Goal: Task Accomplishment & Management: Use online tool/utility

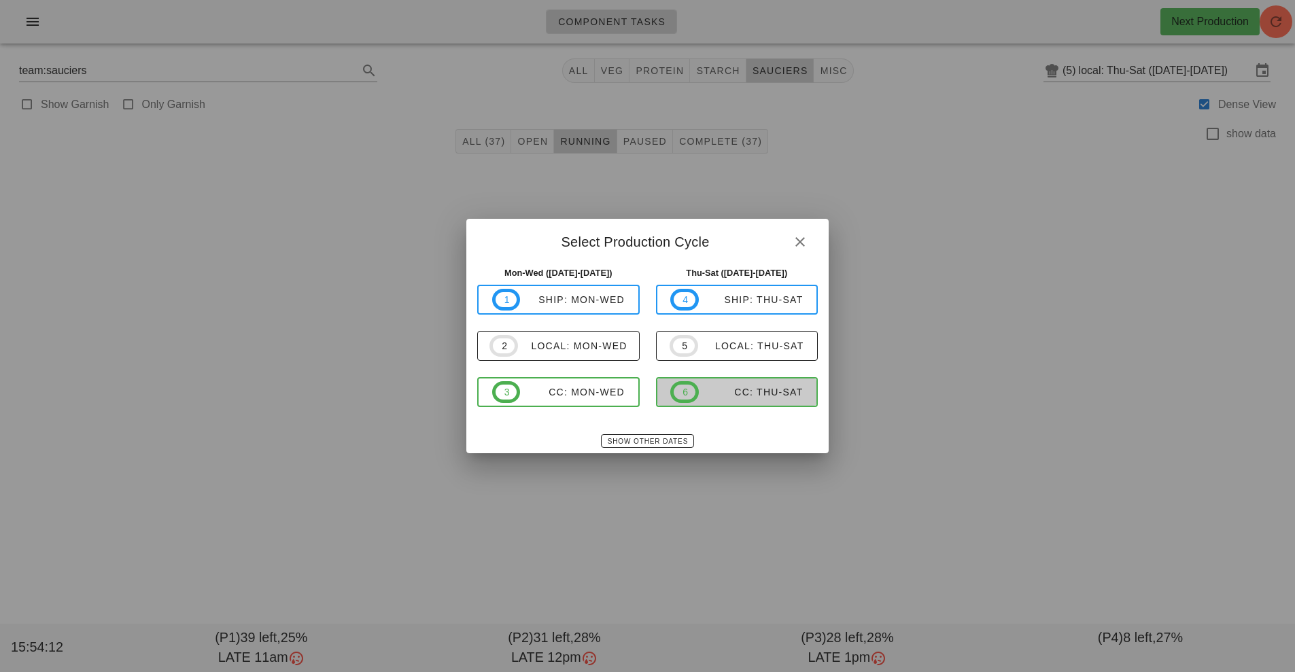
click at [738, 397] on div "CC: Thu-Sat" at bounding box center [751, 392] width 105 height 11
type input "CC: Thu-Sat ([DATE]-[DATE])"
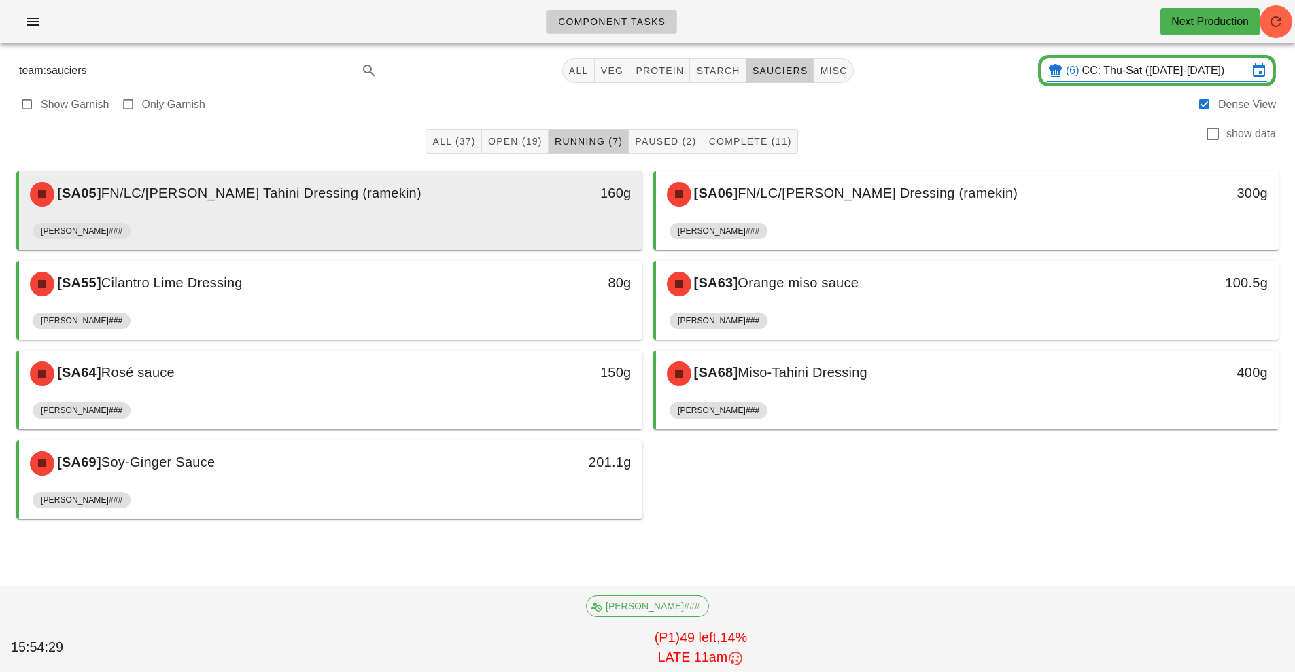
click at [560, 210] on div "160g" at bounding box center [562, 194] width 154 height 41
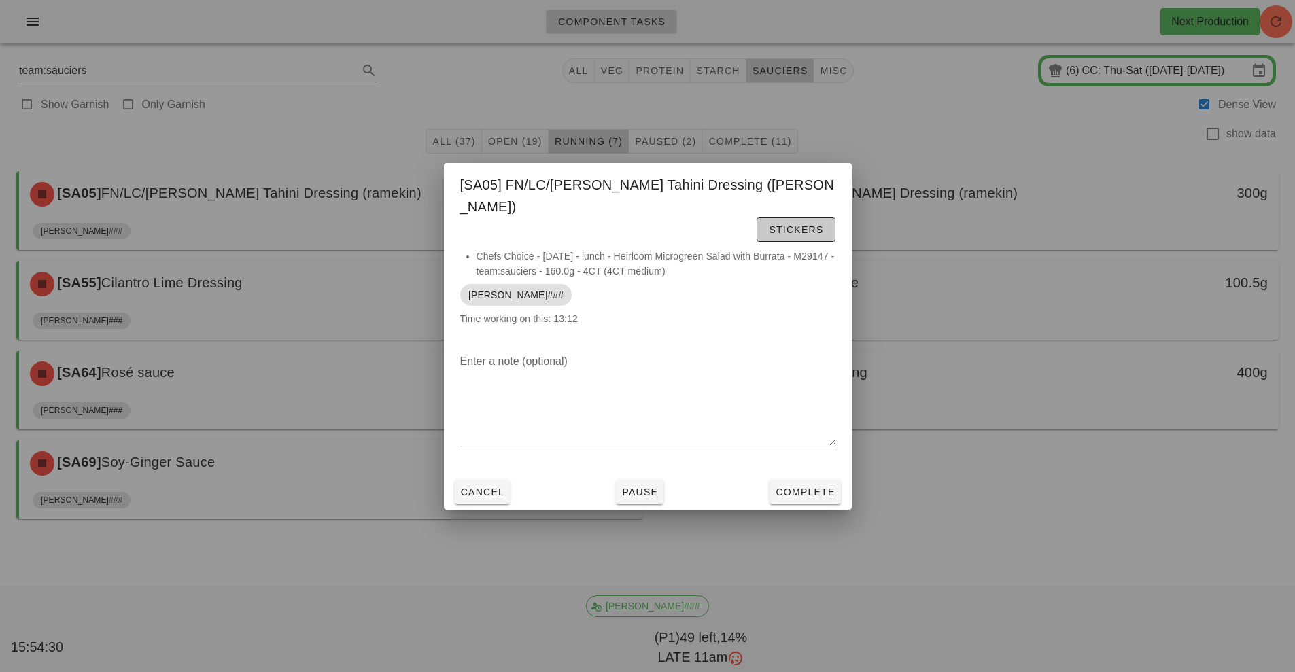
click at [768, 224] on span "Stickers" at bounding box center [795, 229] width 55 height 11
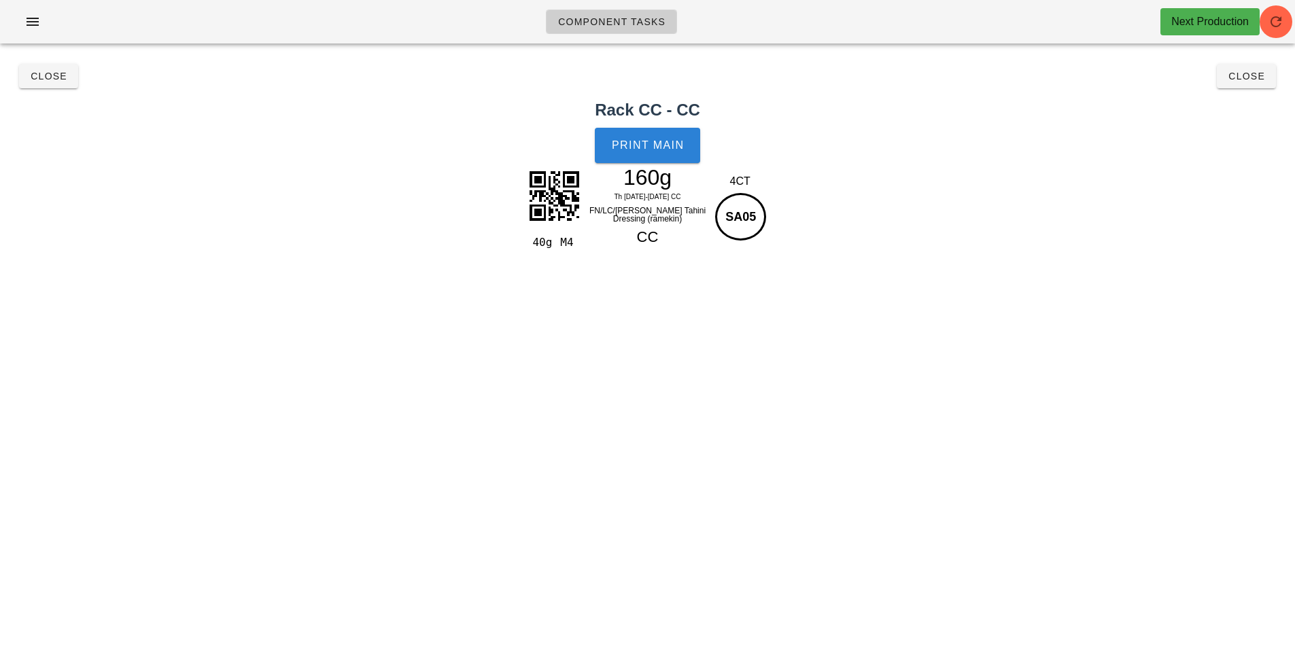
click at [648, 147] on span "Print Main" at bounding box center [647, 145] width 73 height 12
click at [52, 80] on span "Close" at bounding box center [48, 76] width 37 height 11
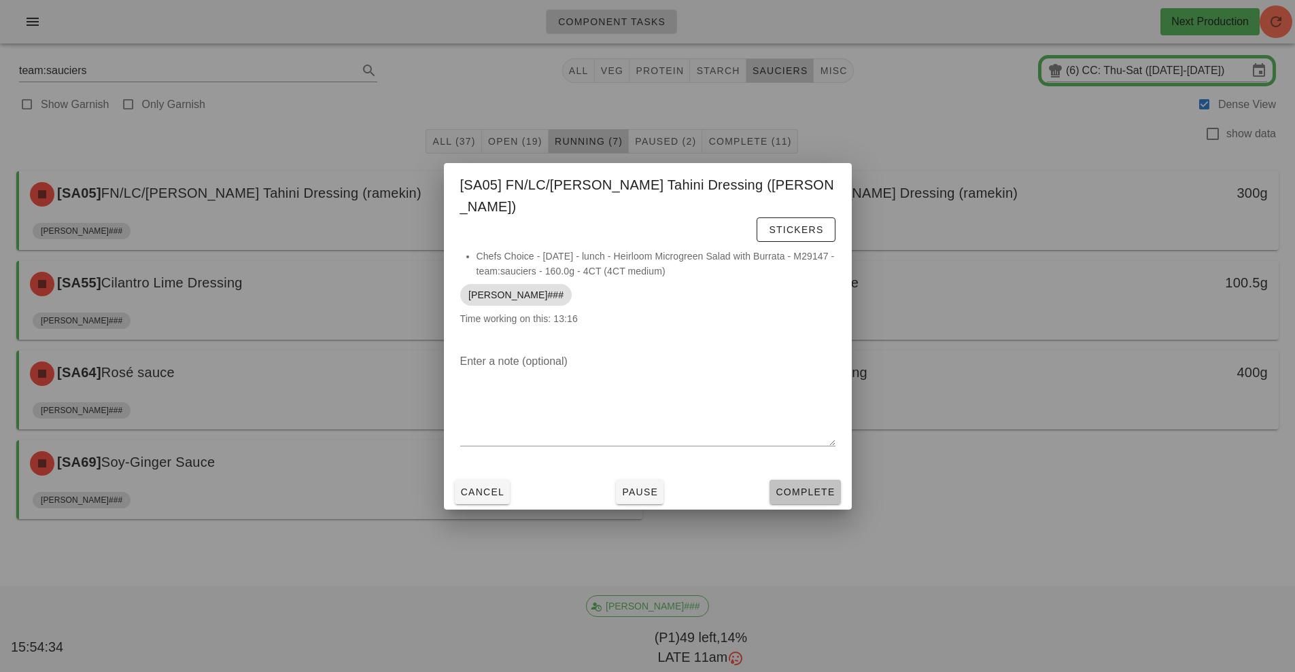
click at [820, 490] on button "Complete" at bounding box center [804, 492] width 71 height 24
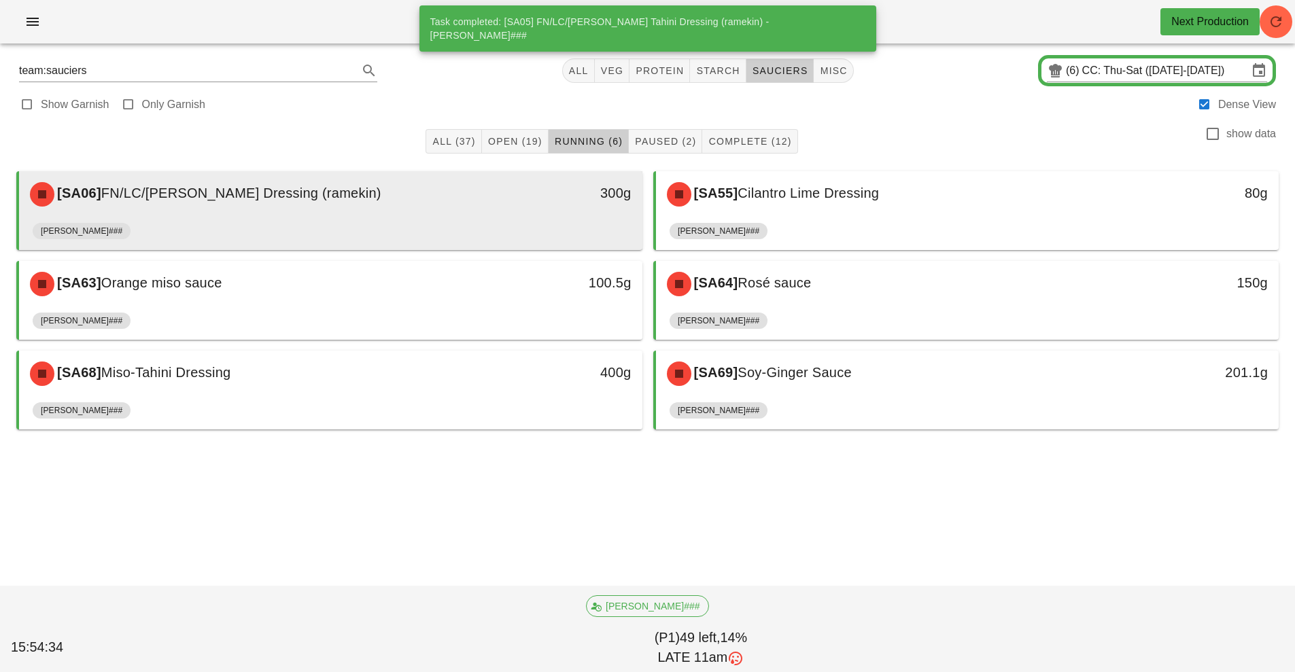
click at [478, 215] on div "[SA06] FN/LC/[PERSON_NAME] Dressing (ramekin) 300g" at bounding box center [330, 194] width 623 height 46
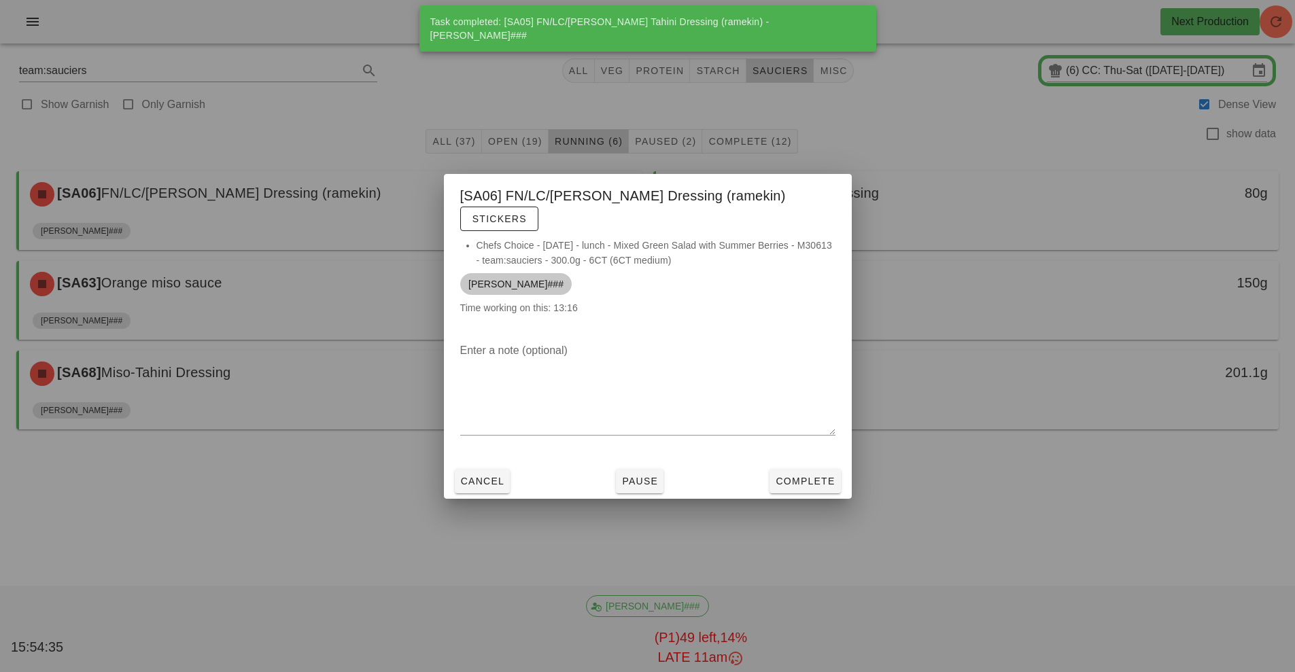
click at [502, 275] on span "[PERSON_NAME]###" at bounding box center [515, 284] width 95 height 22
click at [527, 213] on span "Stickers" at bounding box center [499, 218] width 55 height 11
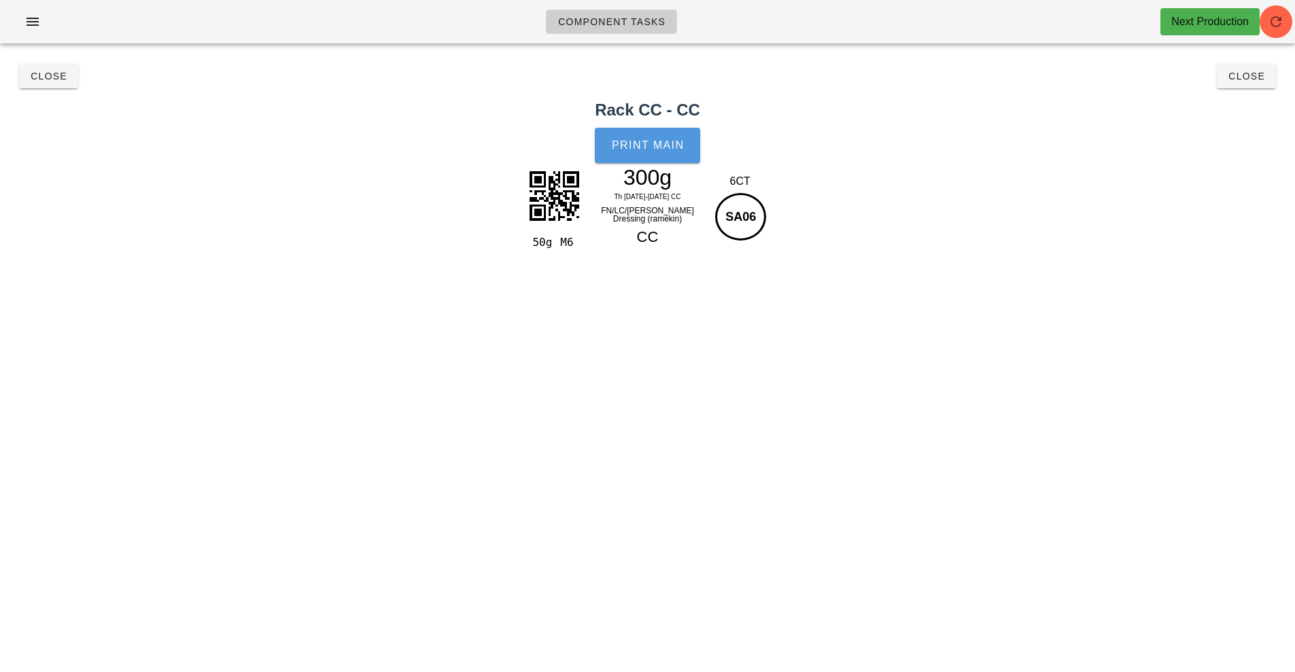
click at [654, 146] on span "Print Main" at bounding box center [647, 145] width 73 height 12
click at [40, 72] on span "Close" at bounding box center [48, 76] width 37 height 11
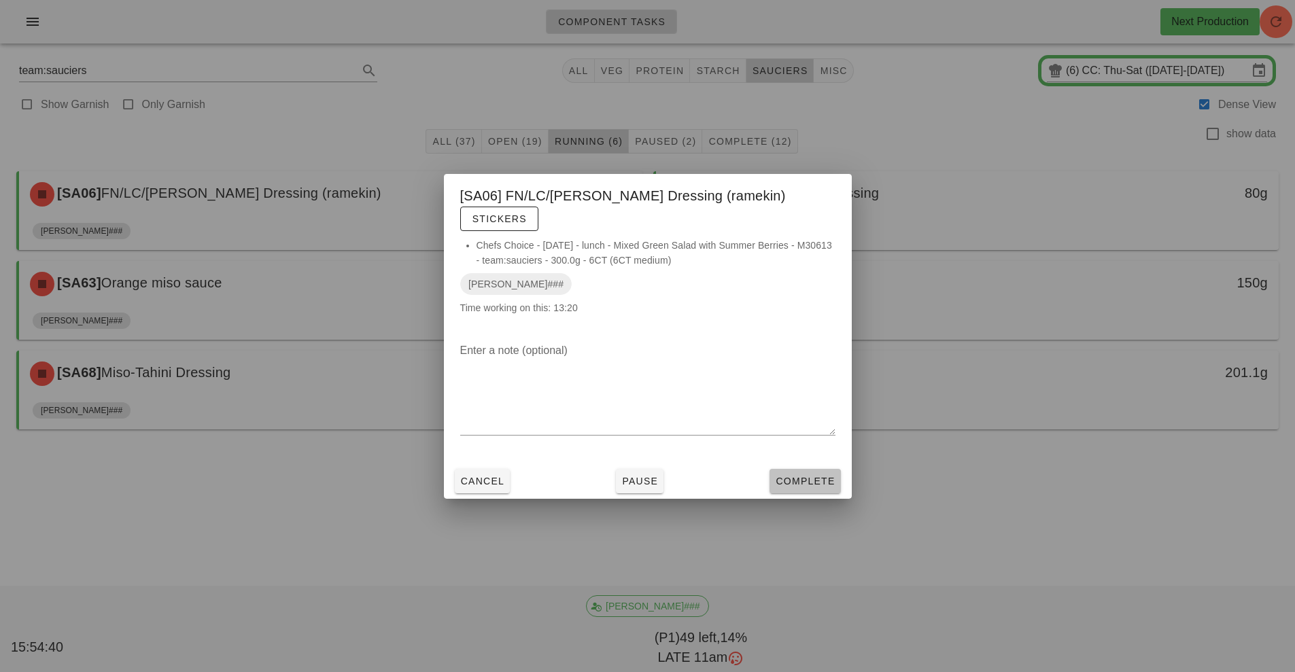
click at [777, 469] on button "Complete" at bounding box center [804, 481] width 71 height 24
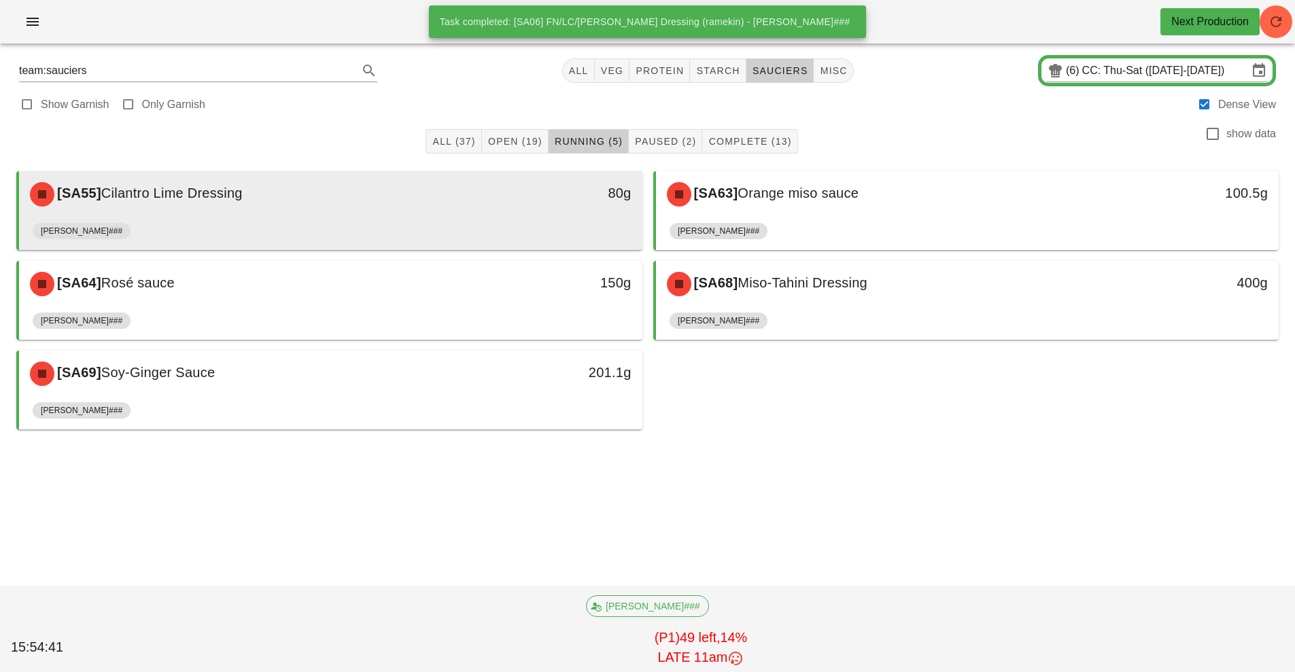
click at [468, 201] on div "[SA55] Cilantro Lime Dressing" at bounding box center [253, 194] width 463 height 41
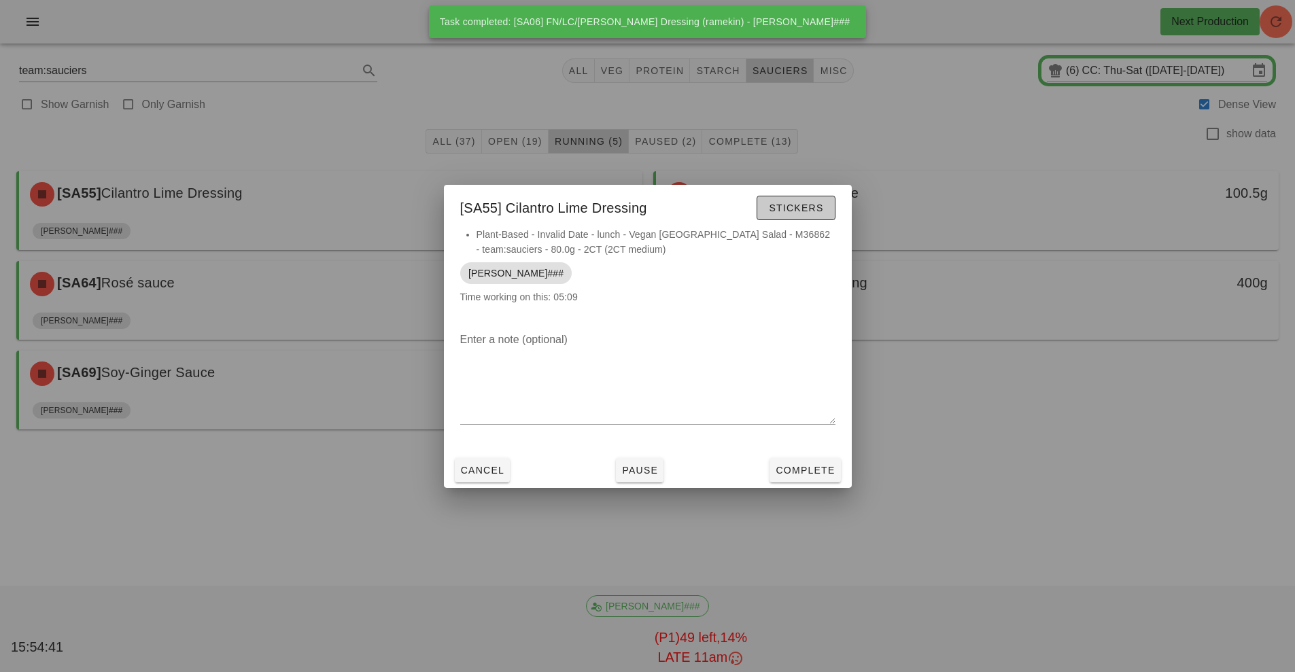
click at [777, 205] on span "Stickers" at bounding box center [795, 208] width 55 height 11
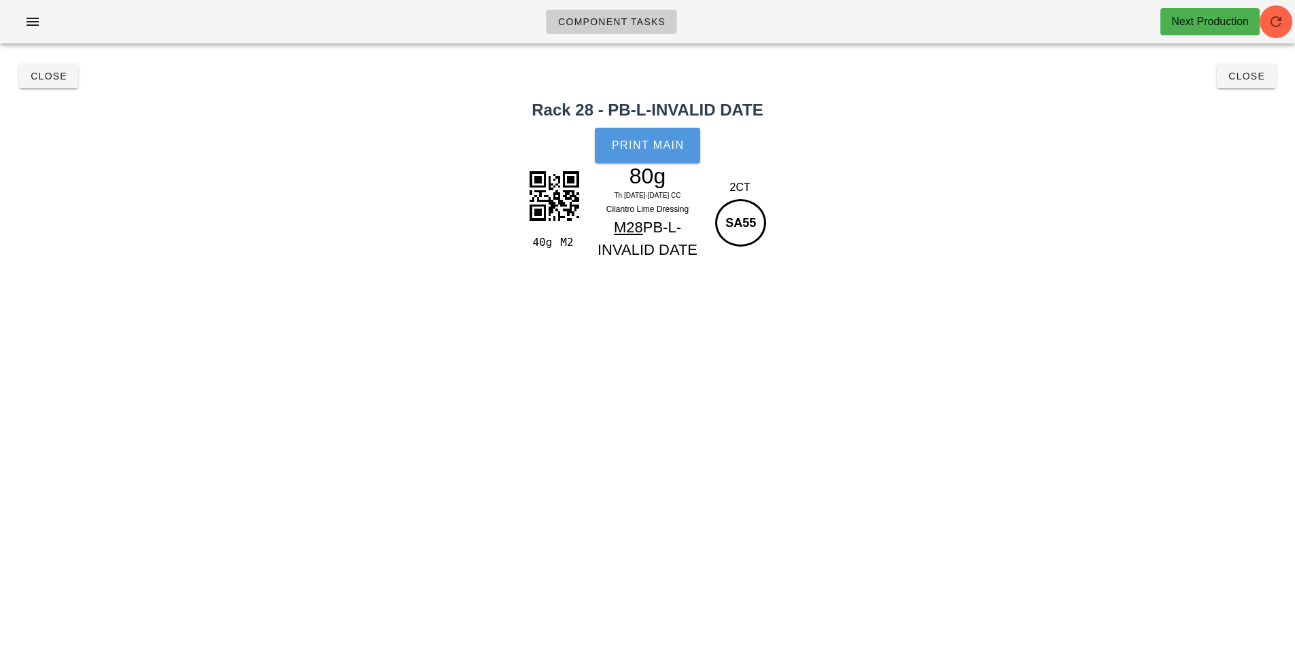
click at [624, 152] on button "Print Main" at bounding box center [647, 145] width 105 height 35
click at [40, 79] on span "Close" at bounding box center [48, 76] width 37 height 11
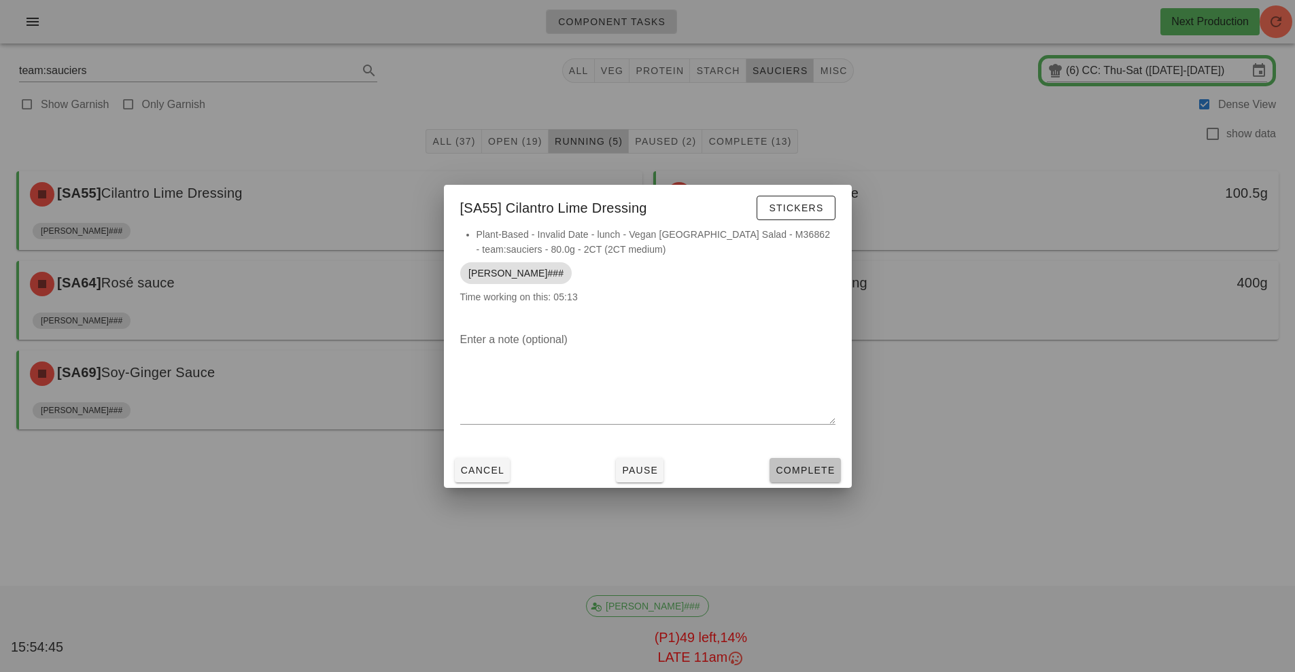
click at [821, 474] on span "Complete" at bounding box center [805, 470] width 60 height 11
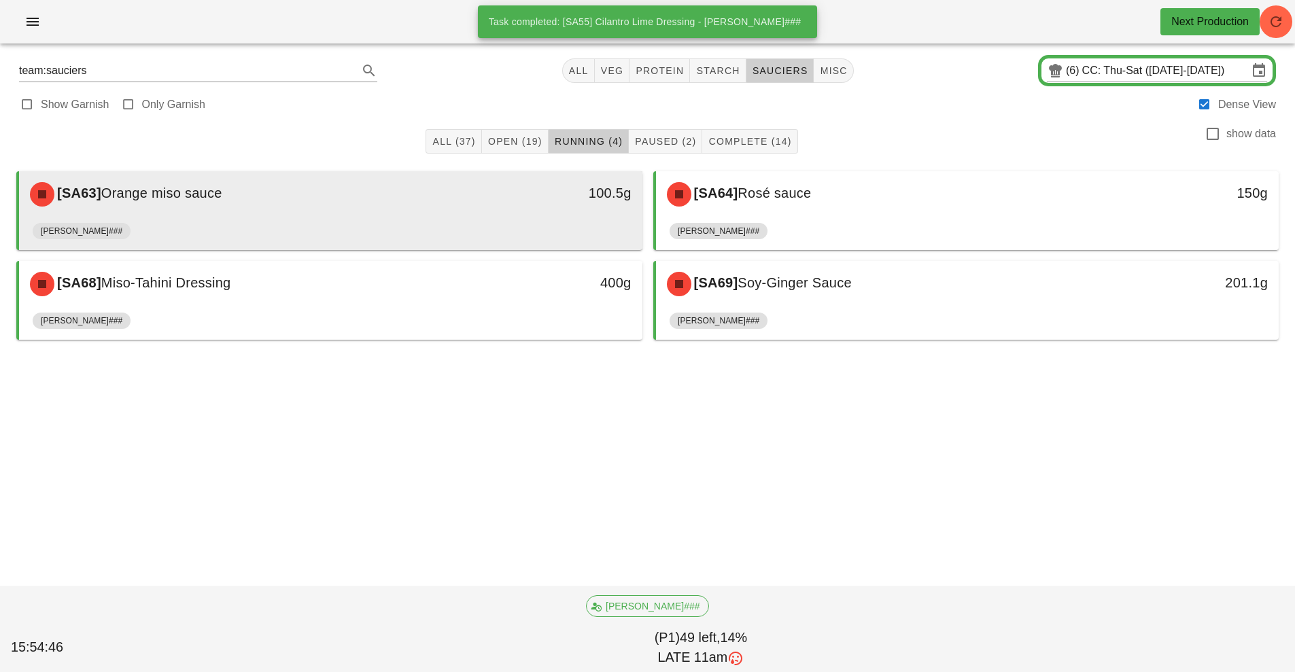
click at [419, 213] on div "[SA63] Orange miso sauce" at bounding box center [253, 194] width 463 height 41
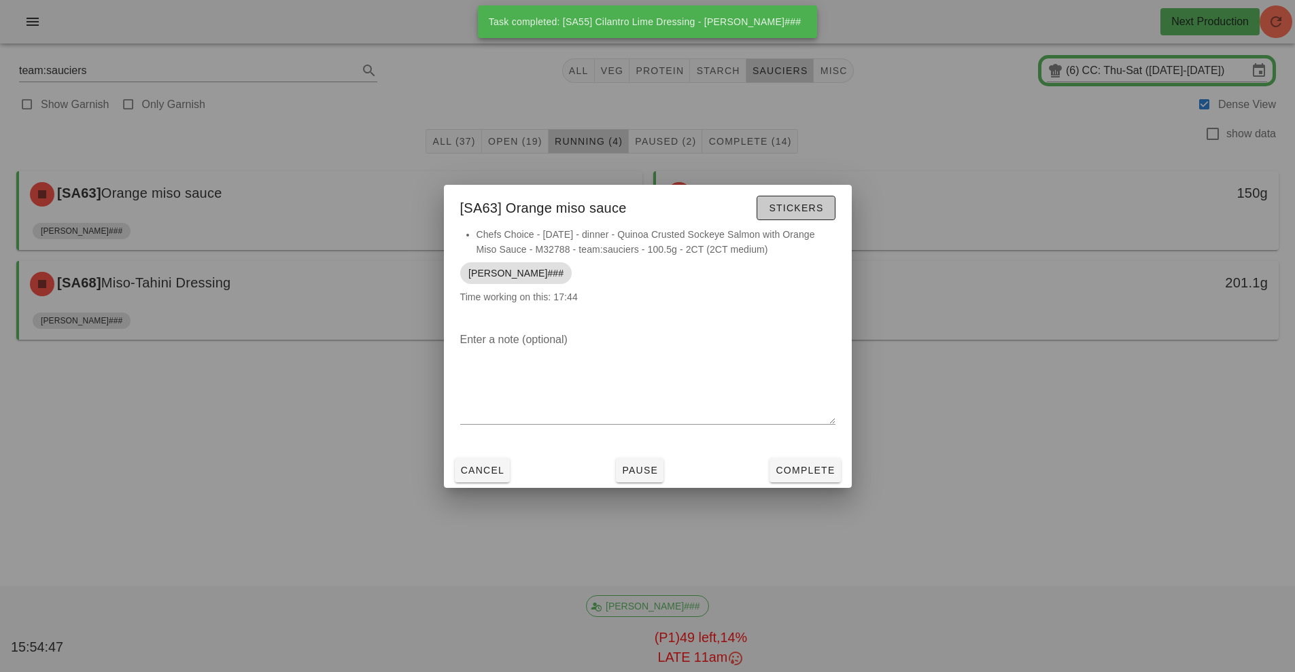
click at [794, 207] on span "Stickers" at bounding box center [795, 208] width 55 height 11
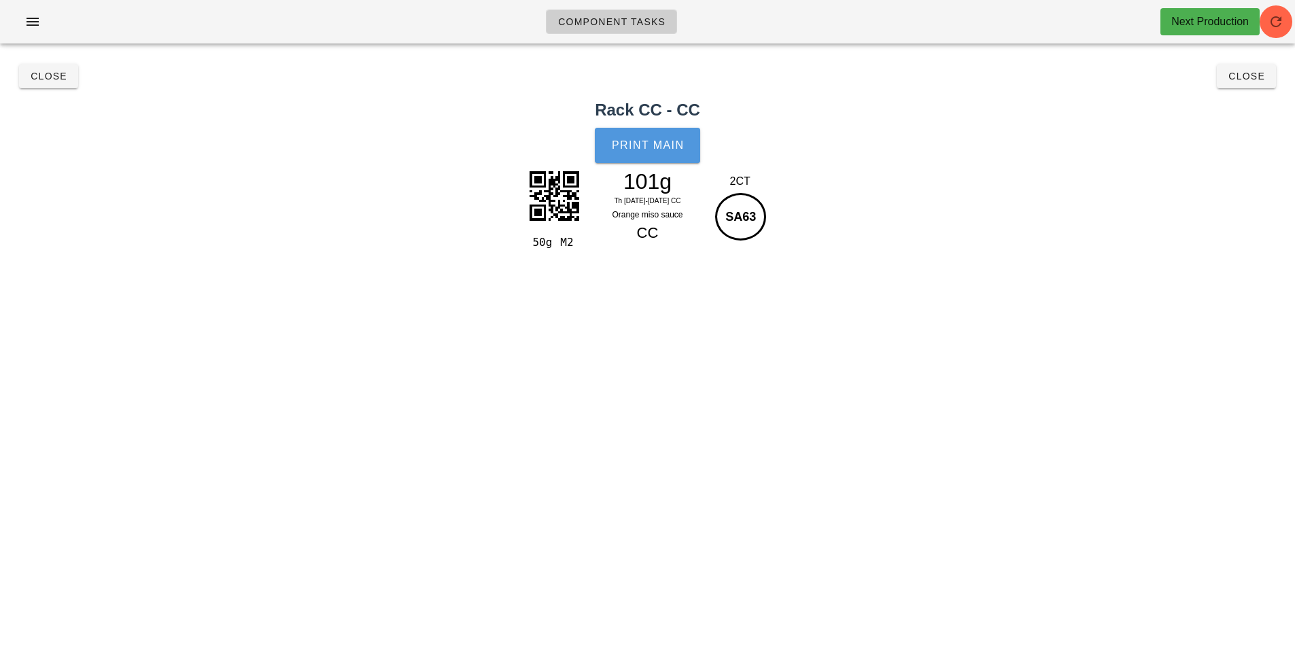
click at [649, 149] on span "Print Main" at bounding box center [647, 145] width 73 height 12
click at [58, 85] on button "Close" at bounding box center [48, 76] width 59 height 24
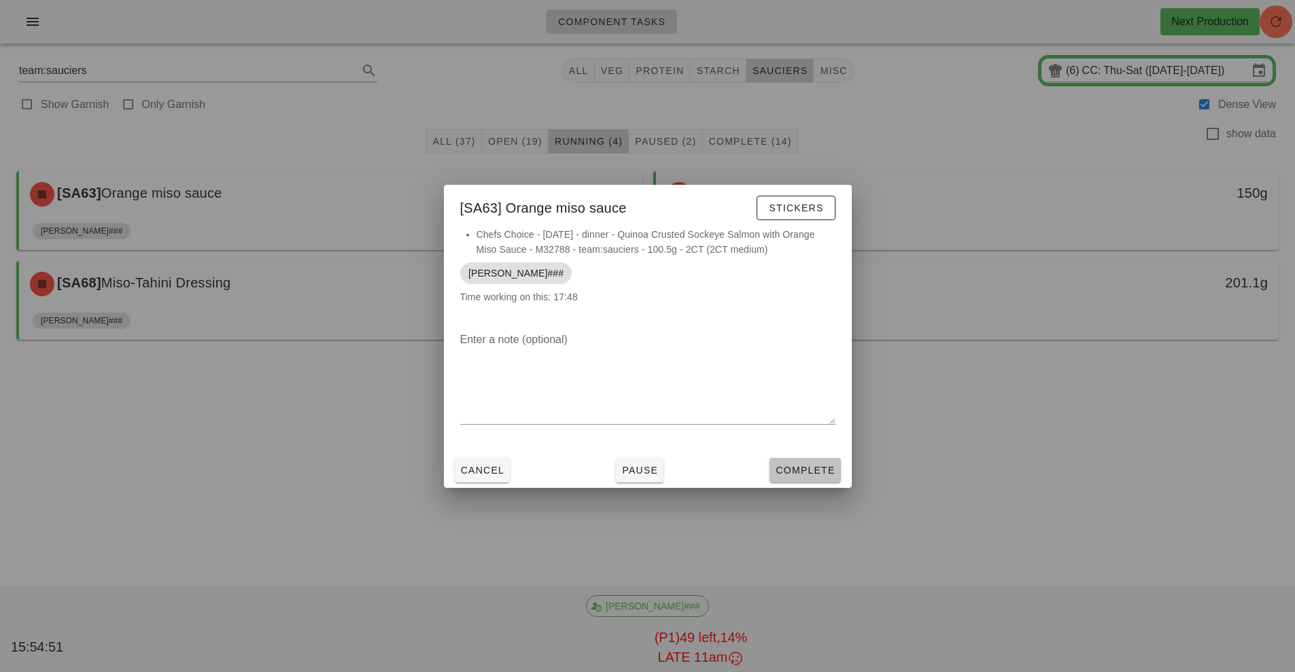
click at [813, 472] on span "Complete" at bounding box center [805, 470] width 60 height 11
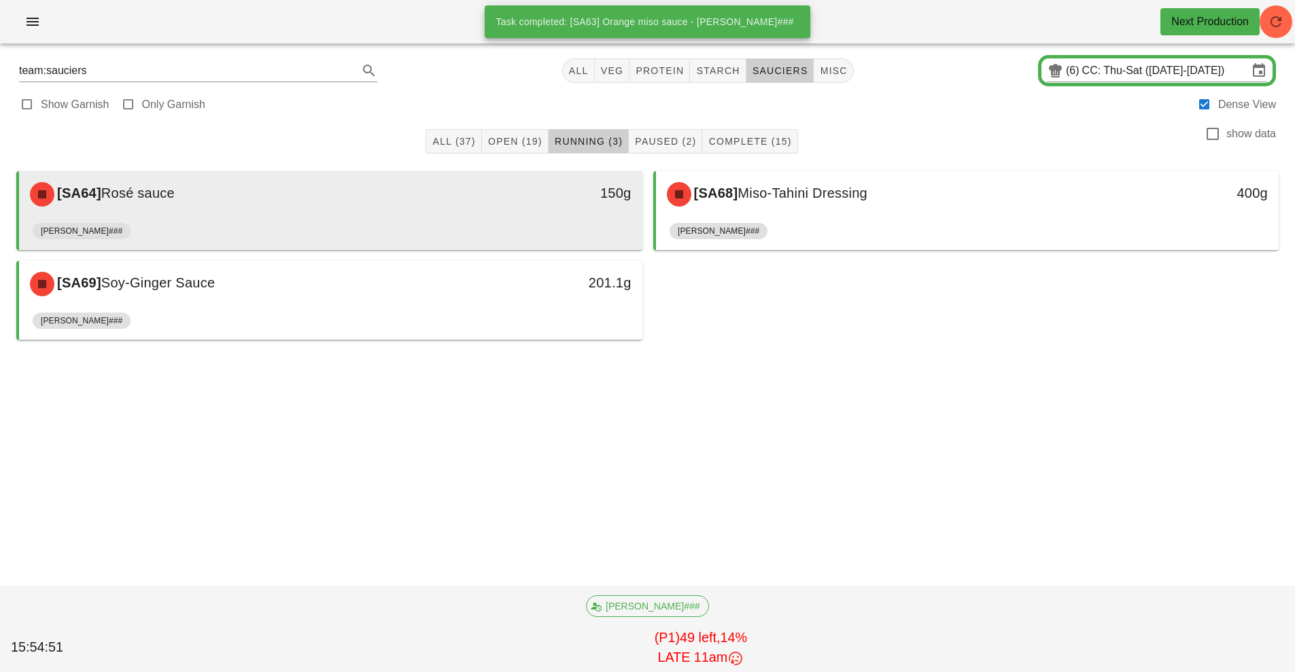
click at [471, 213] on div "[SA64] Rosé sauce" at bounding box center [253, 194] width 463 height 41
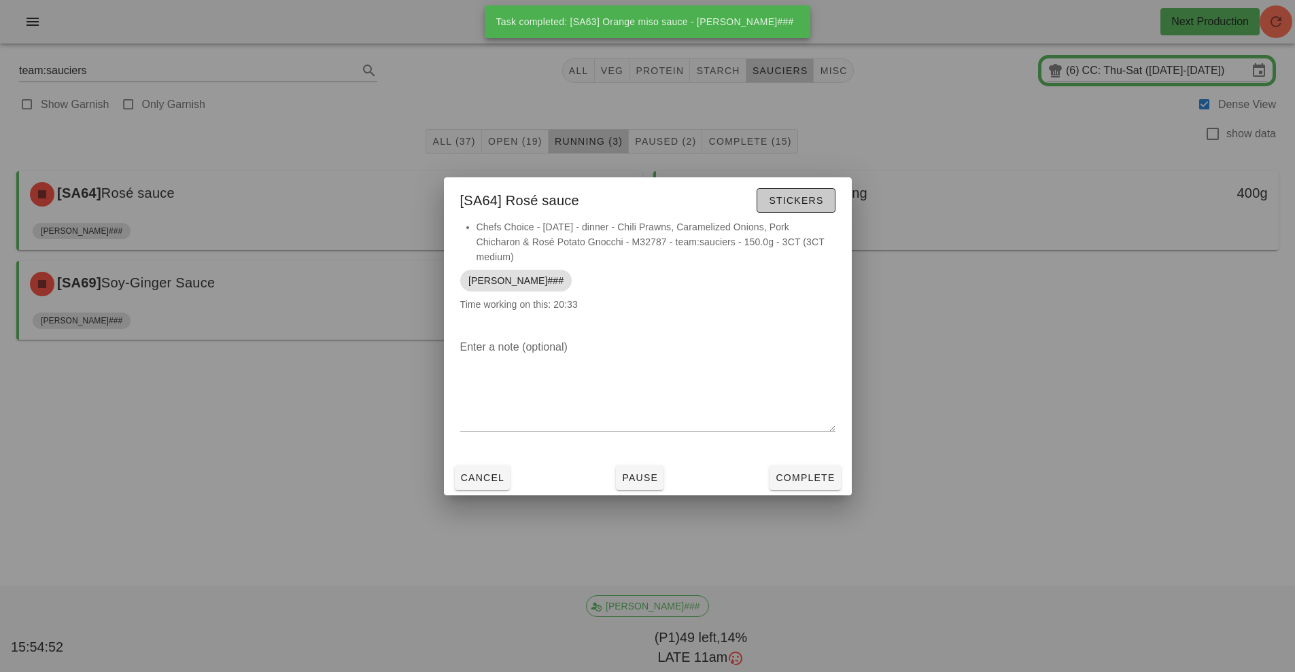
click at [800, 196] on span "Stickers" at bounding box center [795, 200] width 55 height 11
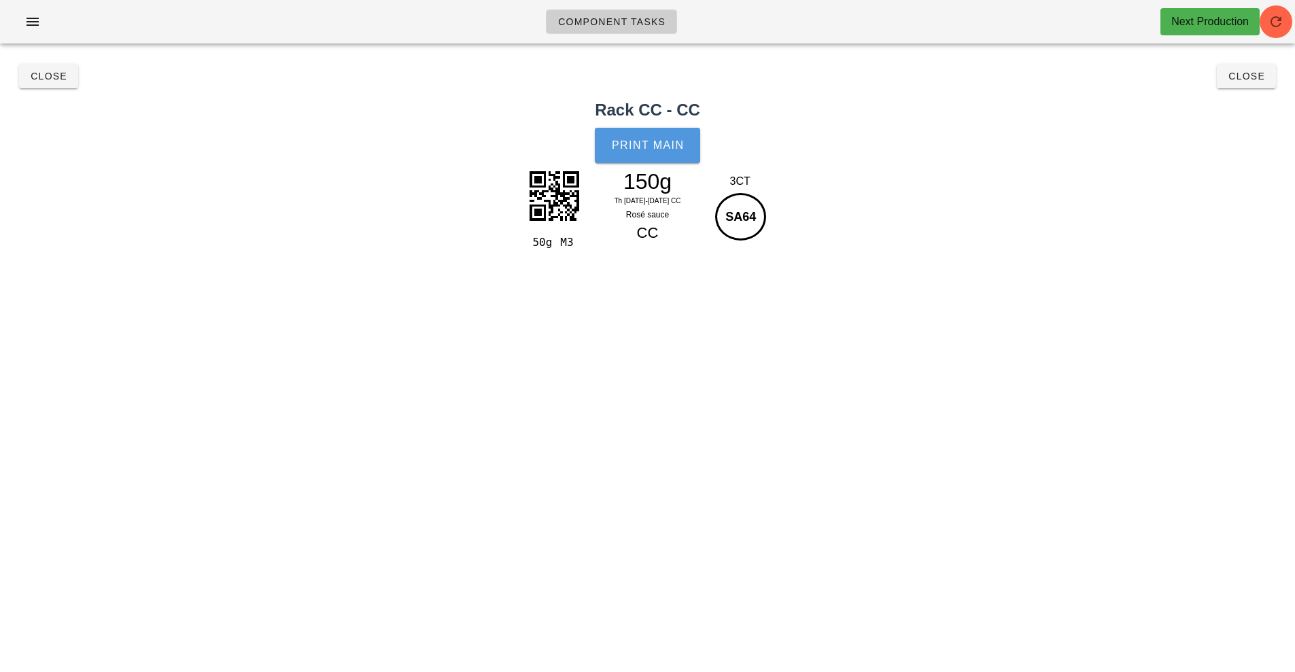
click at [638, 154] on button "Print Main" at bounding box center [647, 145] width 105 height 35
click at [38, 81] on span "Close" at bounding box center [48, 76] width 37 height 11
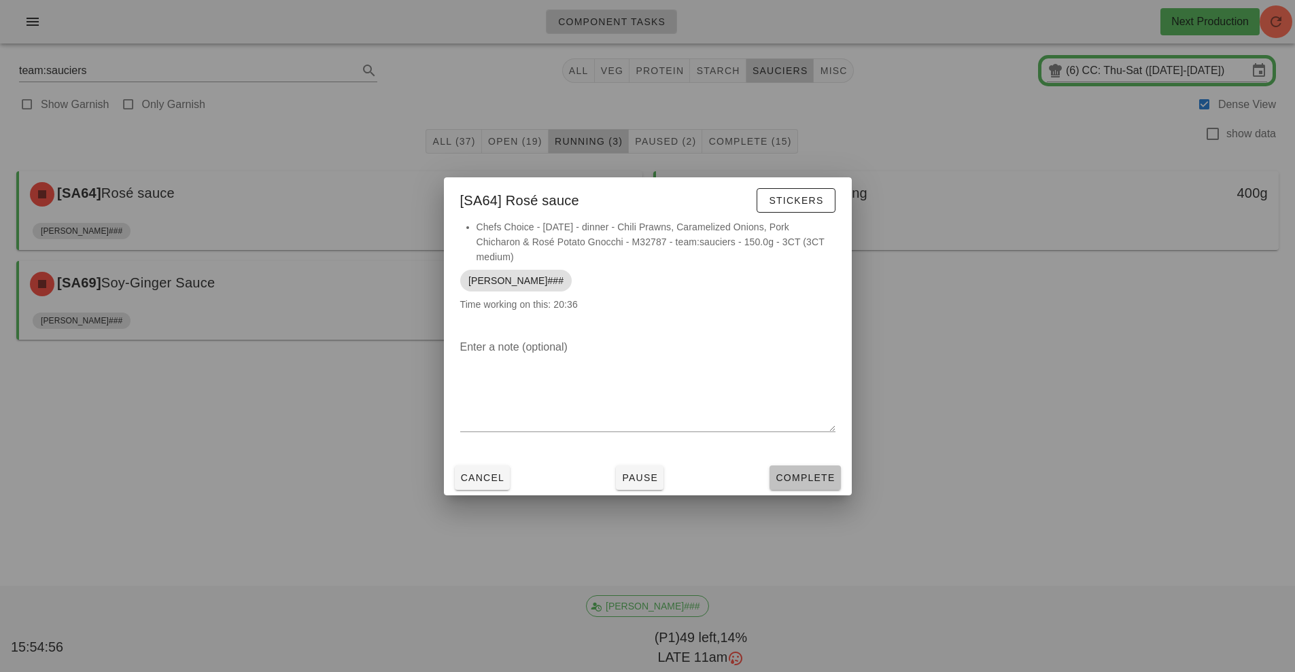
click at [807, 472] on span "Complete" at bounding box center [805, 477] width 60 height 11
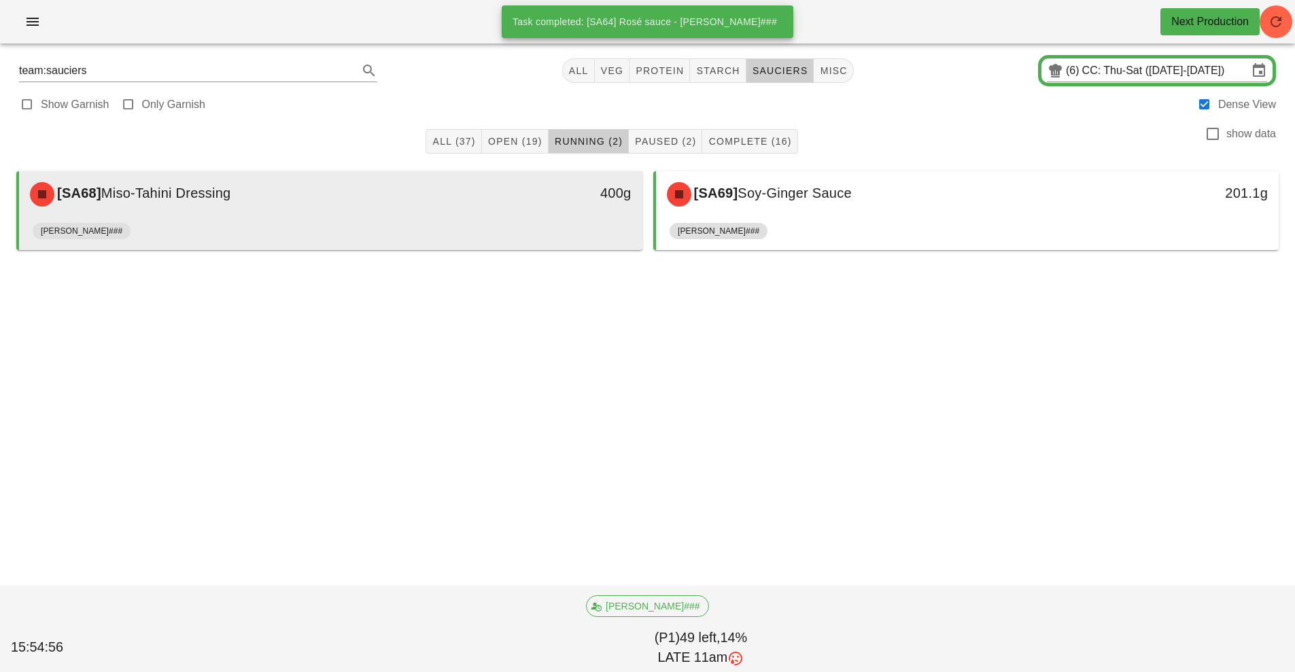
click at [451, 217] on div "[PERSON_NAME]###" at bounding box center [331, 233] width 596 height 33
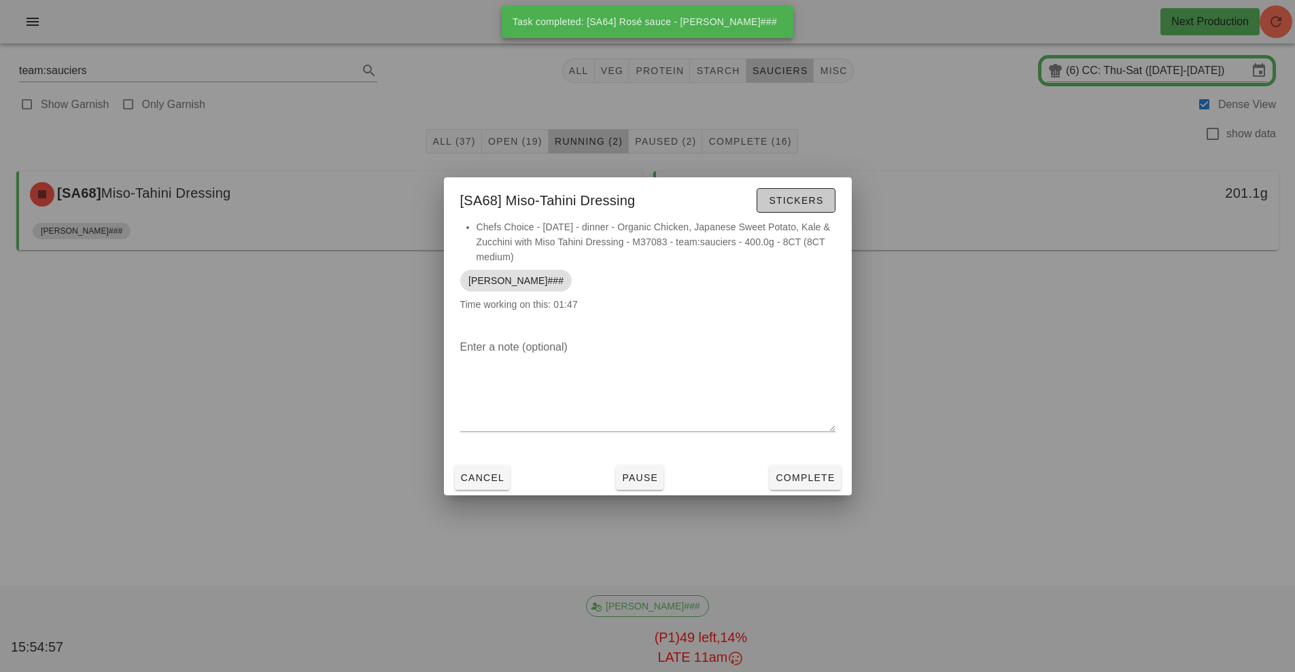
click at [798, 196] on span "Stickers" at bounding box center [795, 200] width 55 height 11
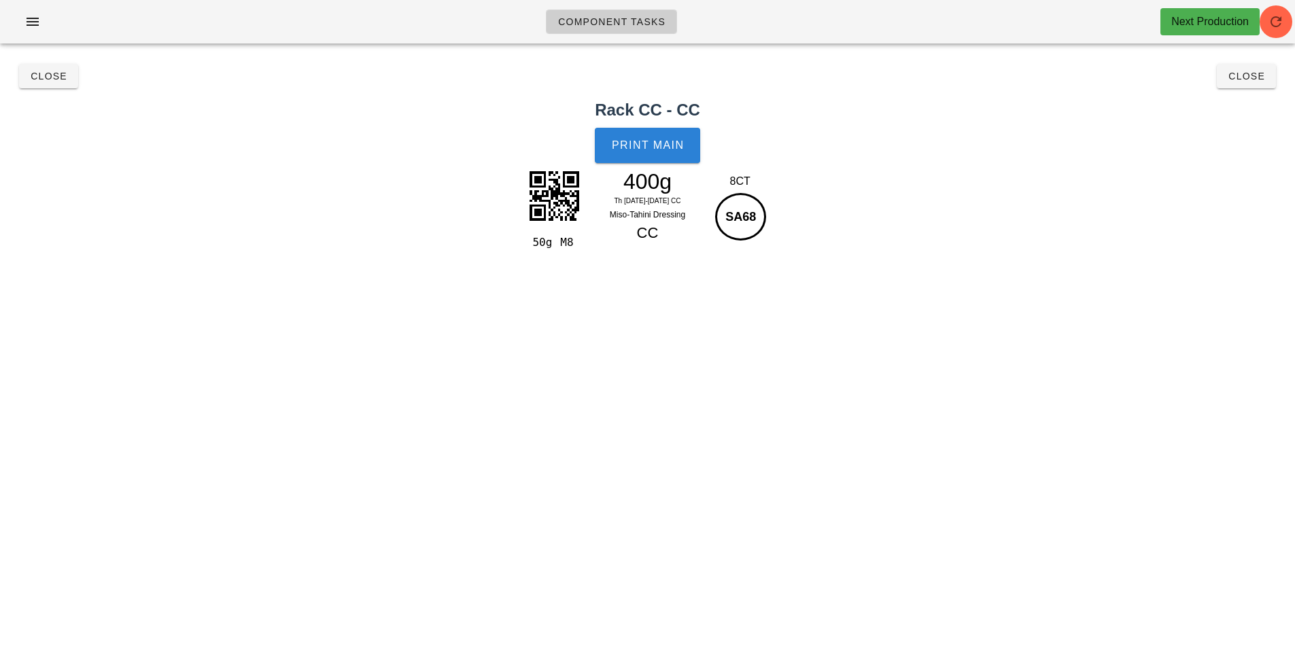
click at [656, 158] on button "Print Main" at bounding box center [647, 145] width 105 height 35
click at [43, 73] on span "Close" at bounding box center [48, 76] width 37 height 11
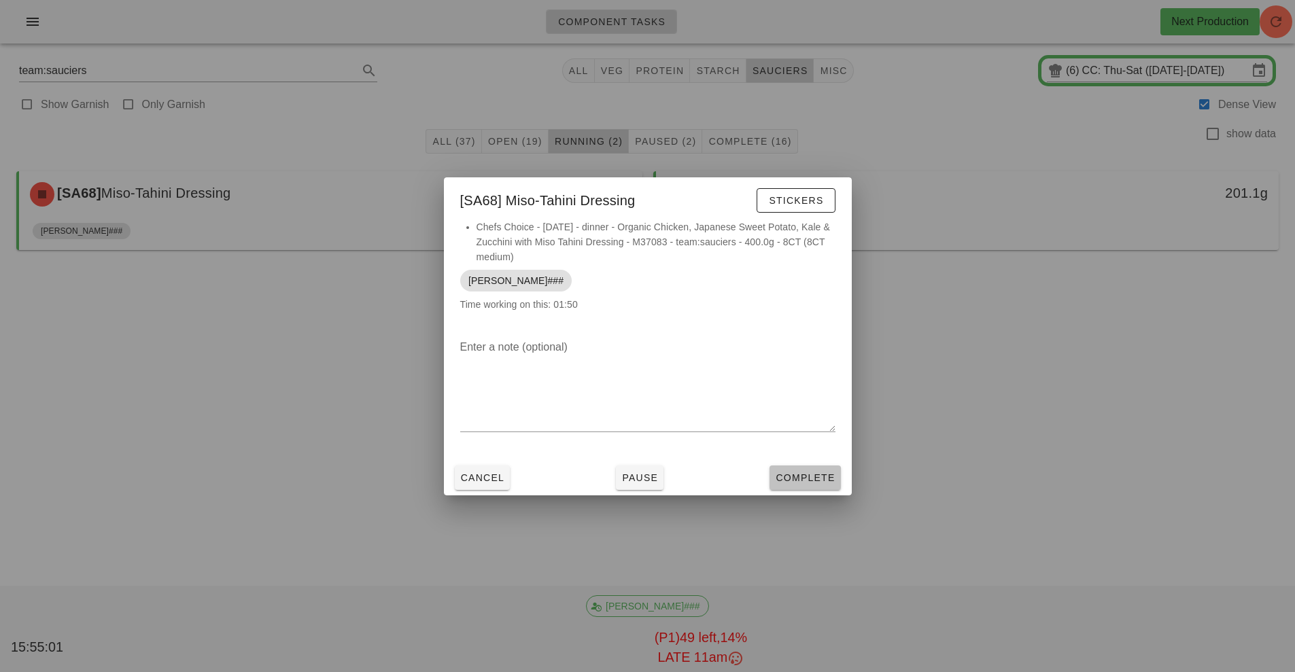
click at [819, 485] on button "Complete" at bounding box center [804, 477] width 71 height 24
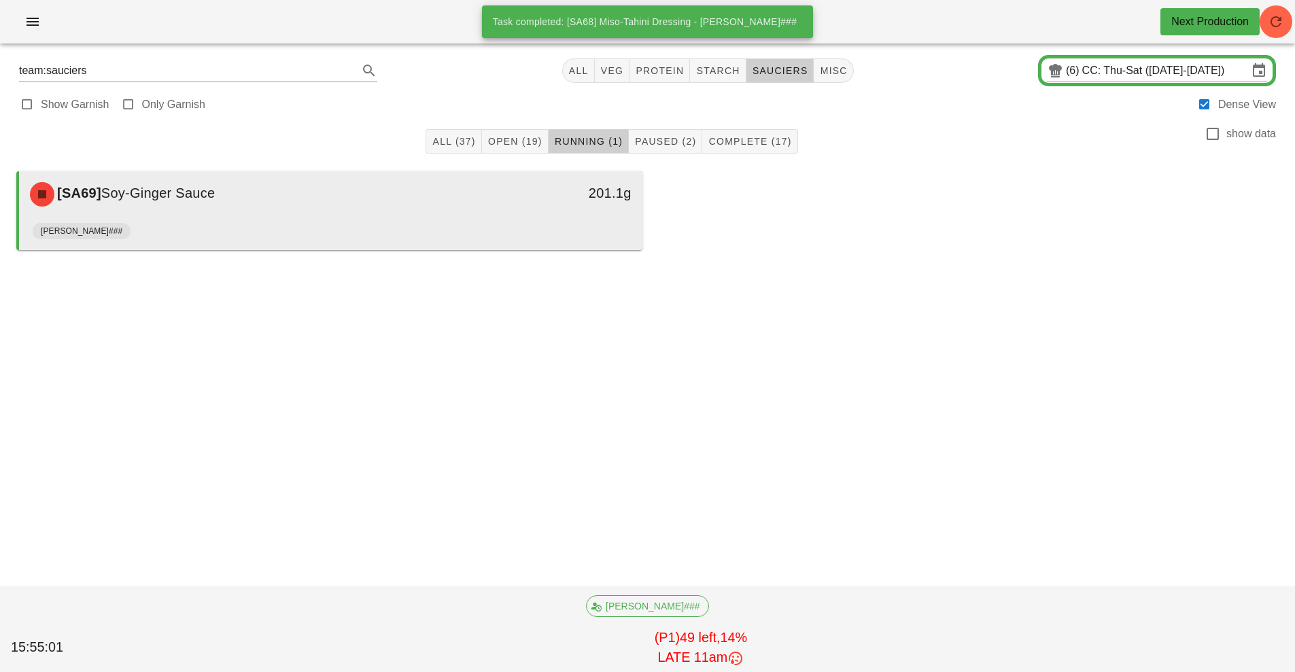
click at [475, 226] on div "[PERSON_NAME]###" at bounding box center [331, 233] width 596 height 33
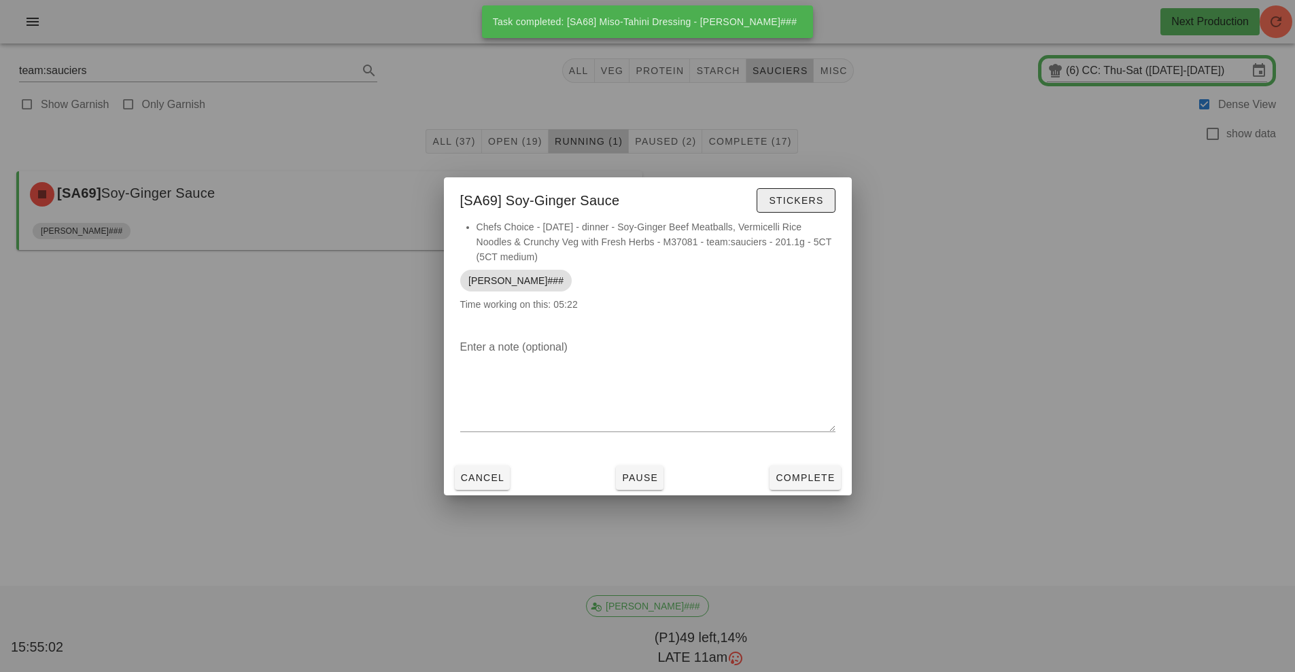
click at [798, 196] on span "Stickers" at bounding box center [795, 200] width 55 height 11
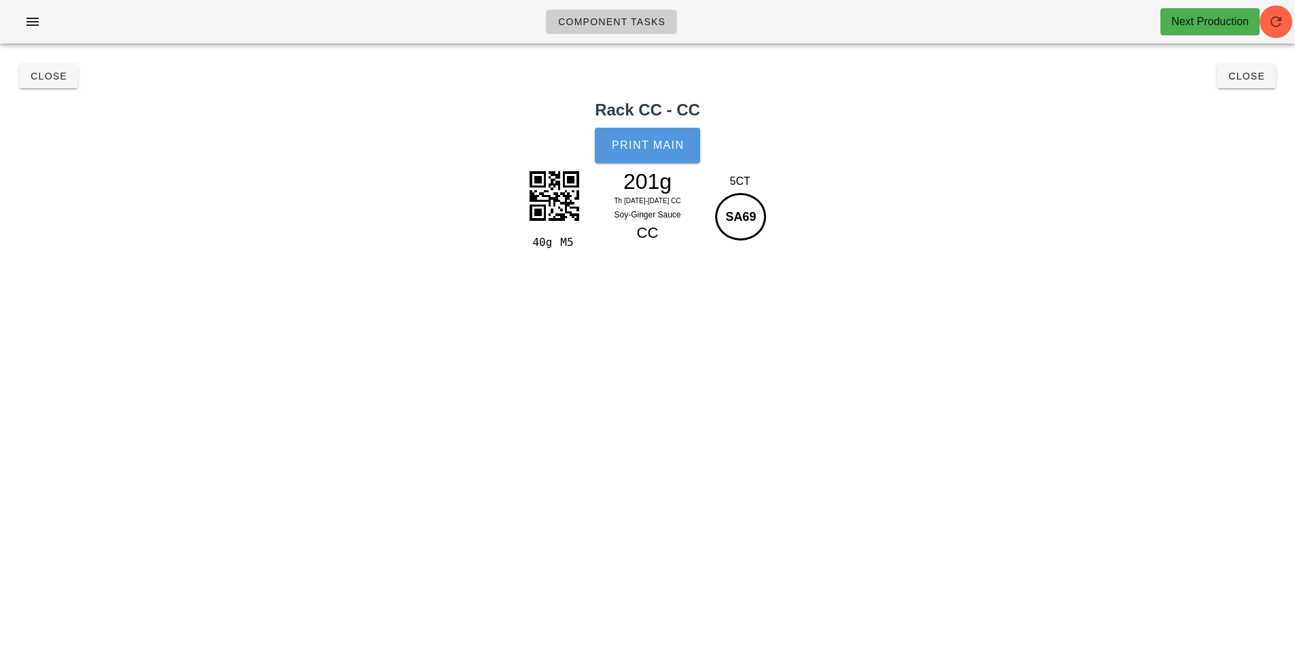
click at [648, 145] on span "Print Main" at bounding box center [647, 145] width 73 height 12
click at [46, 76] on span "Close" at bounding box center [48, 76] width 37 height 11
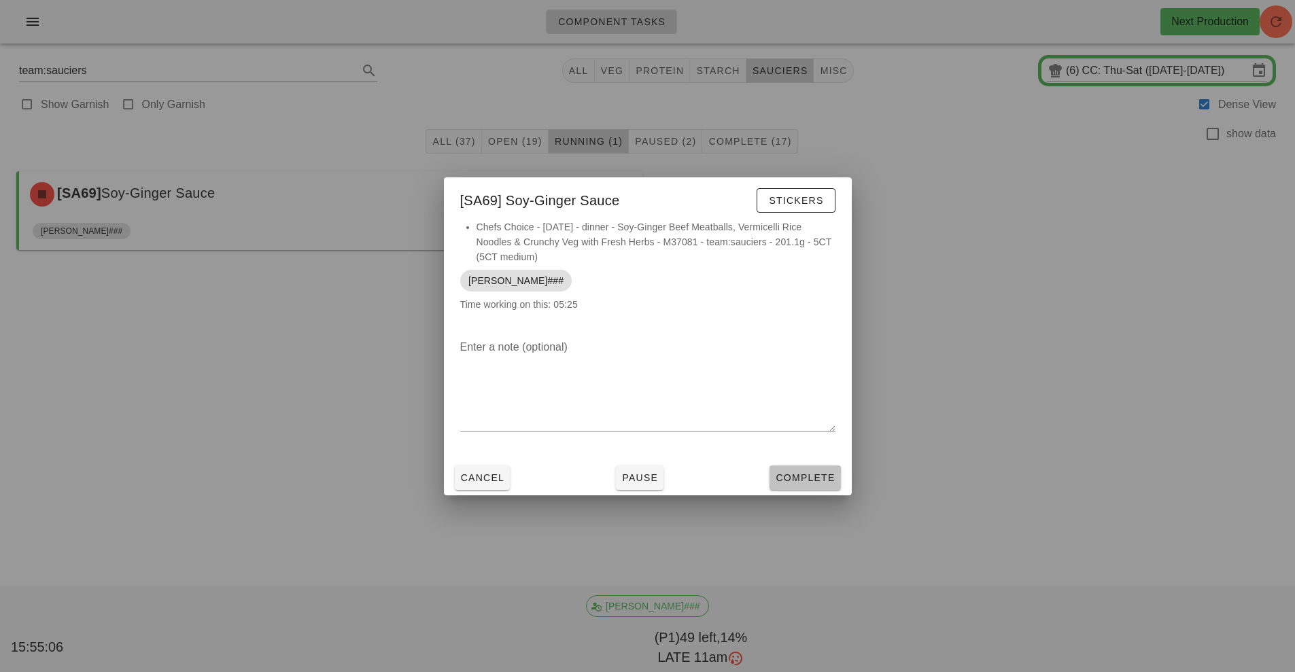
click at [805, 479] on span "Complete" at bounding box center [805, 477] width 60 height 11
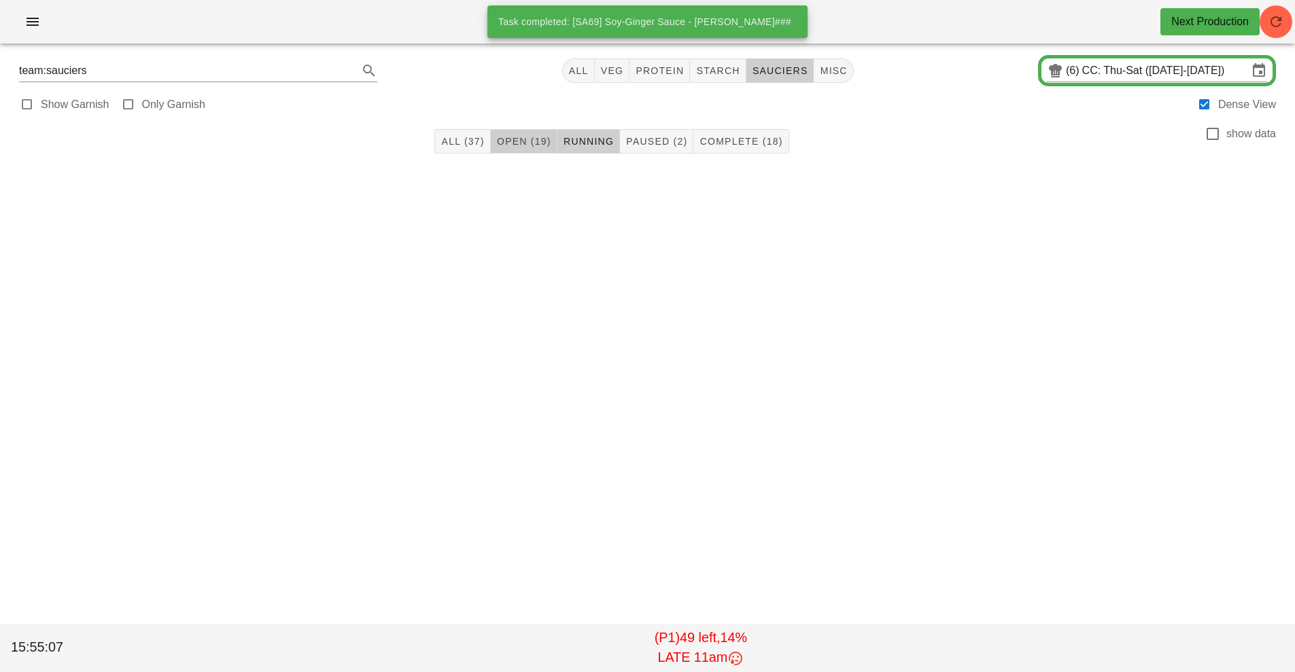
click at [534, 144] on span "Open (19)" at bounding box center [523, 141] width 55 height 11
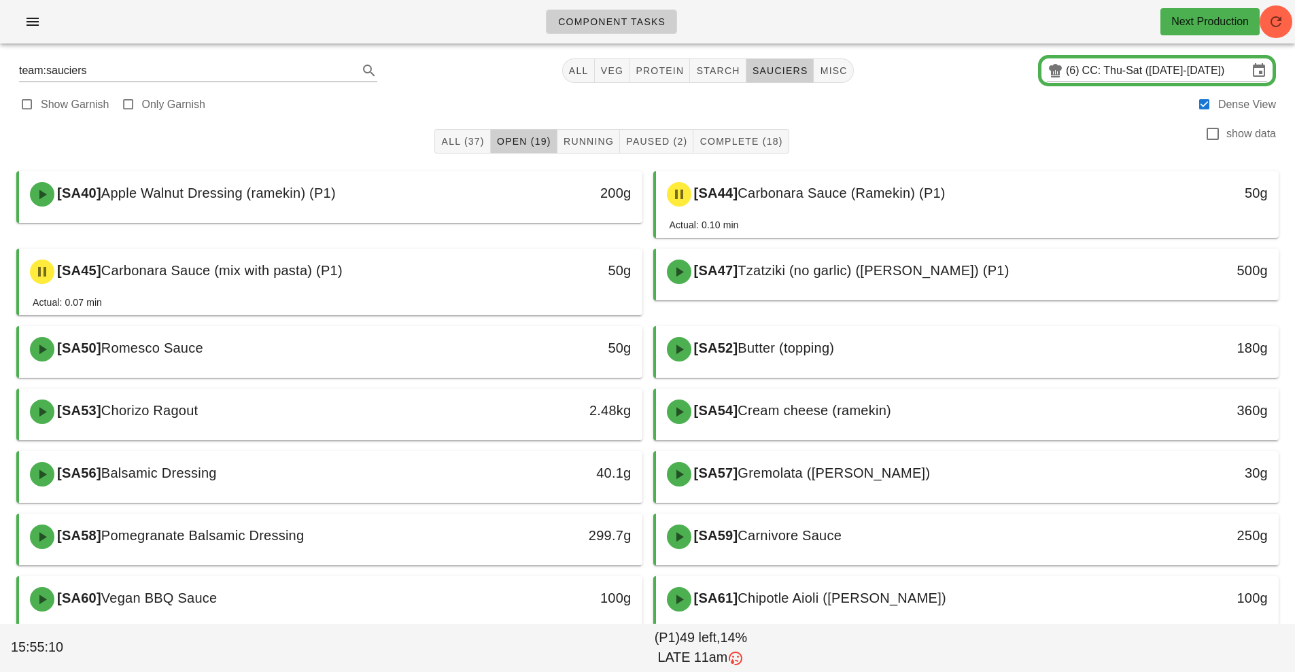
click at [555, 484] on div "40.1g" at bounding box center [562, 474] width 154 height 41
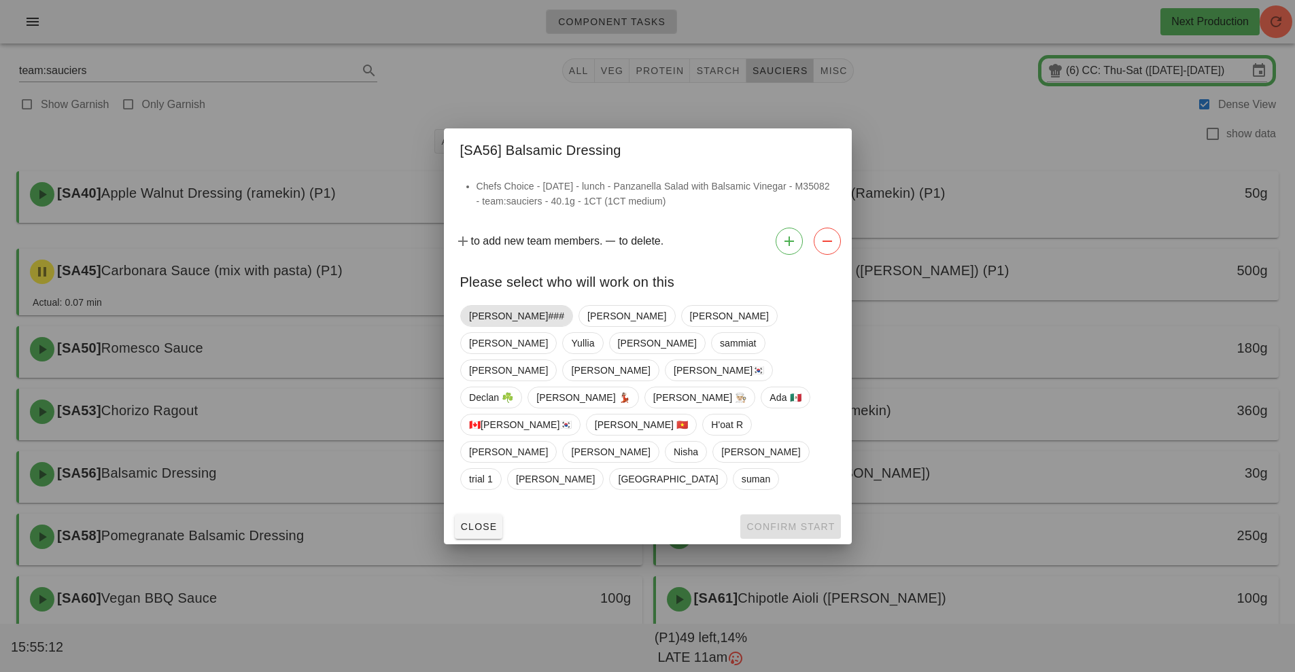
click at [494, 326] on span "[PERSON_NAME]###" at bounding box center [516, 316] width 95 height 20
click at [800, 514] on button "Confirm Start" at bounding box center [790, 526] width 100 height 24
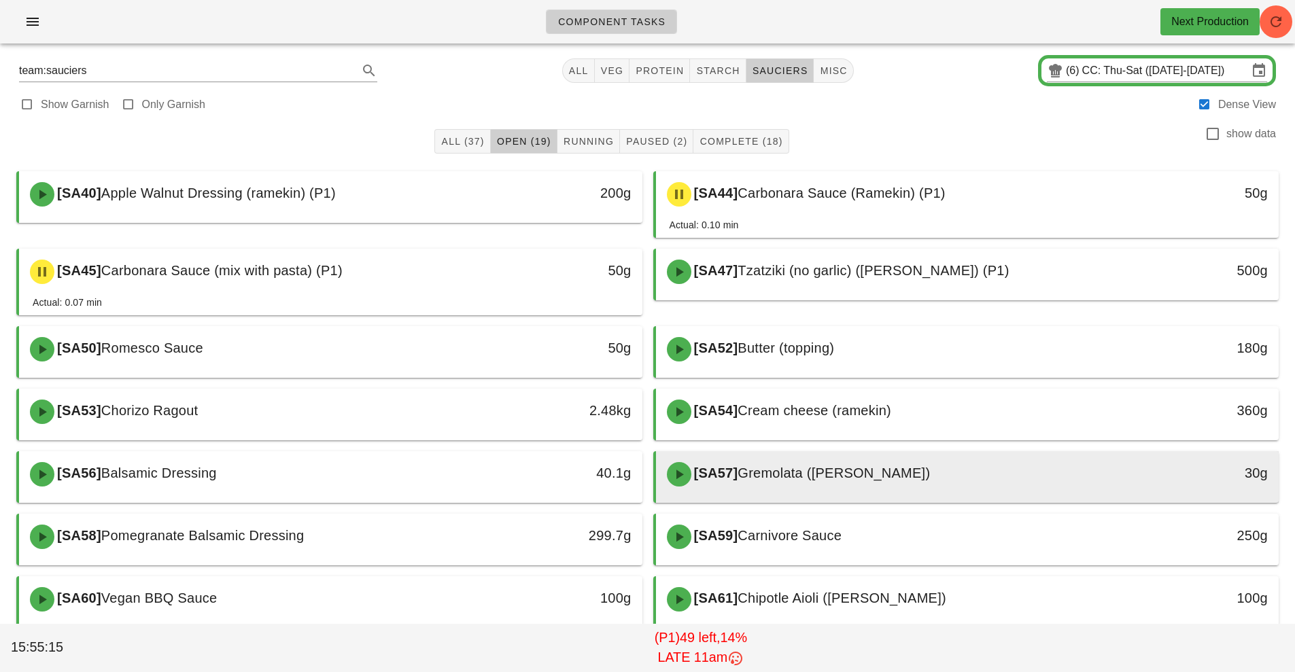
click at [769, 473] on span "Gremolata ([PERSON_NAME])" at bounding box center [833, 472] width 192 height 15
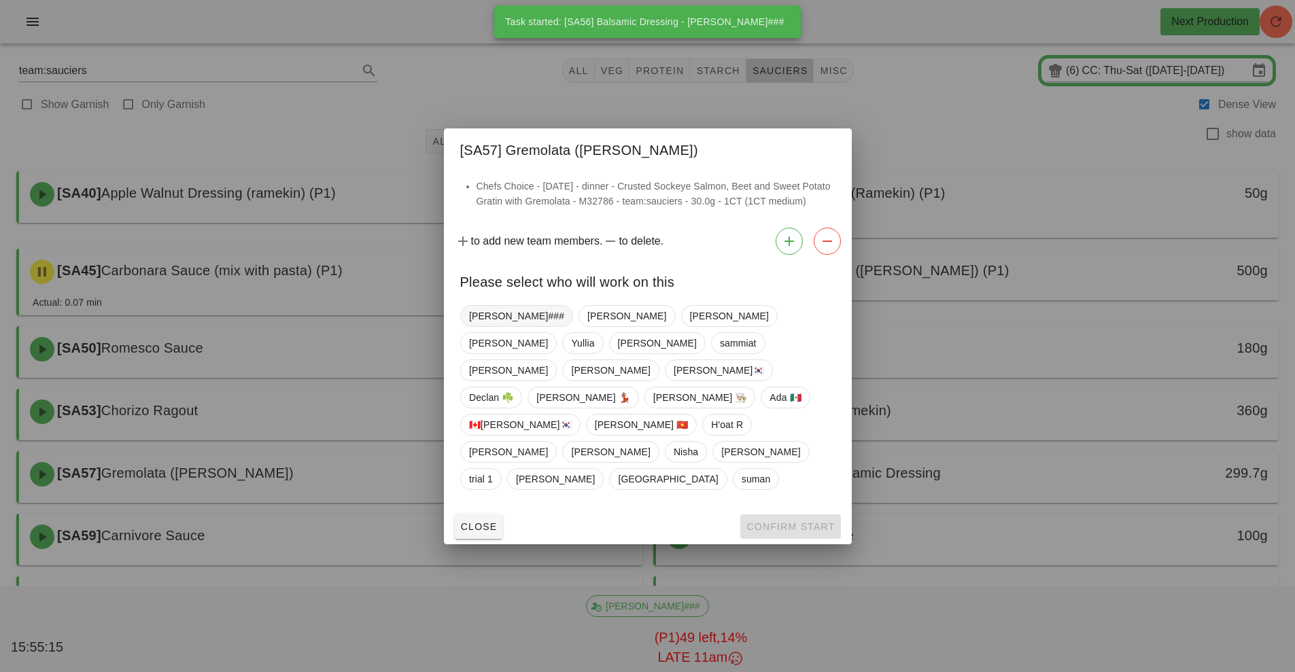
click at [494, 326] on span "[PERSON_NAME]###" at bounding box center [516, 316] width 95 height 20
click at [781, 514] on button "Confirm Start" at bounding box center [790, 526] width 100 height 24
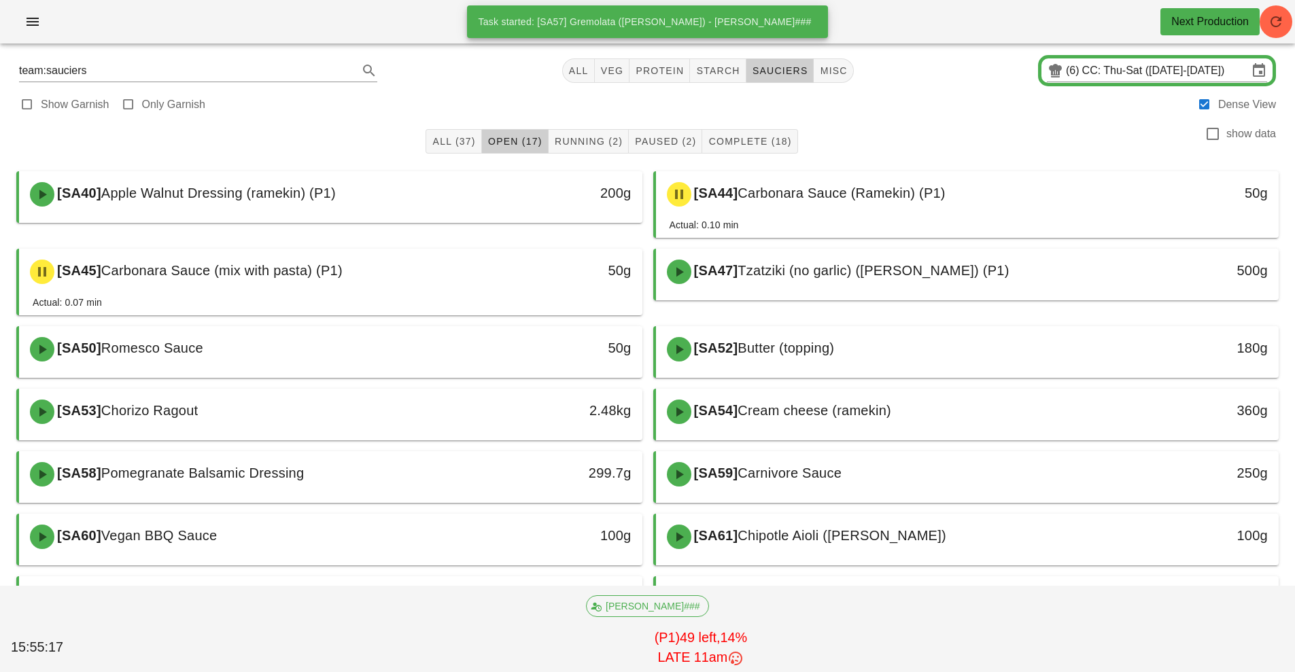
click at [502, 485] on div "299.7g" at bounding box center [562, 474] width 154 height 41
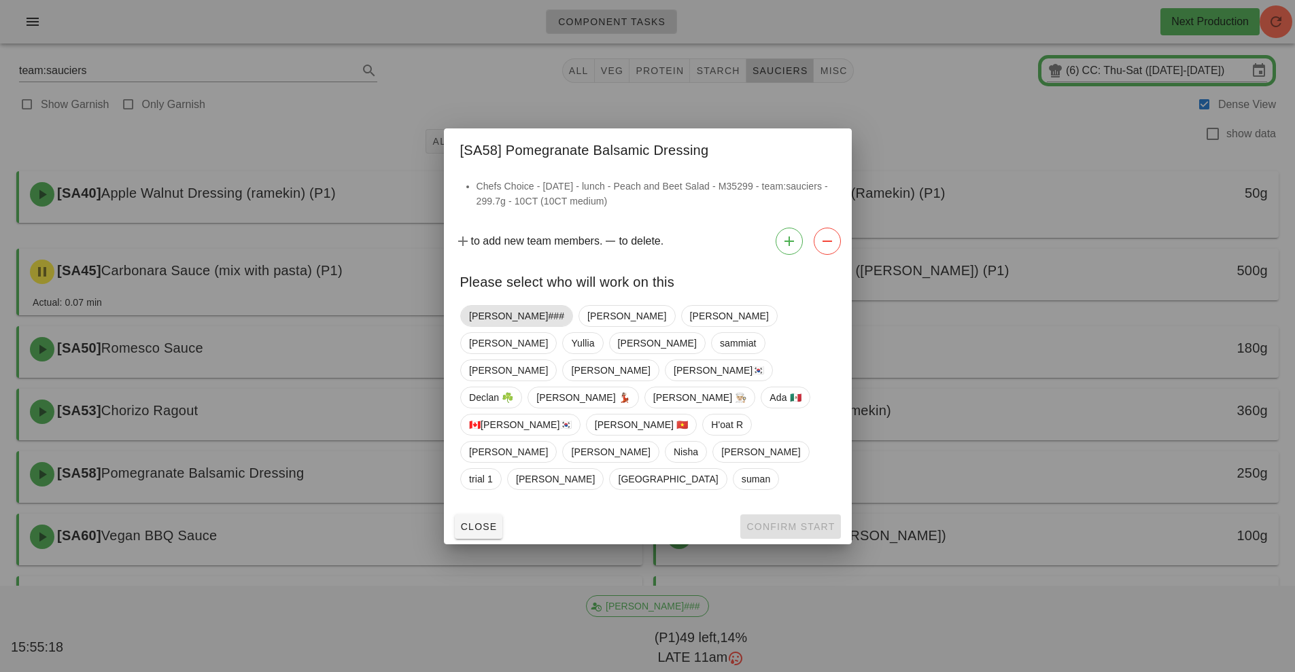
click at [484, 326] on span "[PERSON_NAME]###" at bounding box center [516, 316] width 95 height 20
click at [797, 521] on span "Confirm Start" at bounding box center [789, 526] width 89 height 11
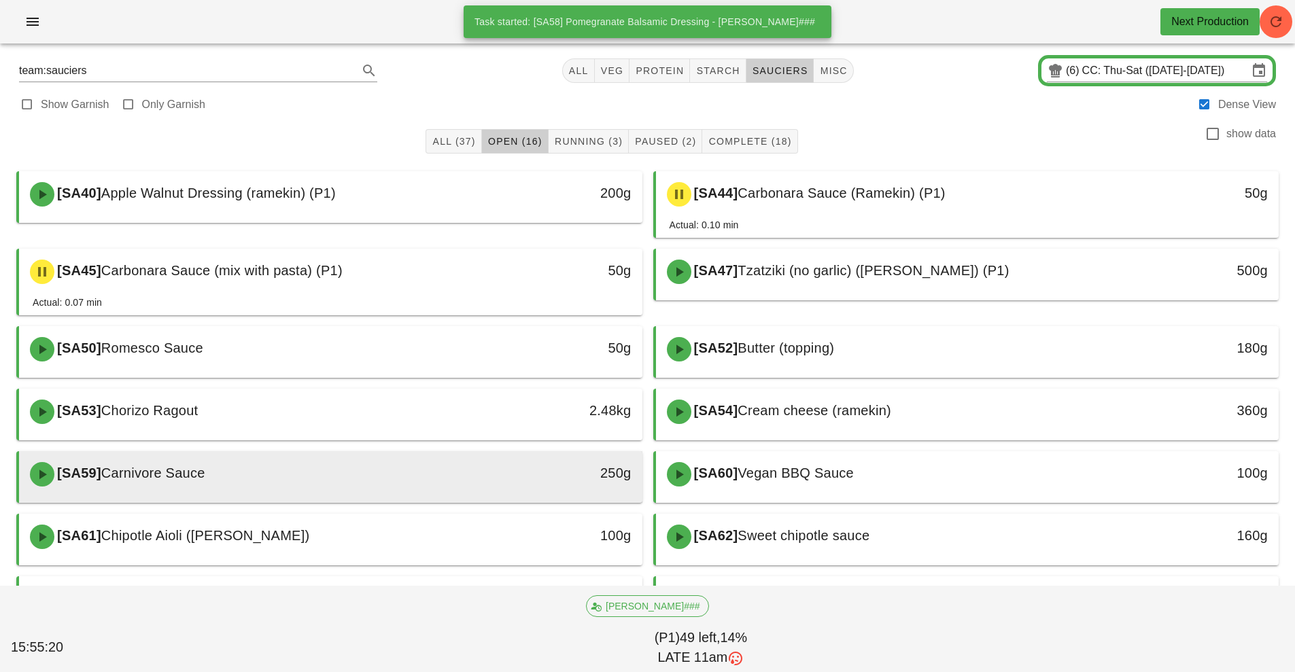
click at [515, 476] on div "250g" at bounding box center [562, 473] width 138 height 22
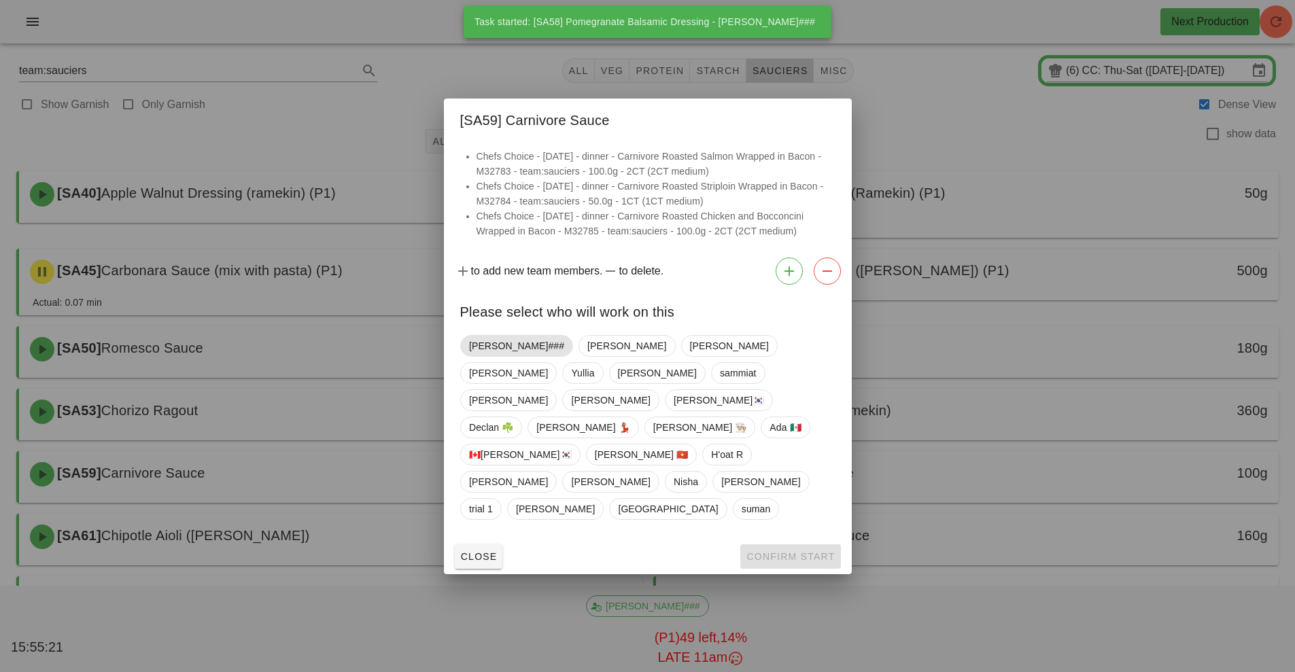
click at [492, 356] on span "[PERSON_NAME]###" at bounding box center [516, 346] width 95 height 20
click at [785, 551] on span "Confirm Start" at bounding box center [789, 556] width 89 height 11
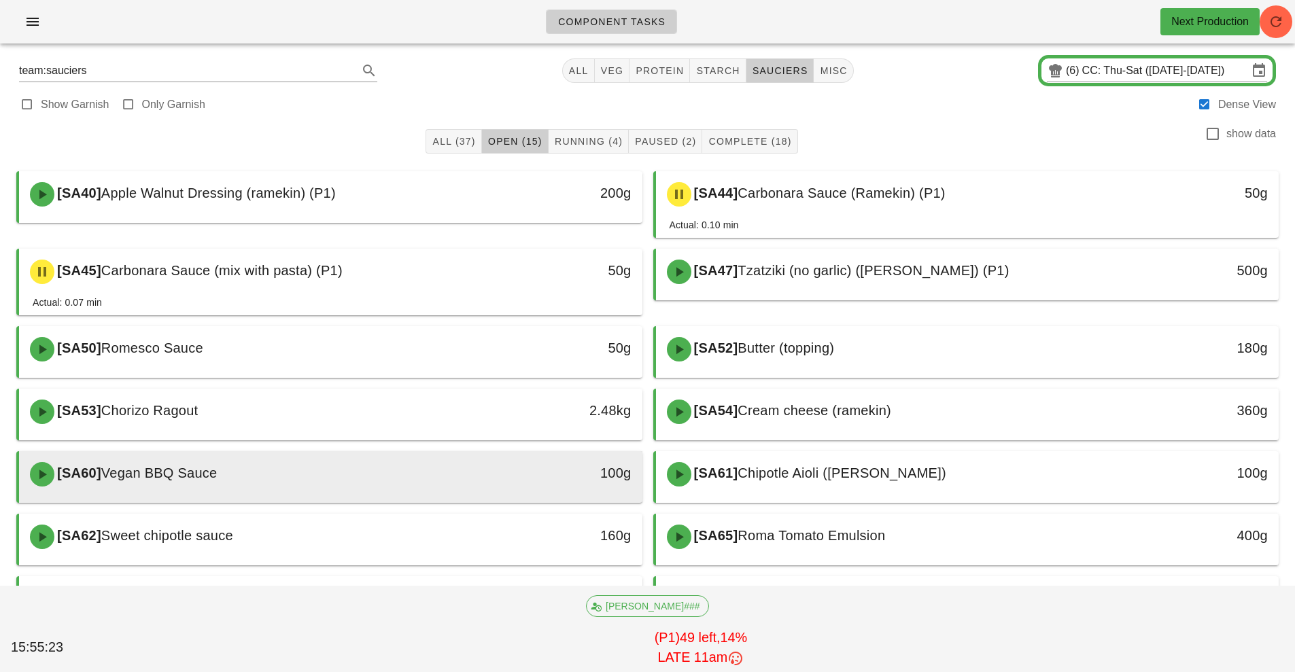
click at [575, 474] on div "100g" at bounding box center [562, 473] width 138 height 22
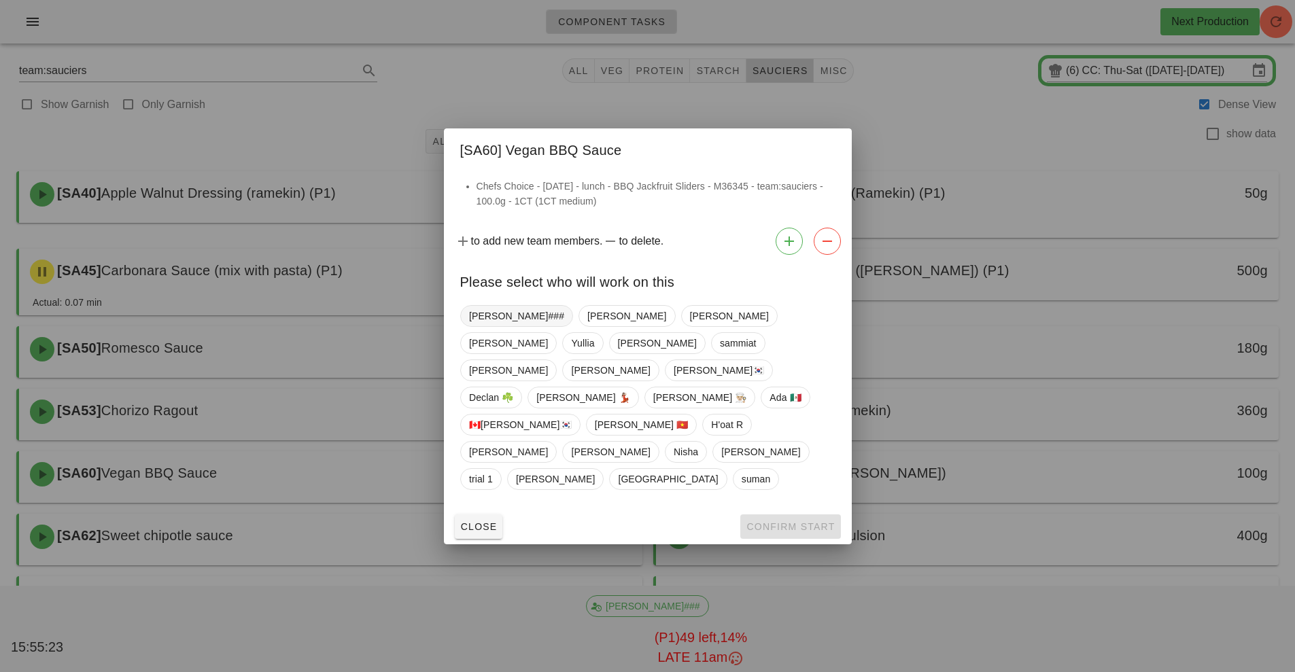
click at [497, 326] on span "[PERSON_NAME]###" at bounding box center [516, 316] width 95 height 20
click at [784, 521] on span "Confirm Start" at bounding box center [789, 526] width 89 height 11
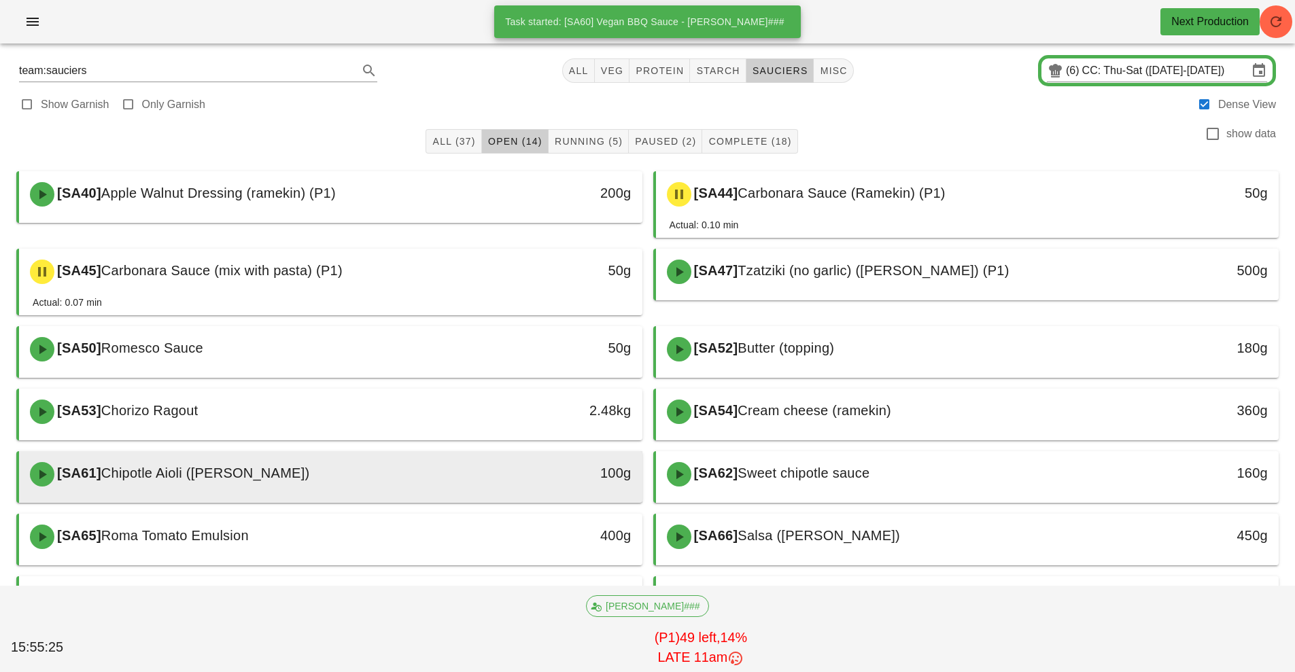
click at [495, 485] on div "100g" at bounding box center [562, 474] width 154 height 41
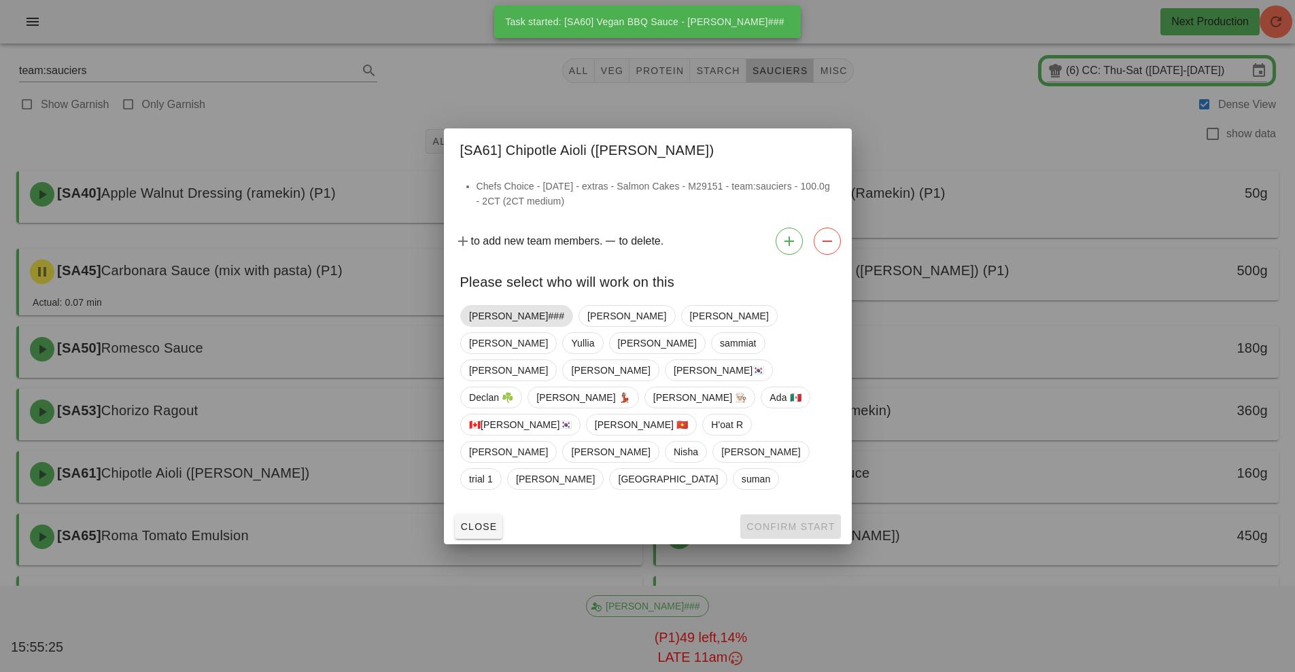
click at [499, 326] on span "[PERSON_NAME]###" at bounding box center [516, 316] width 95 height 20
click at [788, 521] on span "Confirm Start" at bounding box center [789, 526] width 89 height 11
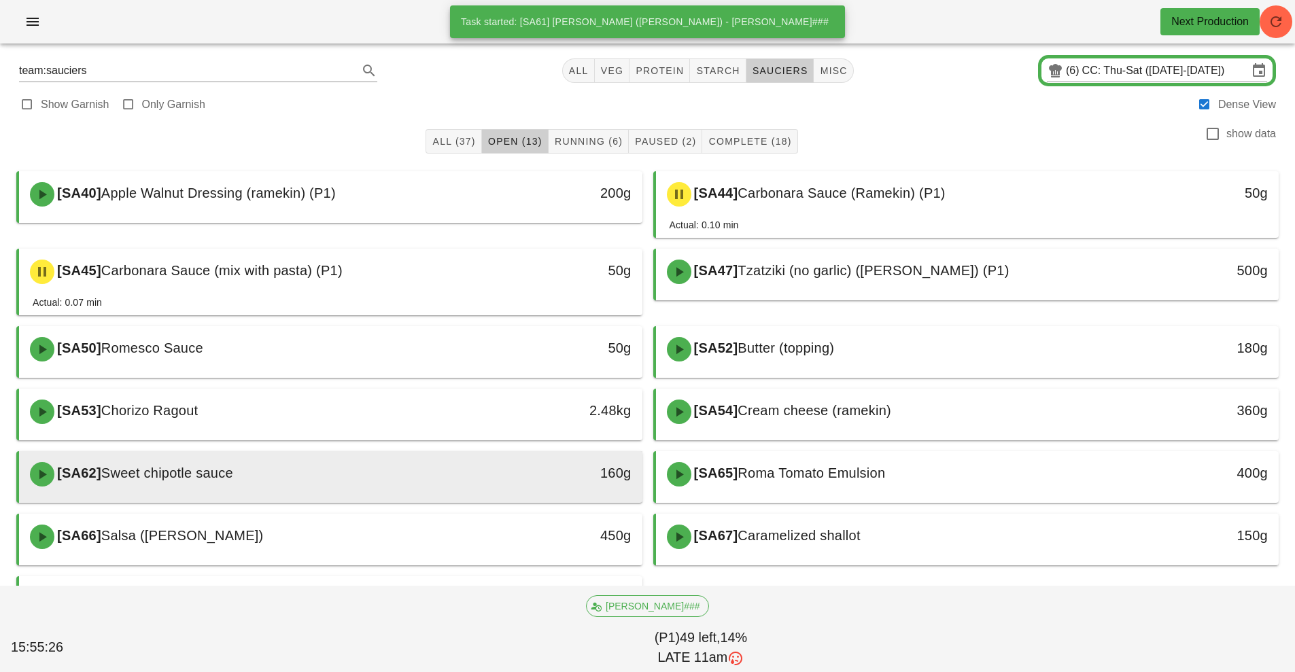
click at [491, 485] on div "160g" at bounding box center [562, 474] width 154 height 41
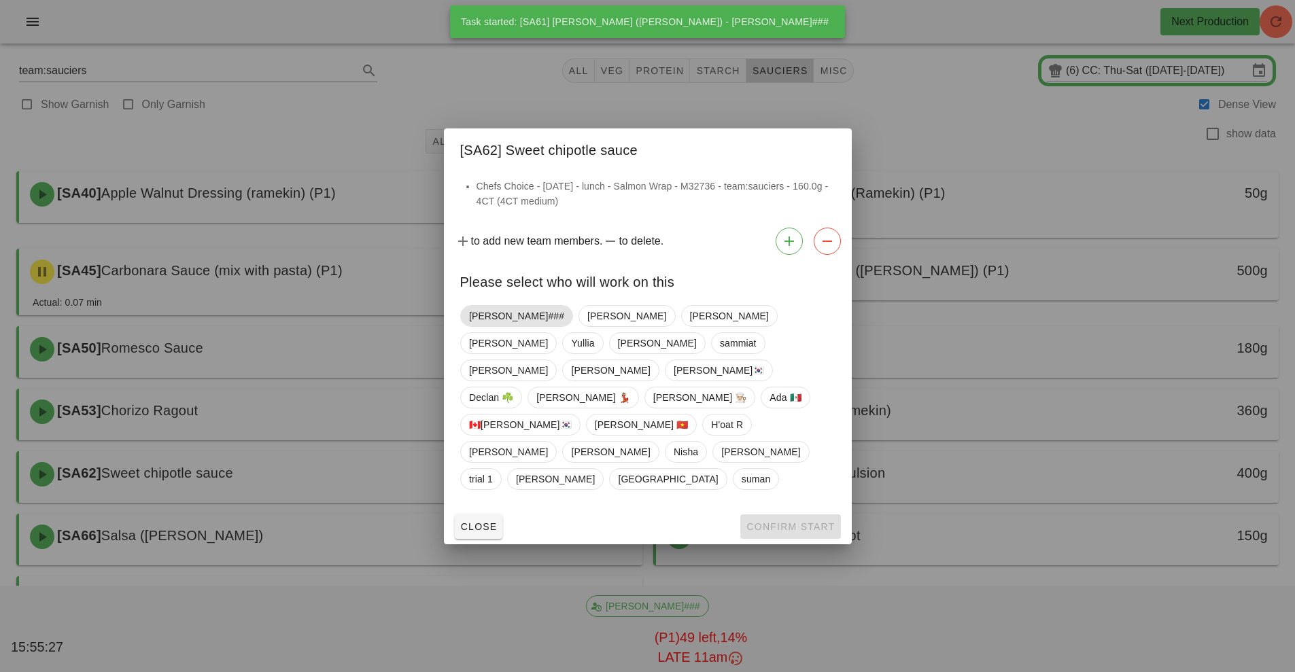
click at [490, 326] on span "[PERSON_NAME]###" at bounding box center [516, 316] width 95 height 20
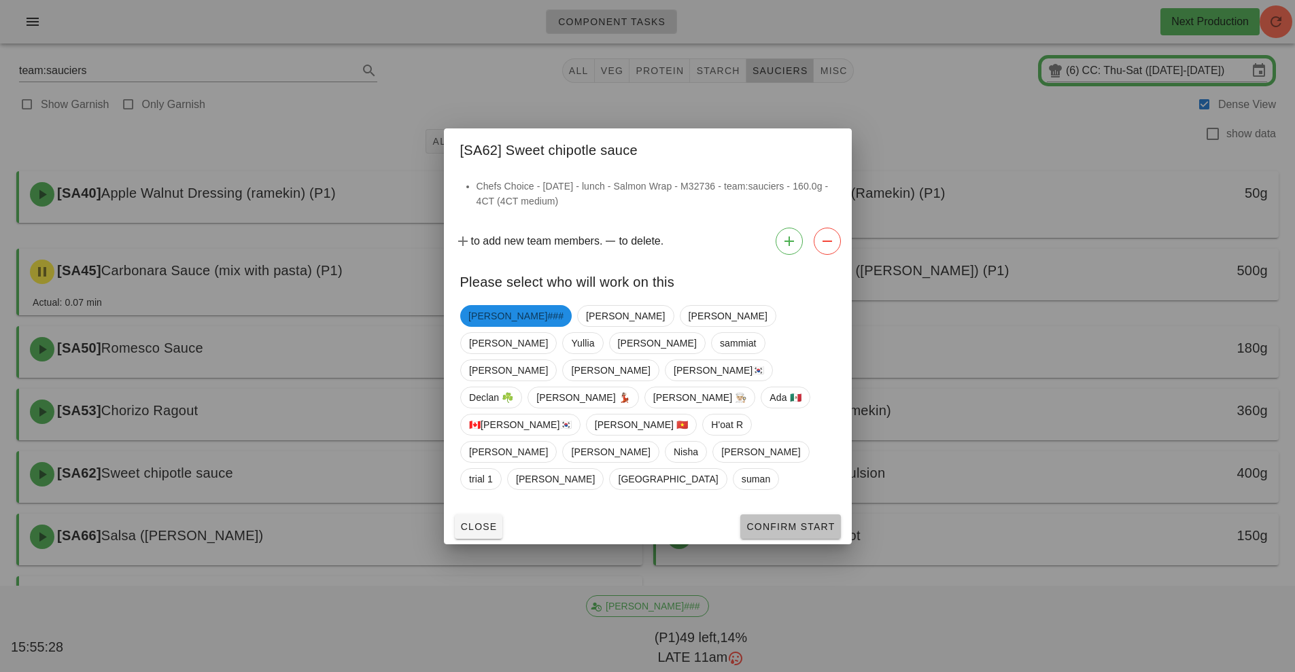
click at [764, 521] on span "Confirm Start" at bounding box center [789, 526] width 89 height 11
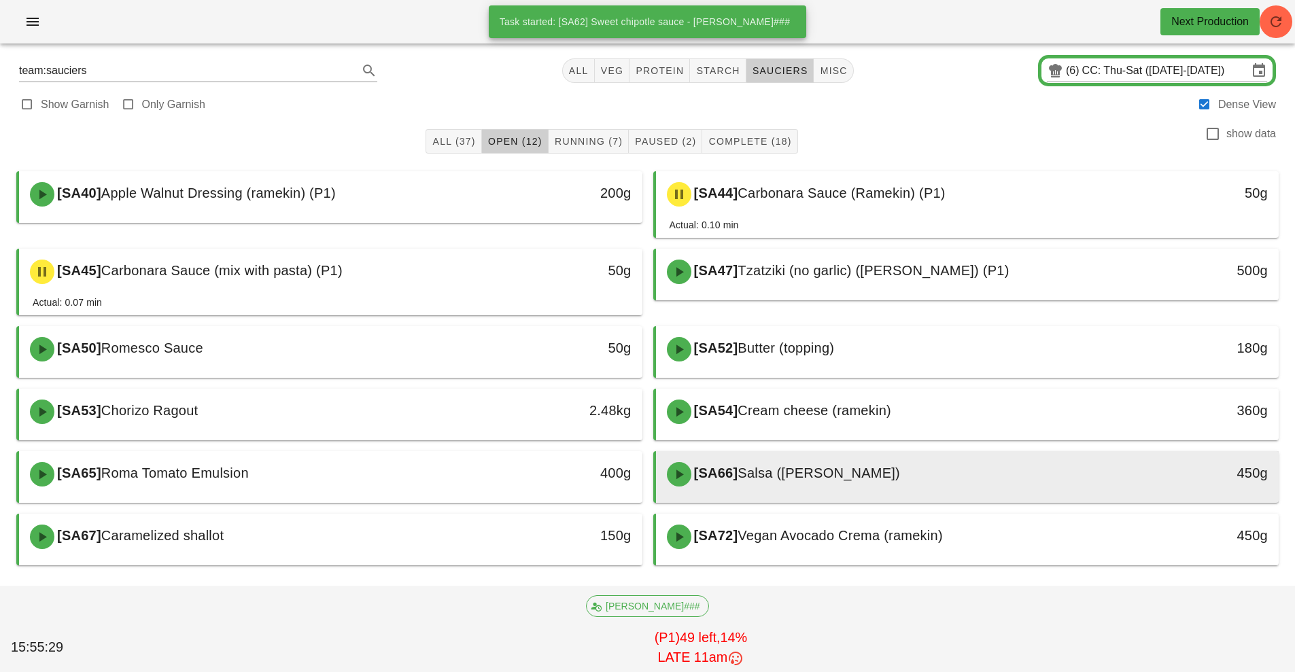
click at [780, 477] on span "Salsa ([PERSON_NAME])" at bounding box center [818, 472] width 162 height 15
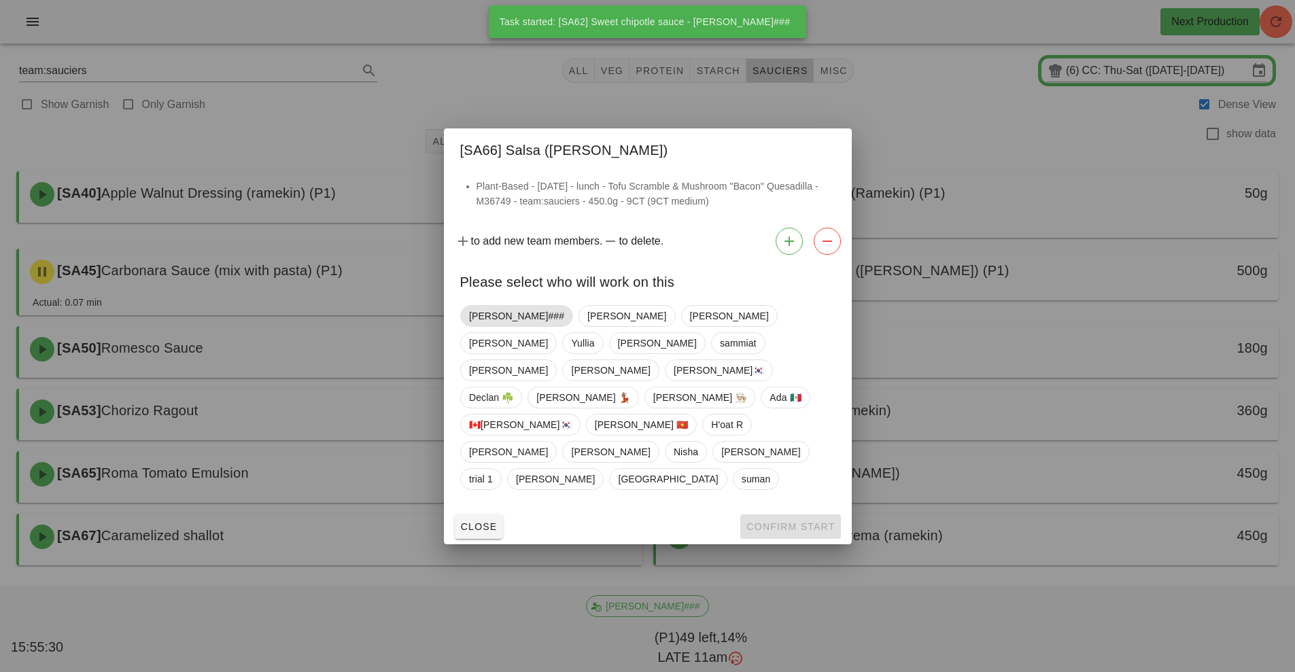
click at [480, 326] on span "[PERSON_NAME]###" at bounding box center [516, 316] width 95 height 20
click at [764, 521] on span "Confirm Start" at bounding box center [789, 526] width 89 height 11
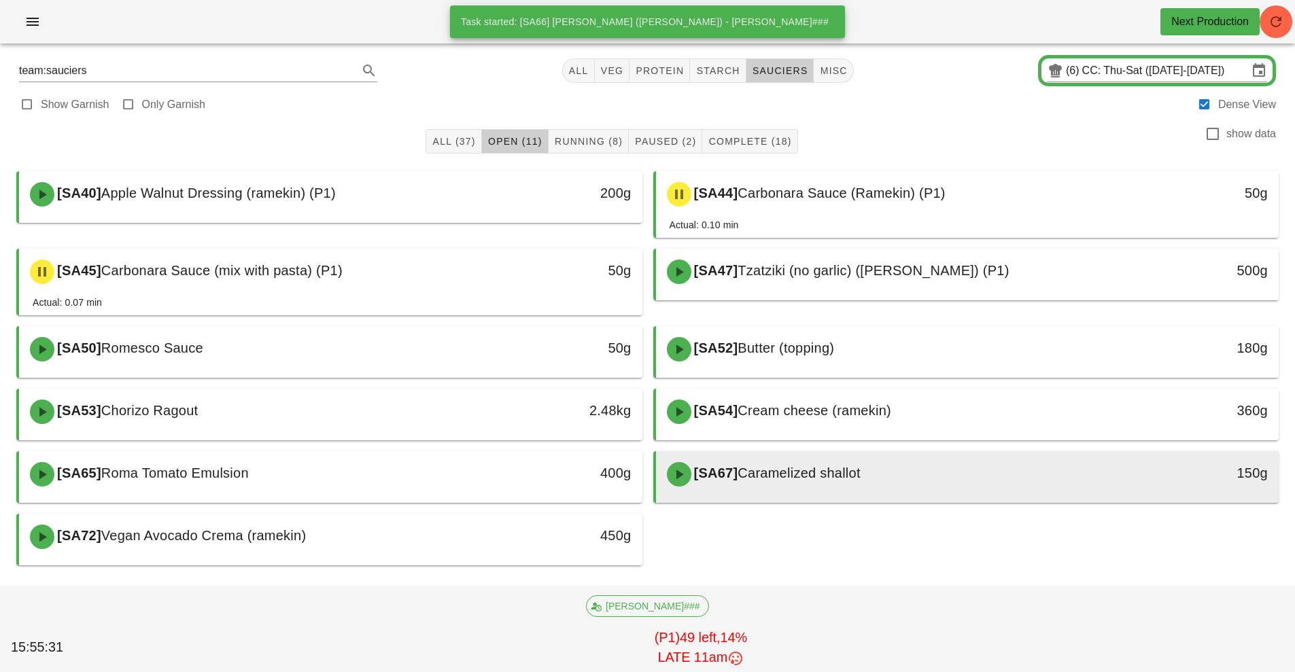
click at [735, 472] on span "[SA67]" at bounding box center [714, 472] width 47 height 15
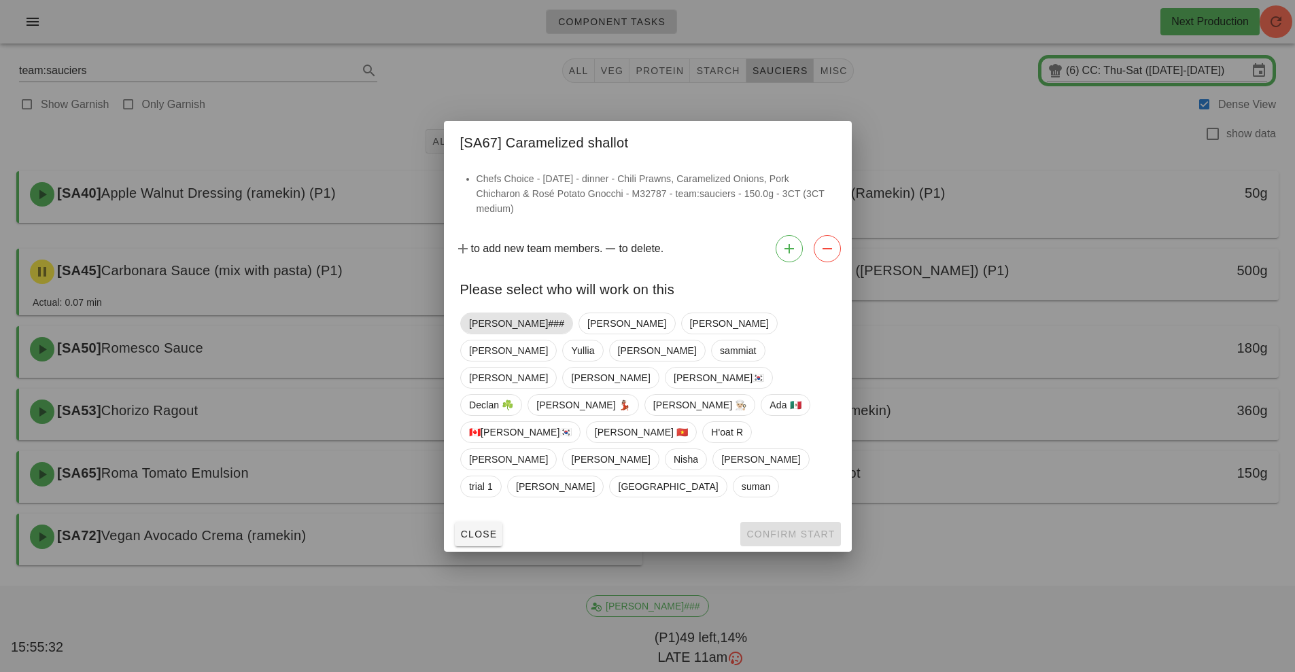
click at [493, 334] on span "[PERSON_NAME]###" at bounding box center [516, 323] width 95 height 20
click at [771, 529] on span "Confirm Start" at bounding box center [789, 534] width 89 height 11
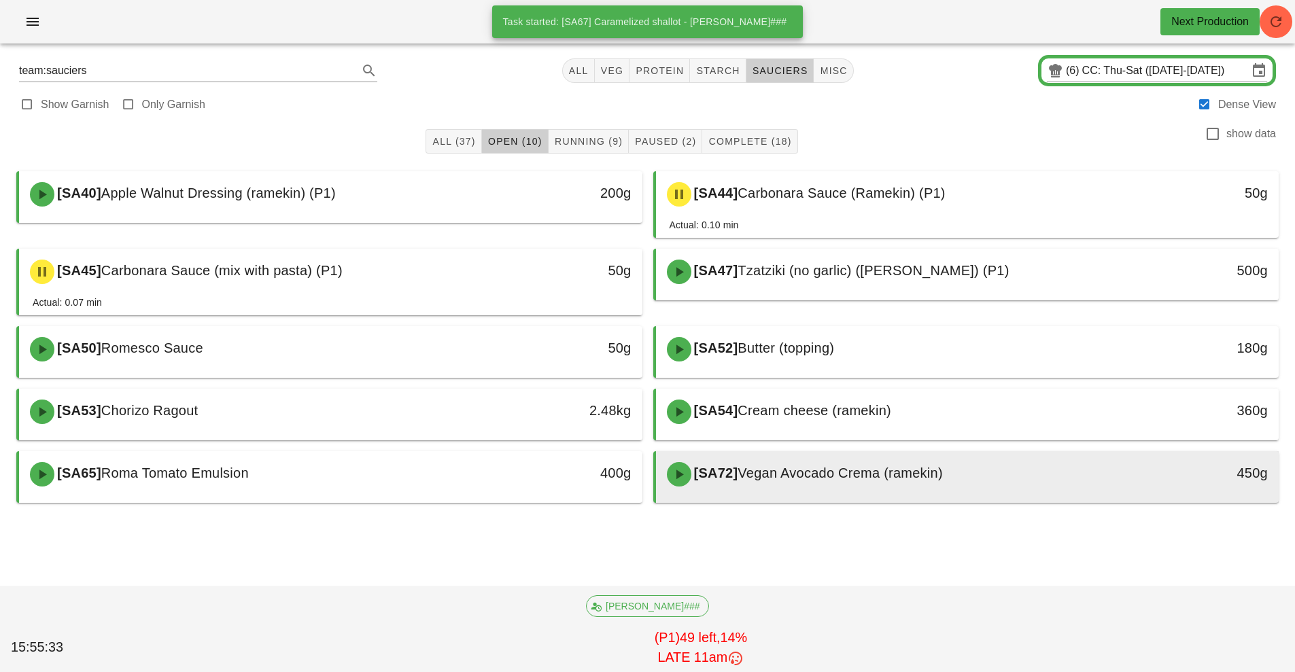
click at [754, 464] on div "[SA72] Vegan Avocado Crema (ramekin)" at bounding box center [889, 474] width 463 height 41
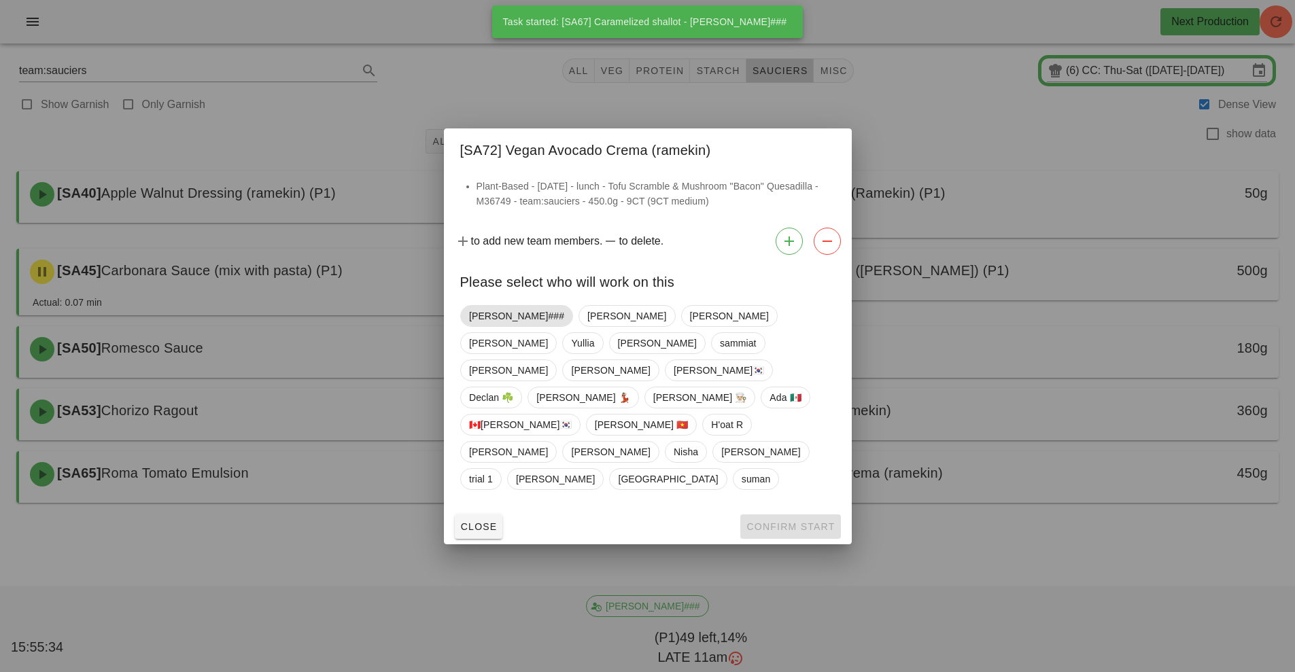
click at [491, 326] on span "[PERSON_NAME]###" at bounding box center [516, 316] width 95 height 20
click at [779, 521] on span "Confirm Start" at bounding box center [789, 526] width 89 height 11
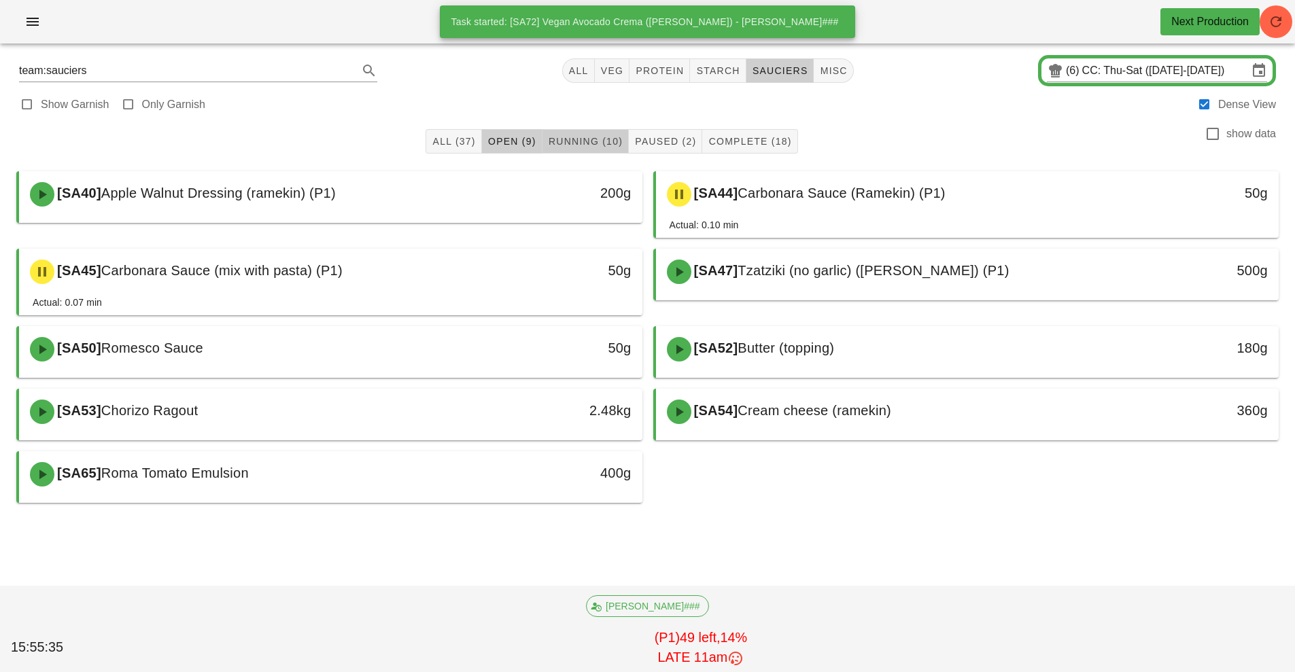
click at [601, 134] on button "Running (10)" at bounding box center [585, 141] width 86 height 24
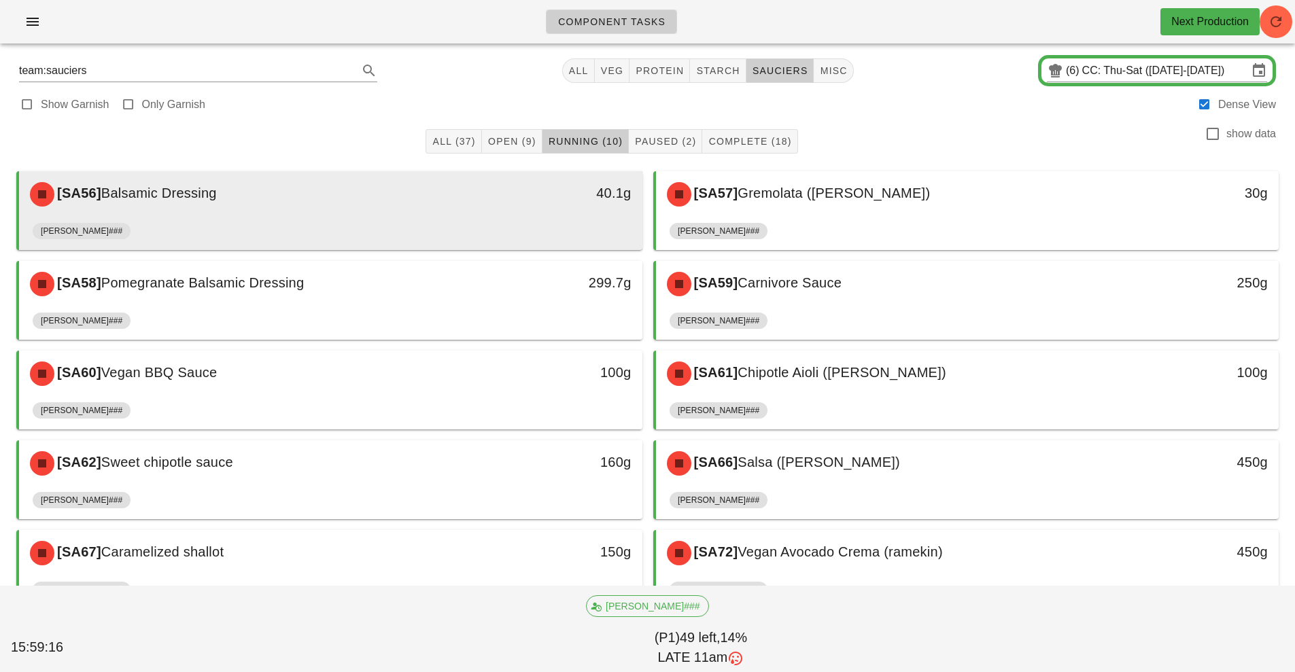
click at [481, 210] on div "[SA56] Balsamic Dressing" at bounding box center [253, 194] width 463 height 41
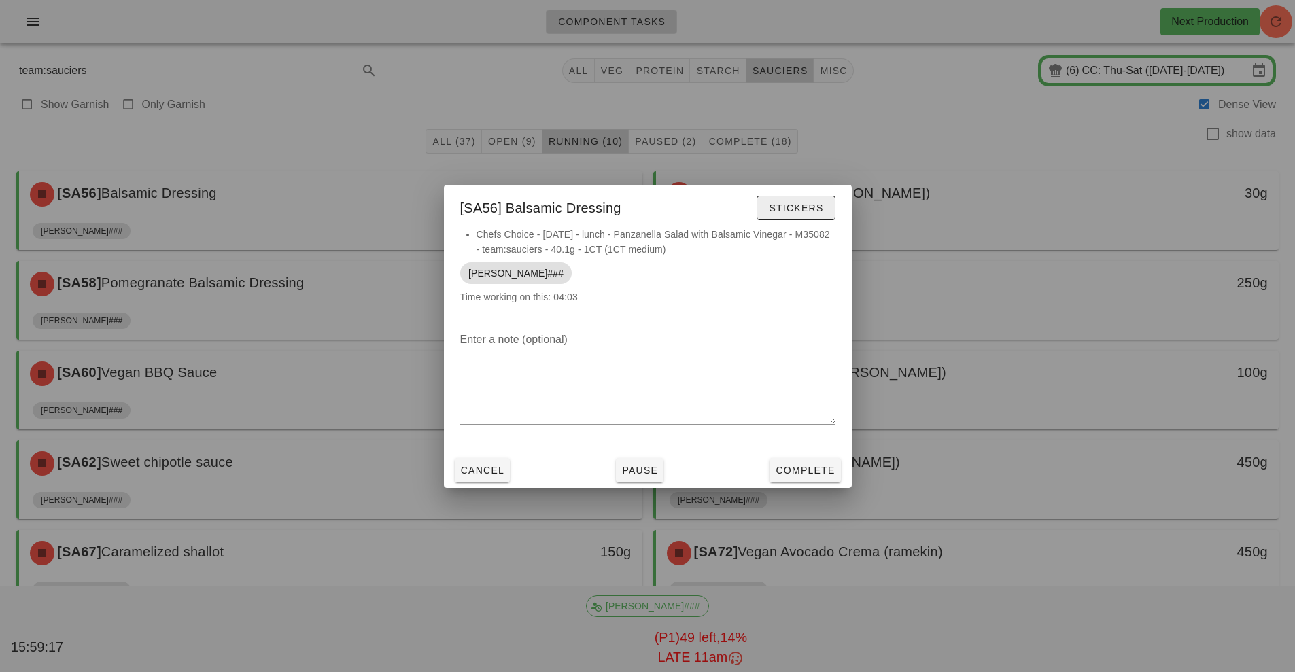
click at [802, 204] on span "Stickers" at bounding box center [795, 208] width 55 height 11
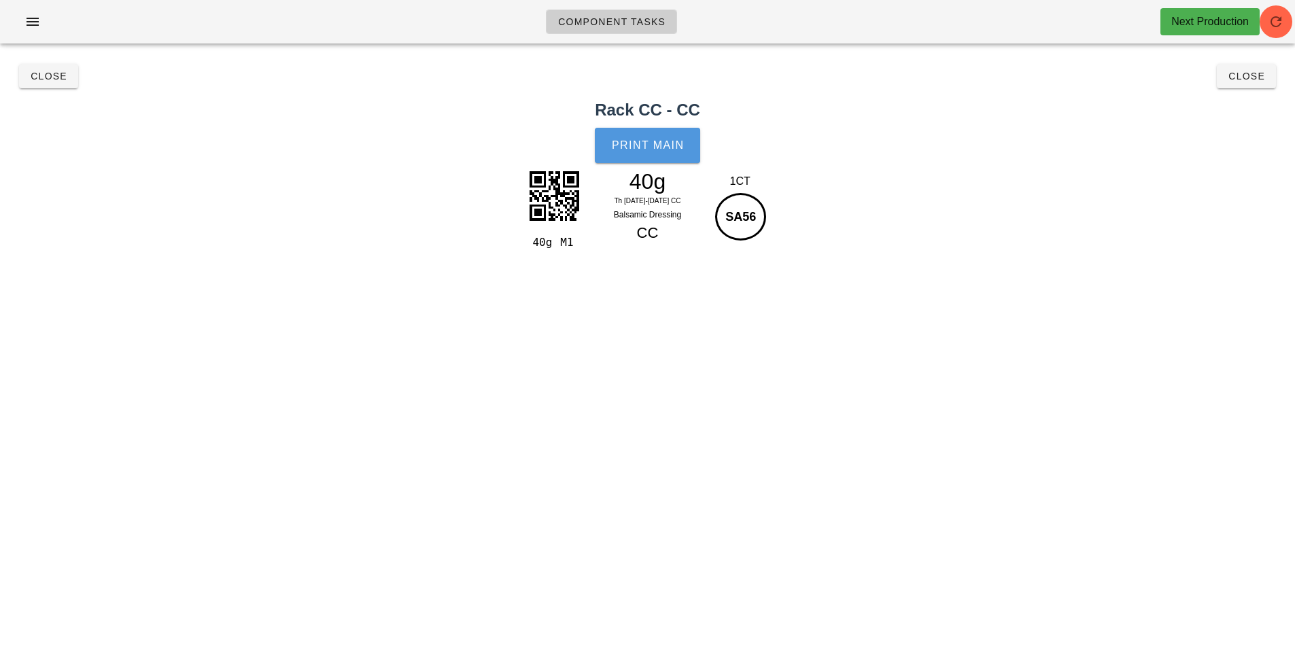
click at [668, 162] on button "Print Main" at bounding box center [647, 145] width 105 height 35
click at [41, 76] on span "Close" at bounding box center [48, 76] width 37 height 11
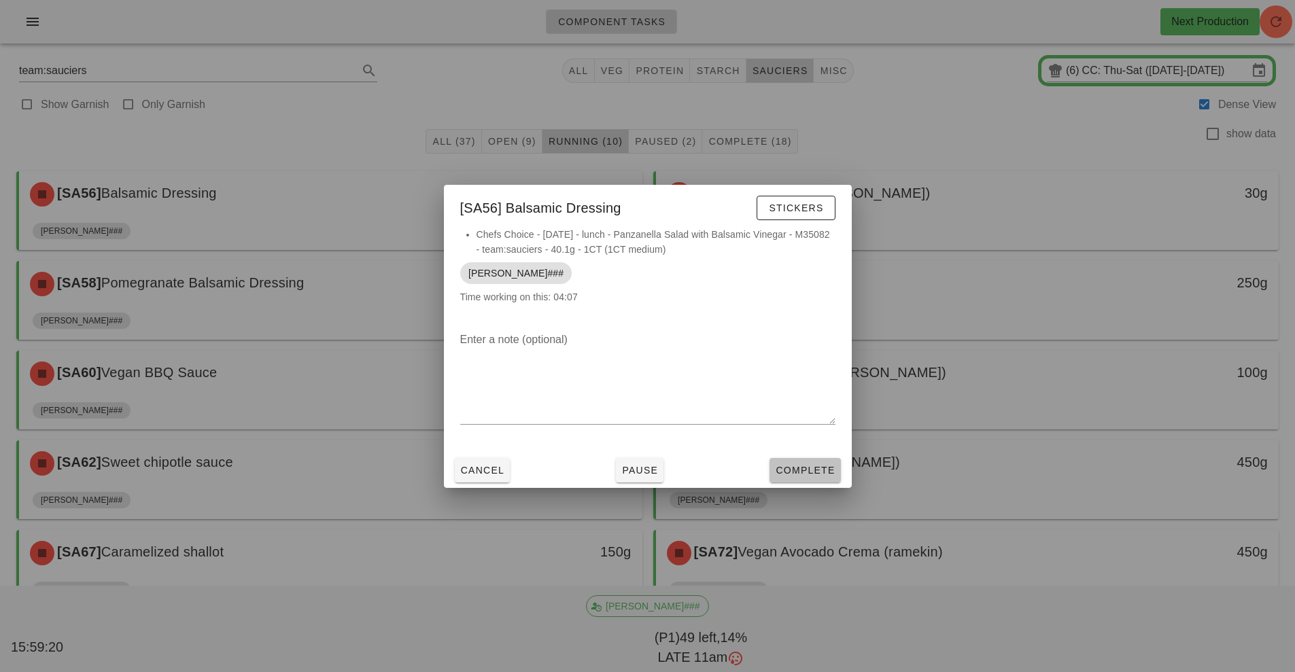
click at [822, 467] on span "Complete" at bounding box center [805, 470] width 60 height 11
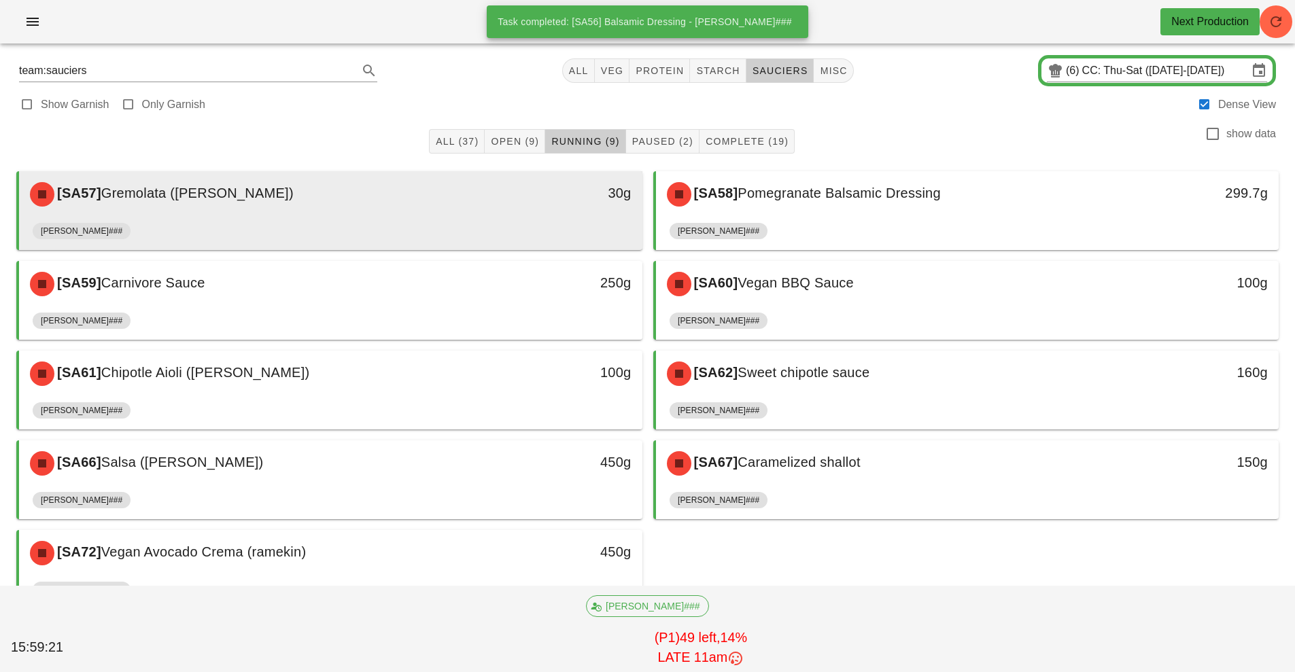
click at [503, 222] on div "[PERSON_NAME]###" at bounding box center [331, 233] width 596 height 33
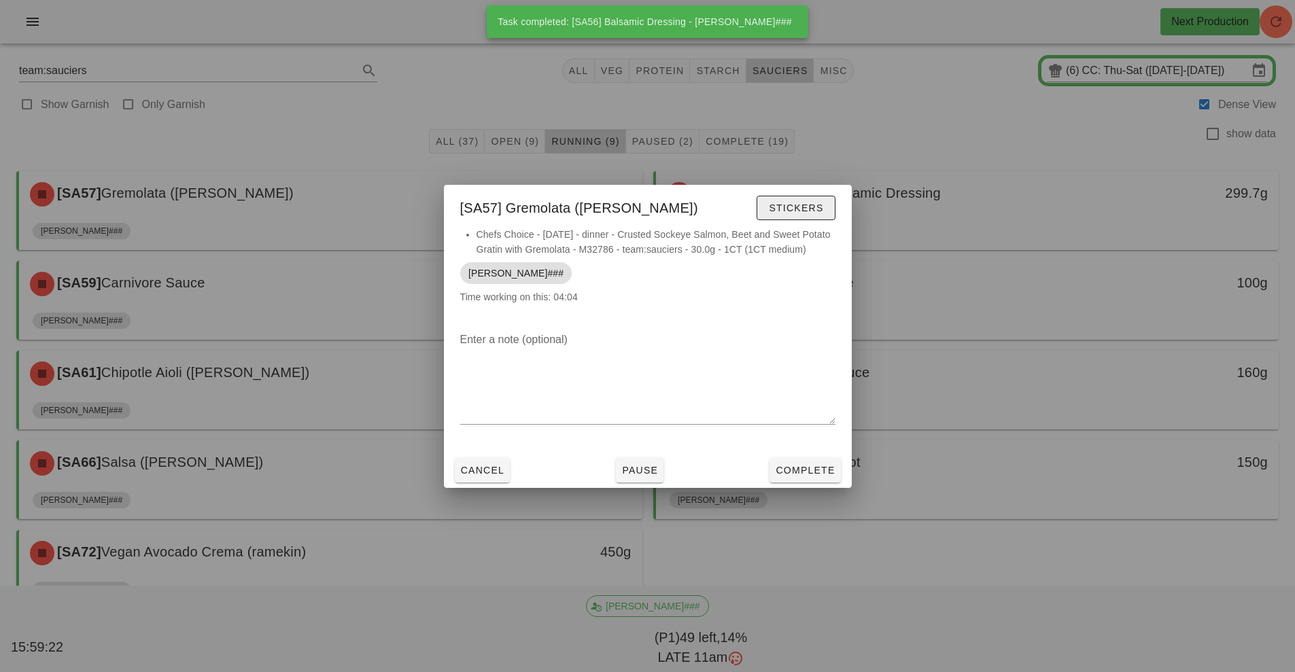
click at [782, 208] on span "Stickers" at bounding box center [795, 208] width 55 height 11
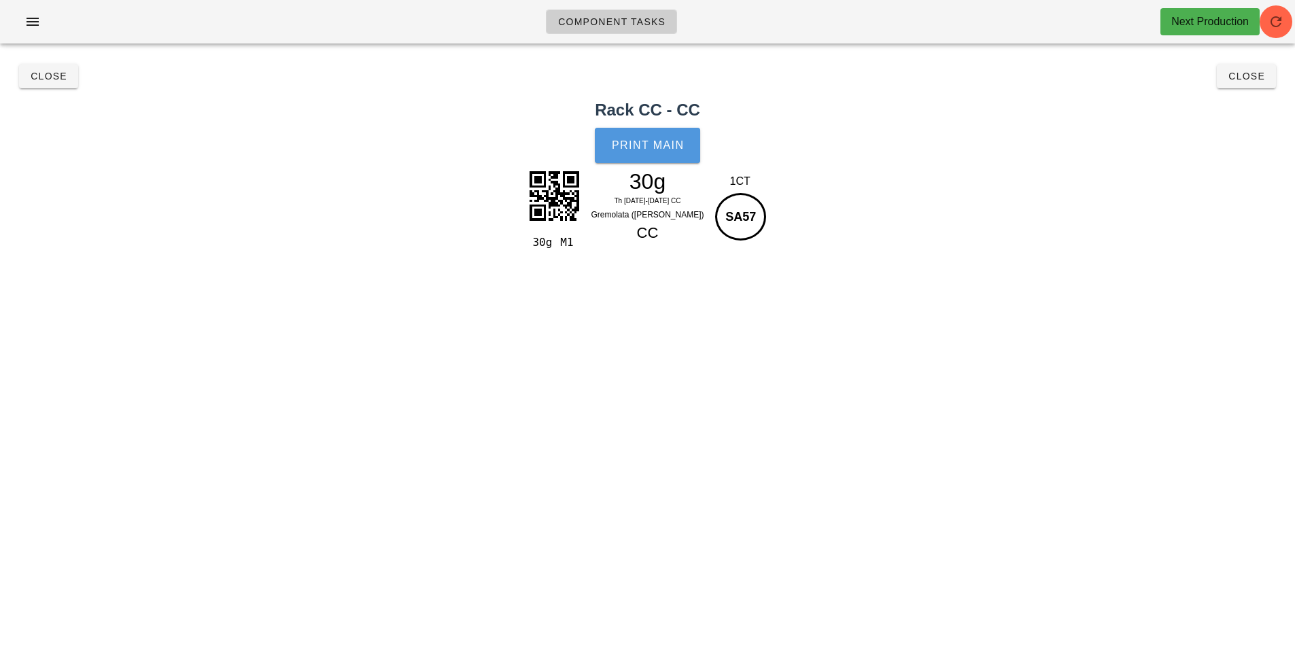
click at [646, 156] on button "Print Main" at bounding box center [647, 145] width 105 height 35
click at [50, 84] on div "Close Close" at bounding box center [647, 75] width 1278 height 43
click at [64, 86] on button "Close" at bounding box center [48, 76] width 59 height 24
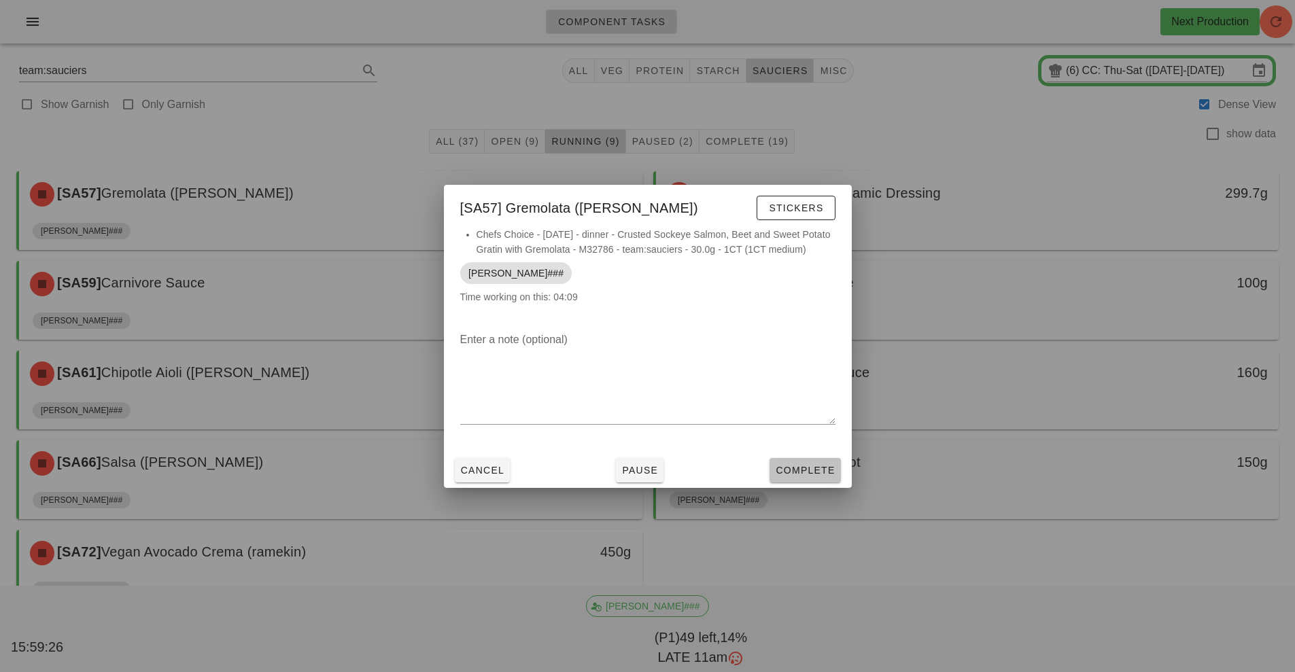
click at [790, 470] on span "Complete" at bounding box center [805, 470] width 60 height 11
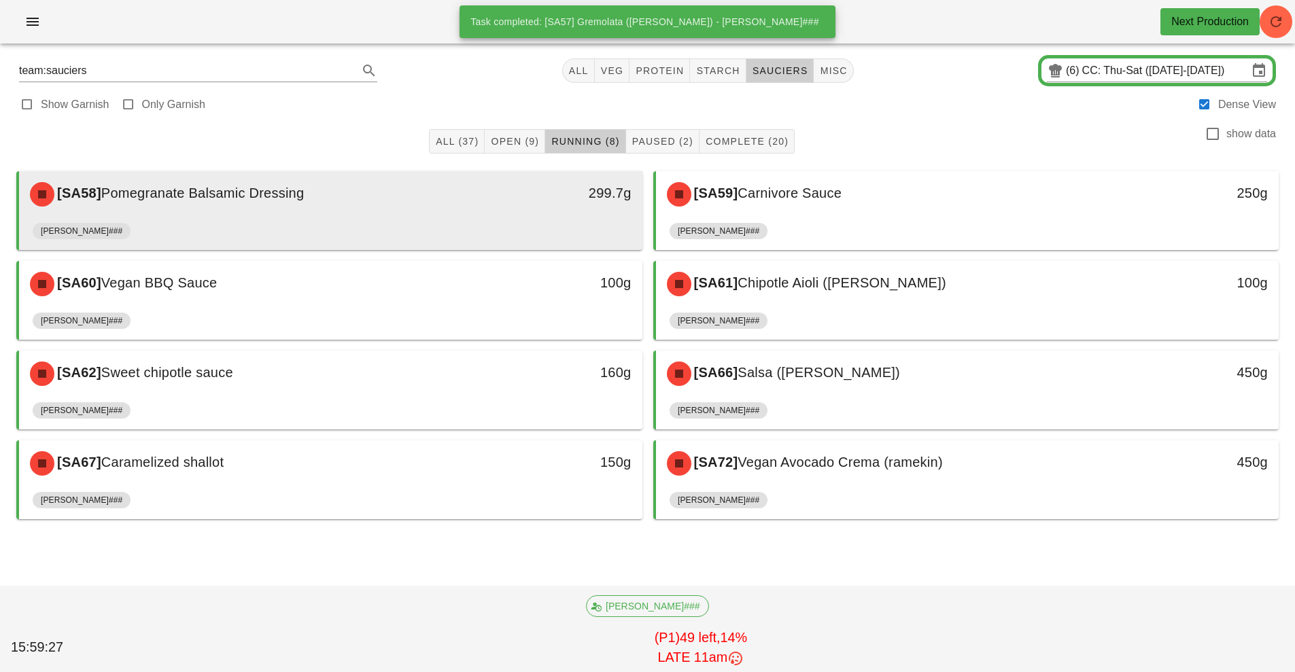
click at [486, 208] on div "299.7g" at bounding box center [562, 194] width 154 height 41
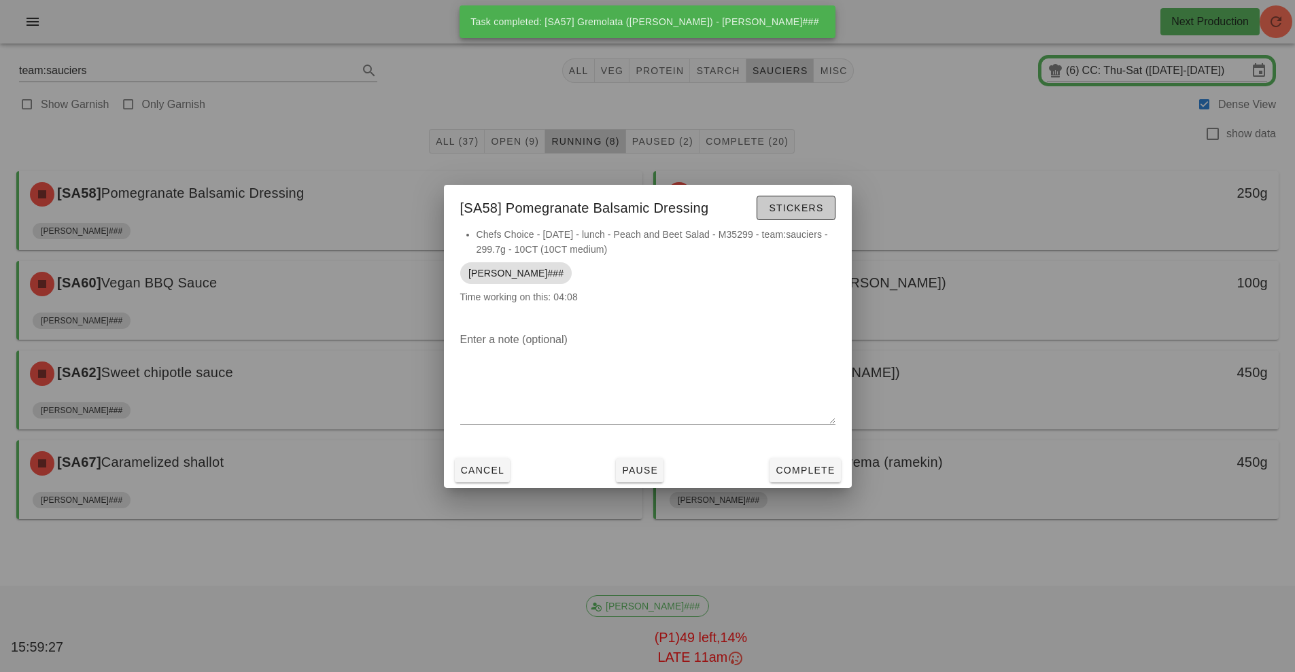
click at [796, 209] on span "Stickers" at bounding box center [795, 208] width 55 height 11
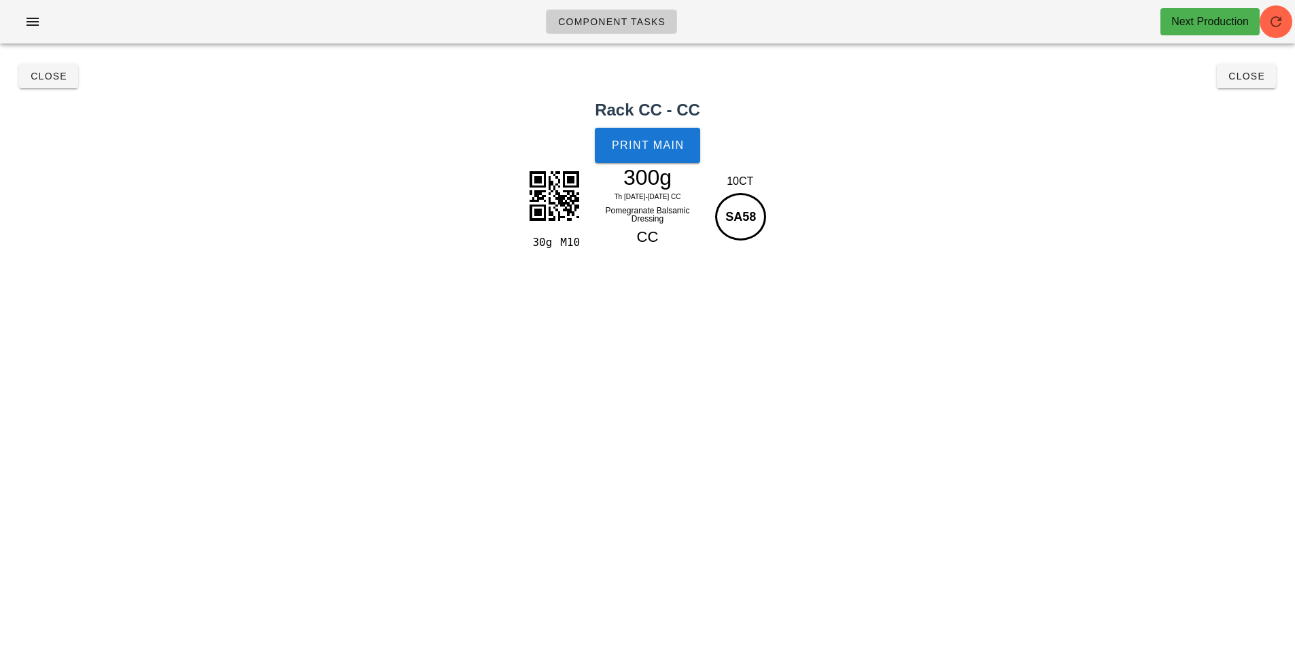
click at [668, 183] on div "300g" at bounding box center [647, 177] width 118 height 20
click at [672, 149] on span "Print Main" at bounding box center [647, 145] width 73 height 12
click at [37, 73] on span "Close" at bounding box center [48, 76] width 37 height 11
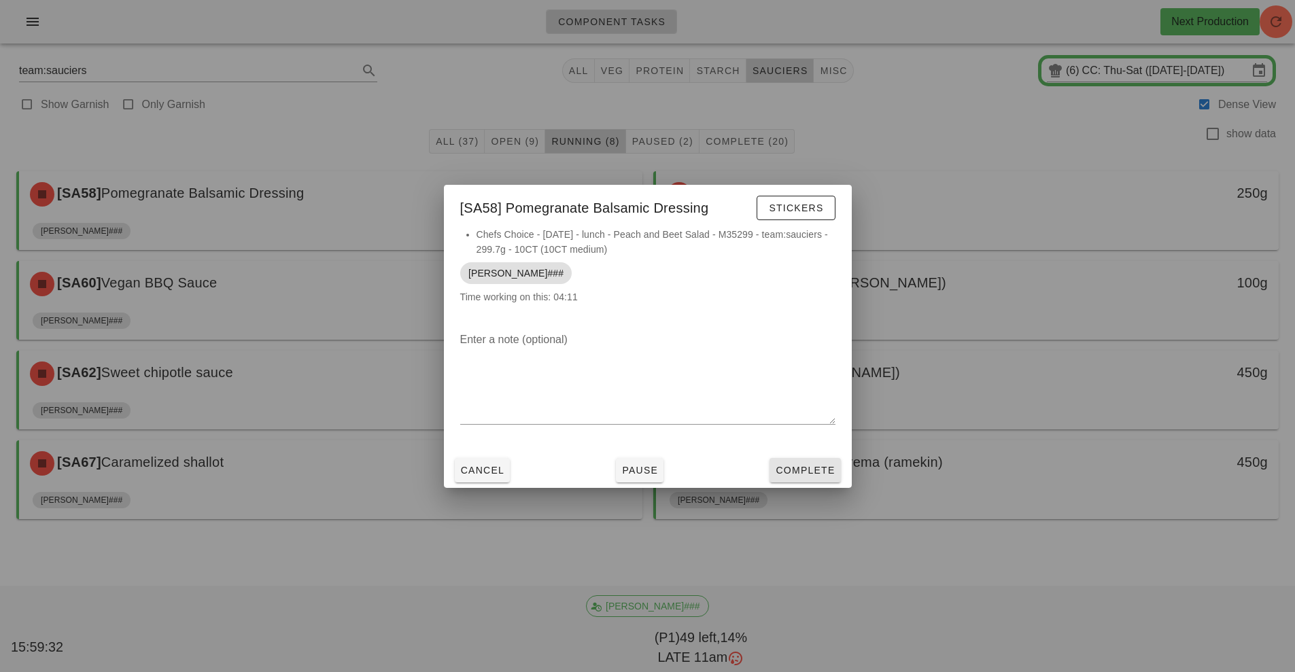
click at [811, 461] on button "Complete" at bounding box center [804, 470] width 71 height 24
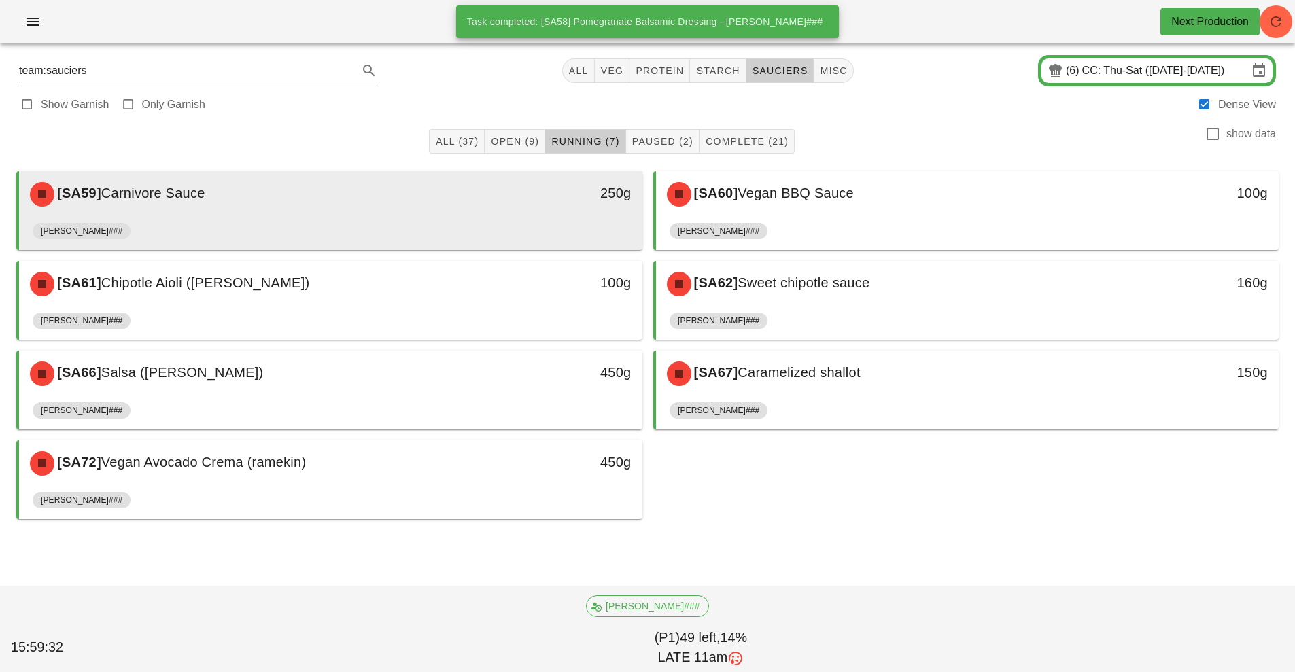
click at [480, 207] on div "[SA59] Carnivore Sauce" at bounding box center [253, 194] width 463 height 41
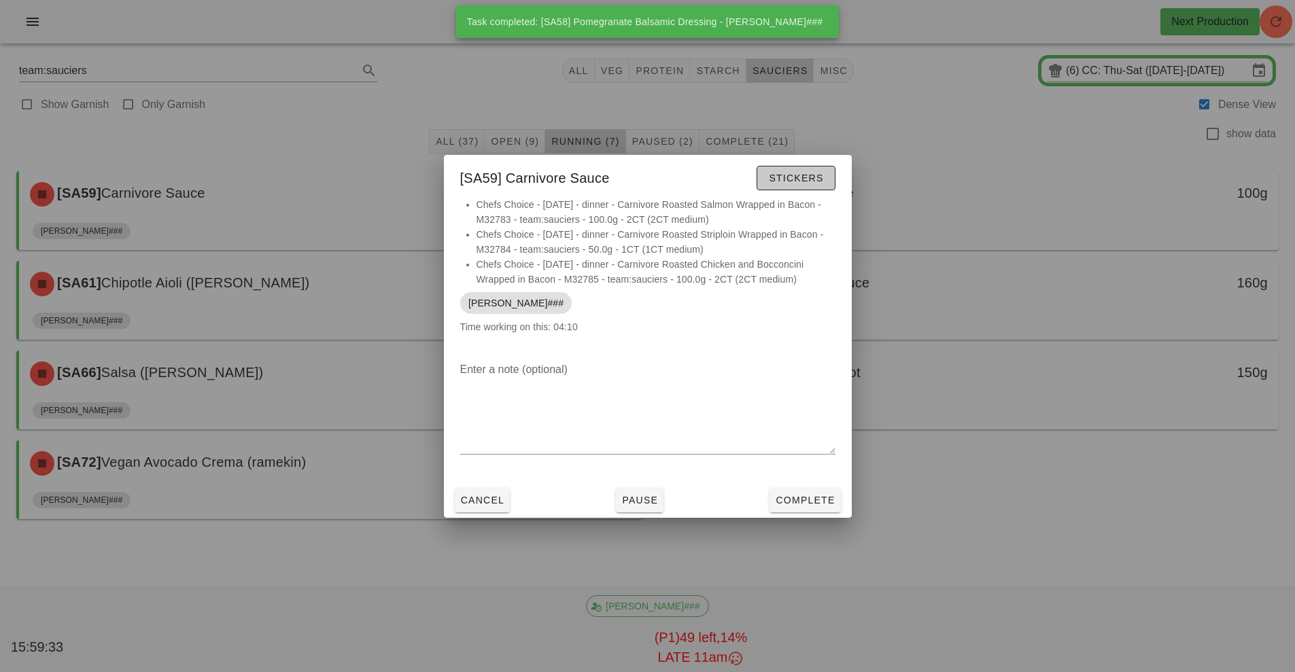
click at [788, 180] on span "Stickers" at bounding box center [795, 178] width 55 height 11
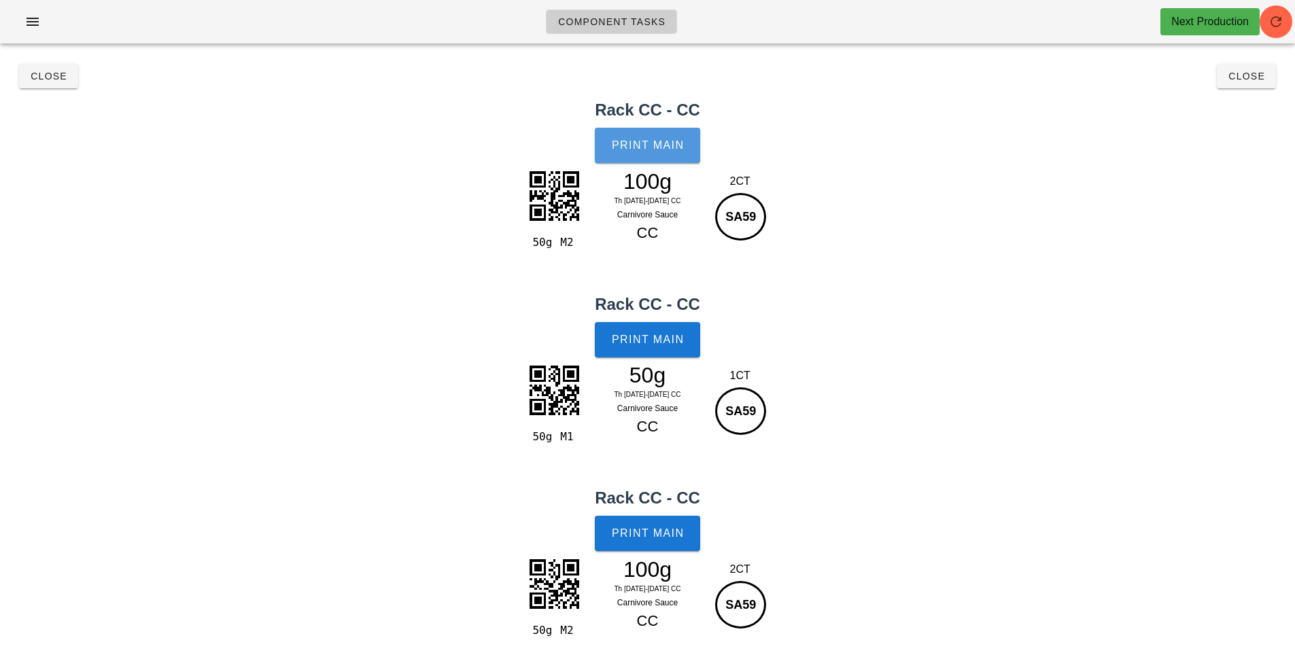
click at [639, 154] on button "Print Main" at bounding box center [647, 145] width 105 height 35
click at [59, 86] on button "Close" at bounding box center [48, 76] width 59 height 24
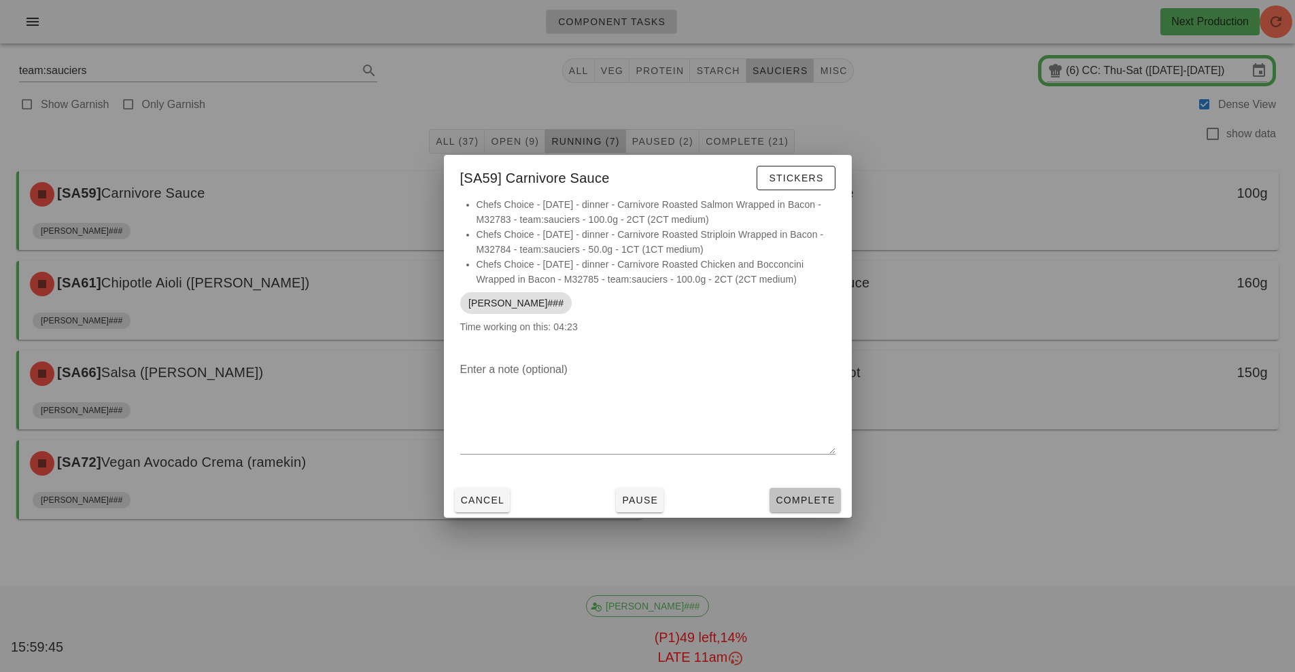
click at [796, 509] on button "Complete" at bounding box center [804, 500] width 71 height 24
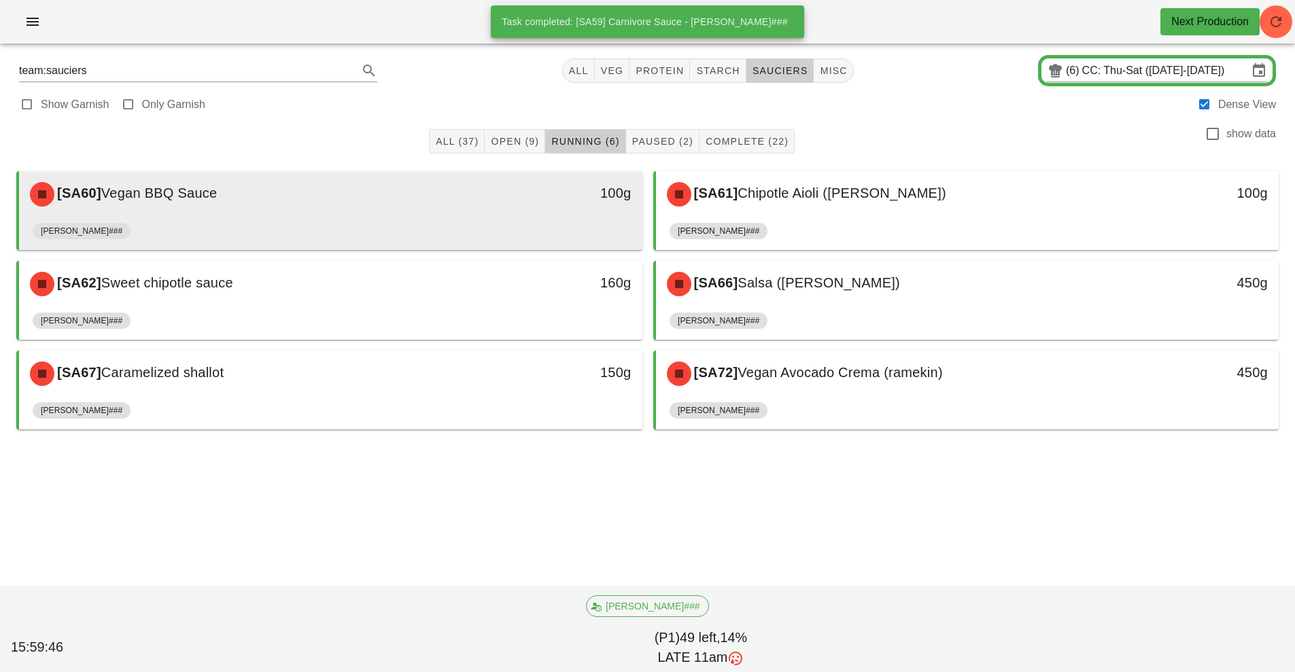
click at [408, 200] on div "[SA60] Vegan BBQ Sauce" at bounding box center [253, 194] width 463 height 41
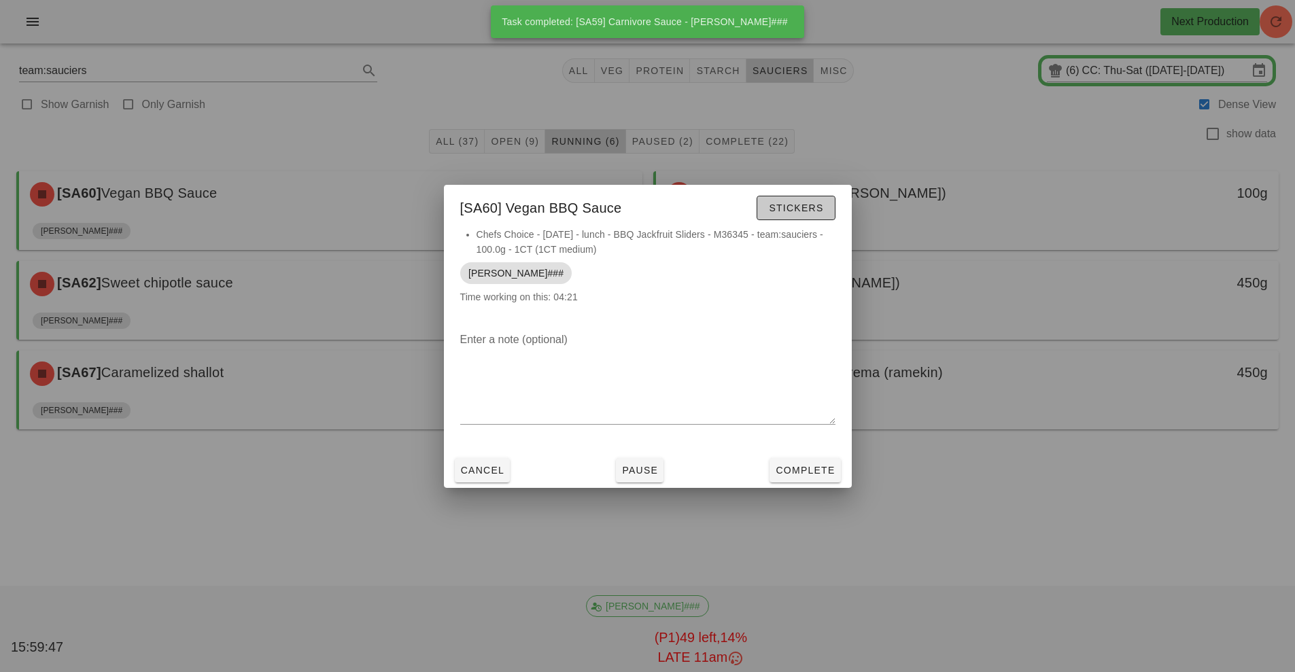
click at [799, 211] on span "Stickers" at bounding box center [795, 208] width 55 height 11
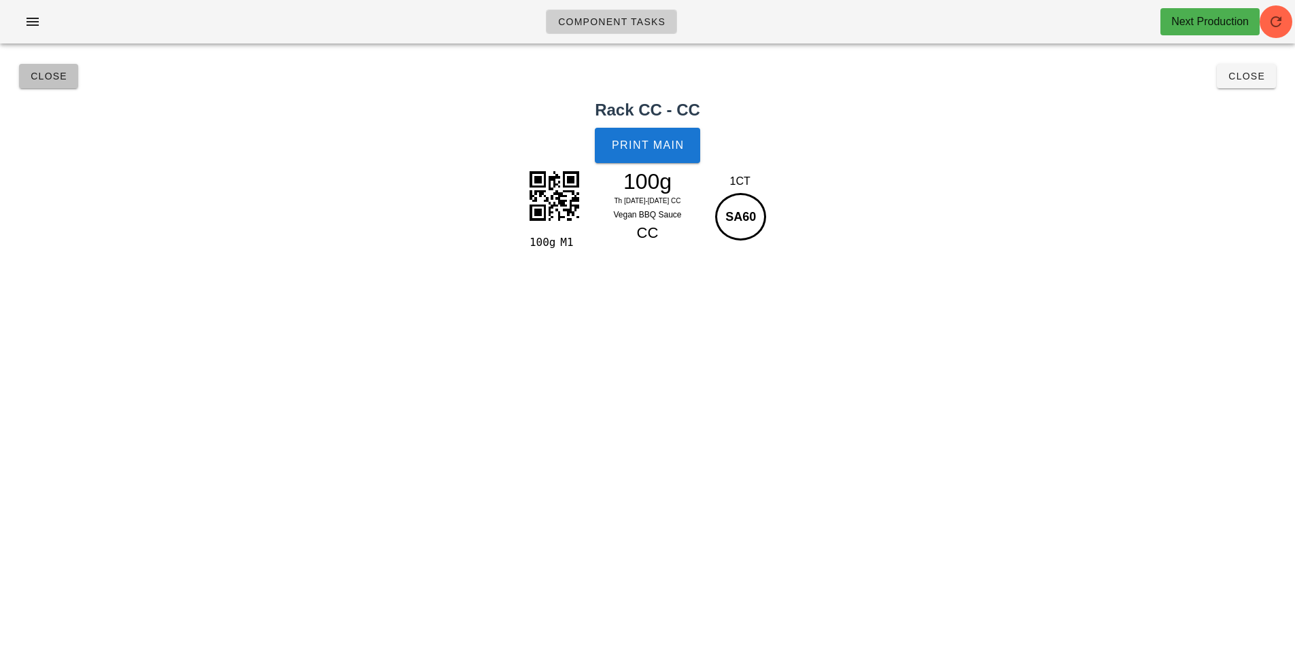
click at [40, 78] on span "Close" at bounding box center [48, 76] width 37 height 11
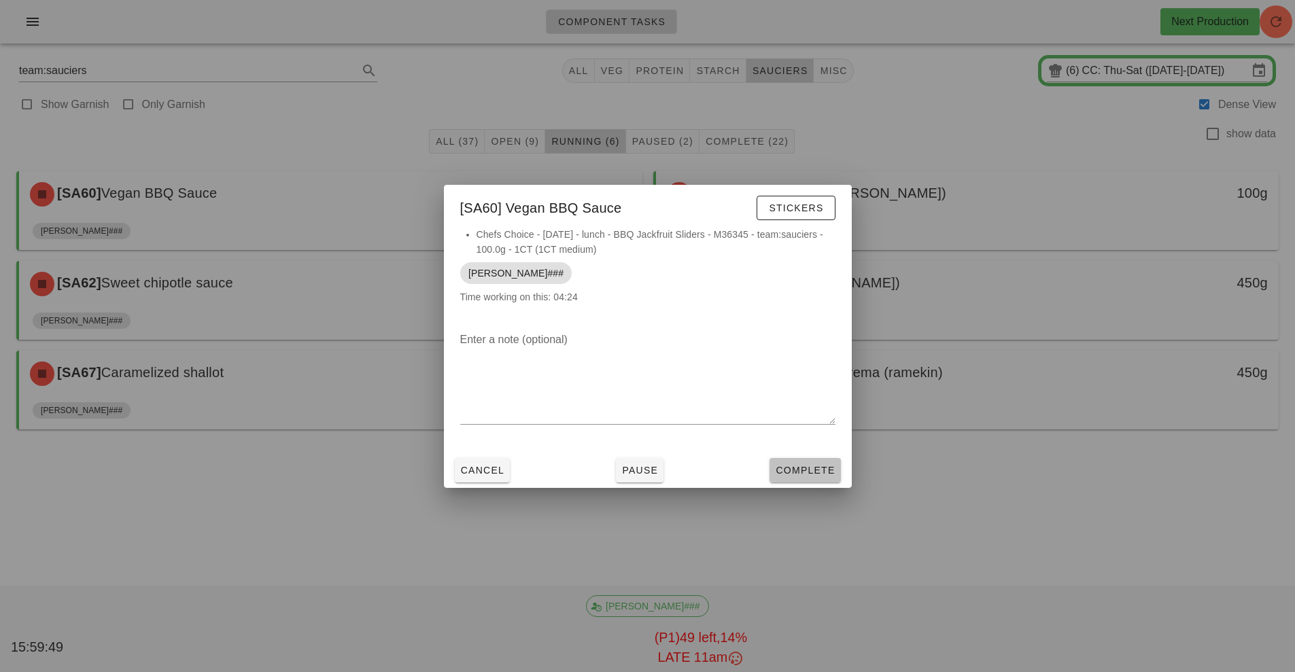
click at [807, 468] on span "Complete" at bounding box center [805, 470] width 60 height 11
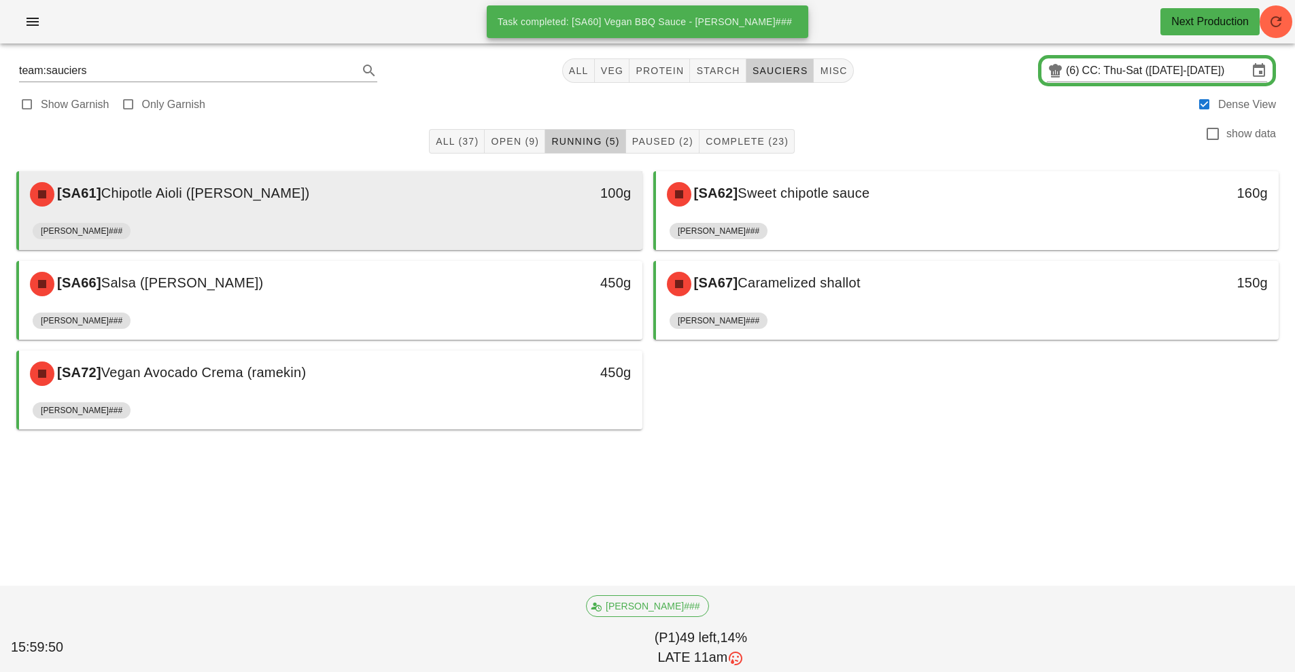
click at [471, 203] on div "[SA61] Chipotle Aioli ([PERSON_NAME])" at bounding box center [253, 194] width 463 height 41
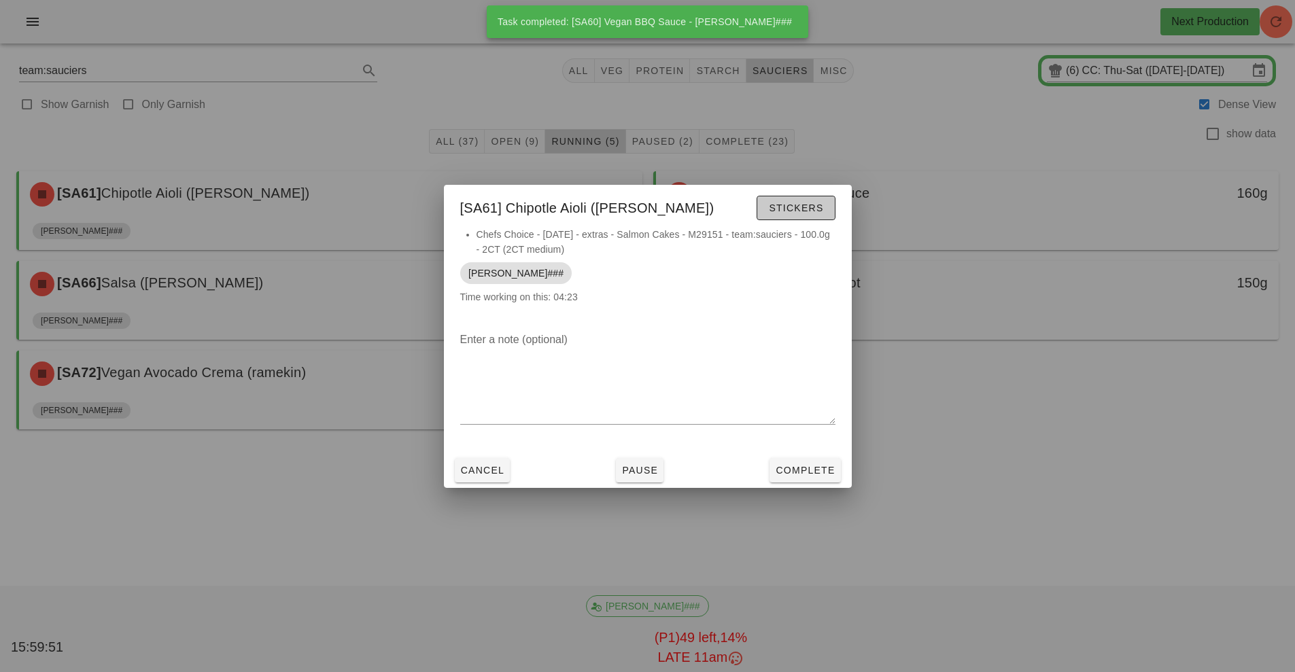
click at [803, 209] on span "Stickers" at bounding box center [795, 208] width 55 height 11
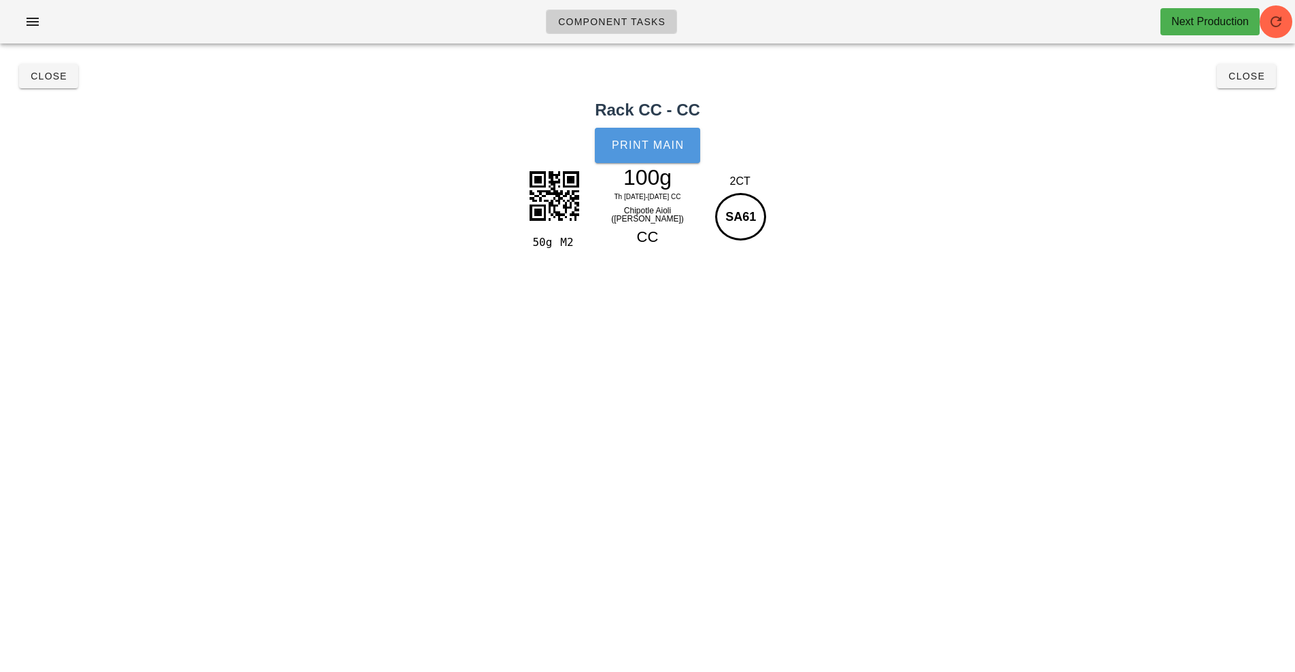
click at [659, 143] on span "Print Main" at bounding box center [647, 145] width 73 height 12
click at [53, 78] on span "Close" at bounding box center [48, 76] width 37 height 11
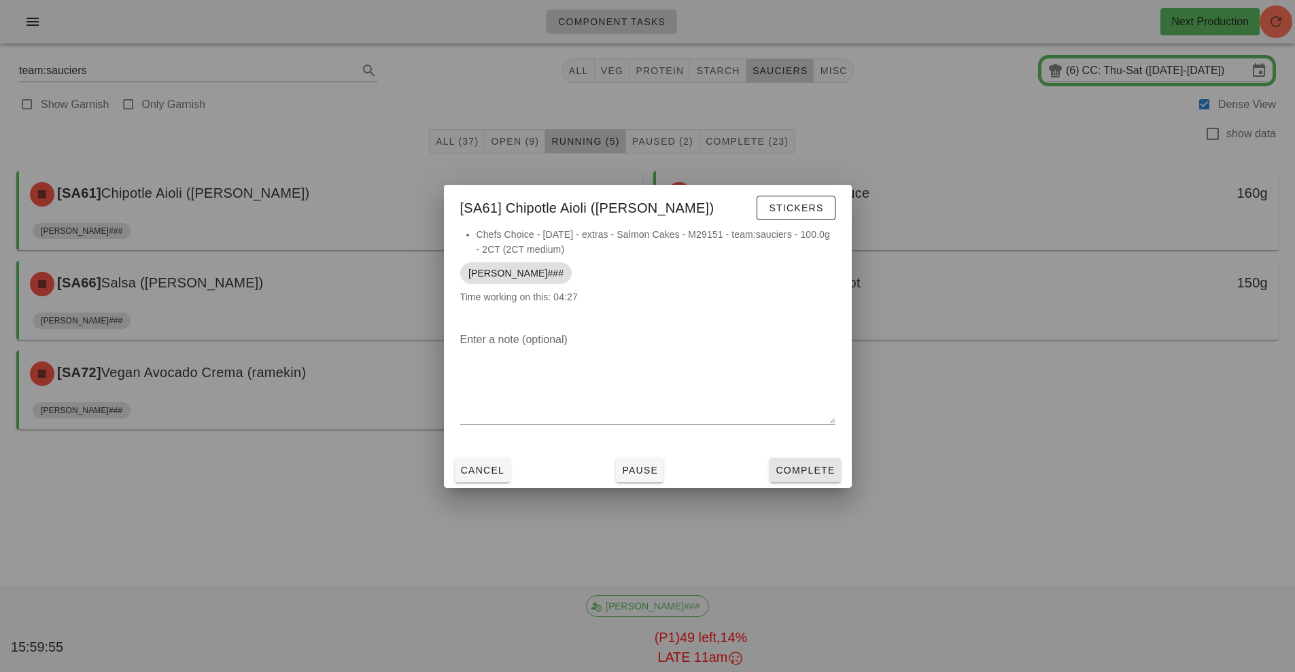
click at [790, 468] on span "Complete" at bounding box center [805, 470] width 60 height 11
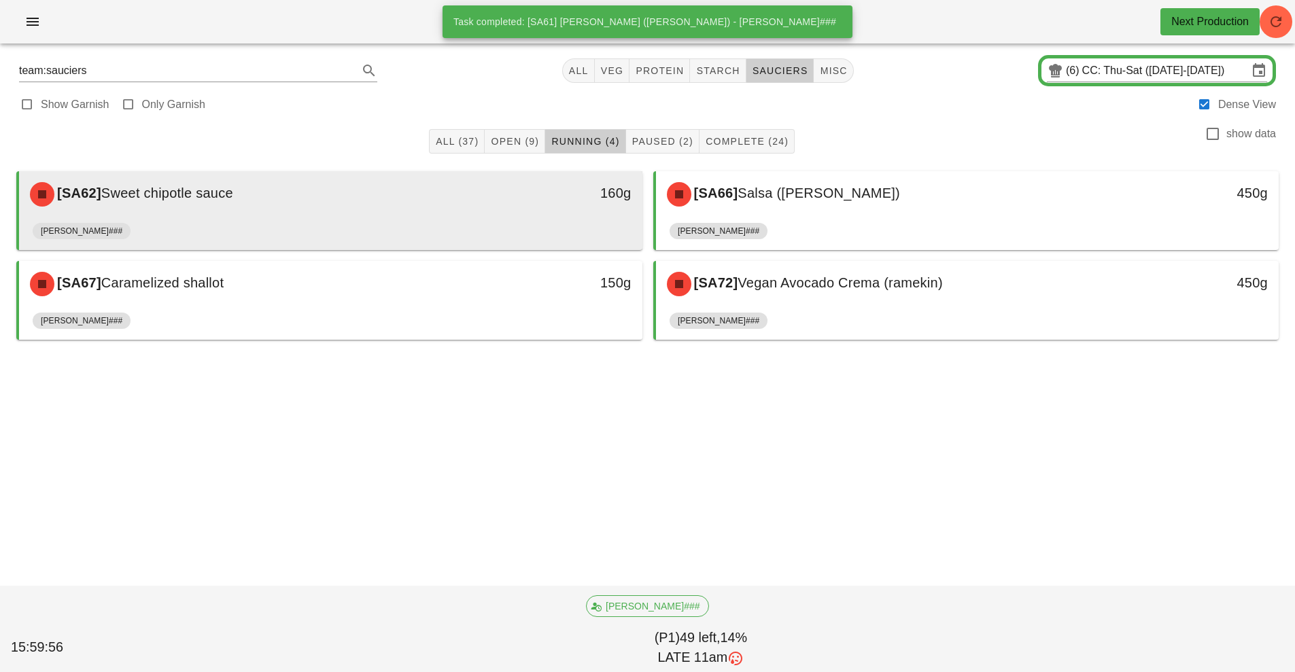
click at [478, 214] on div "[SA62] Sweet chipotle sauce" at bounding box center [253, 194] width 463 height 41
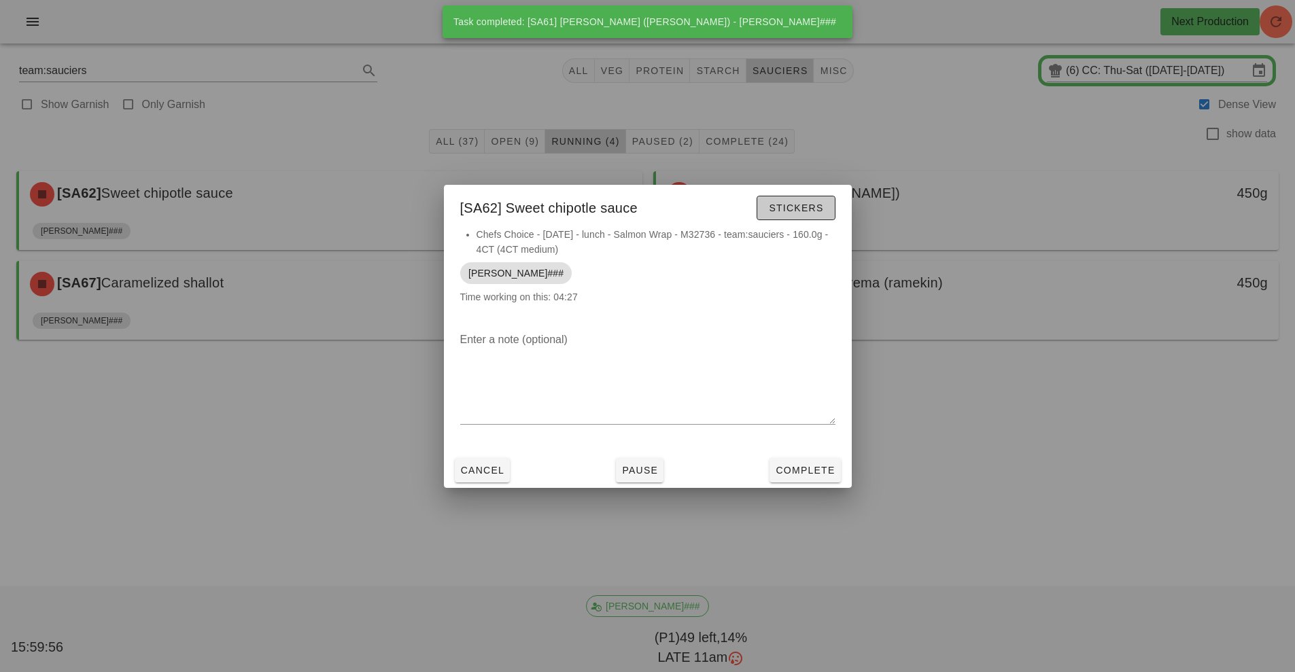
click at [793, 204] on span "Stickers" at bounding box center [795, 208] width 55 height 11
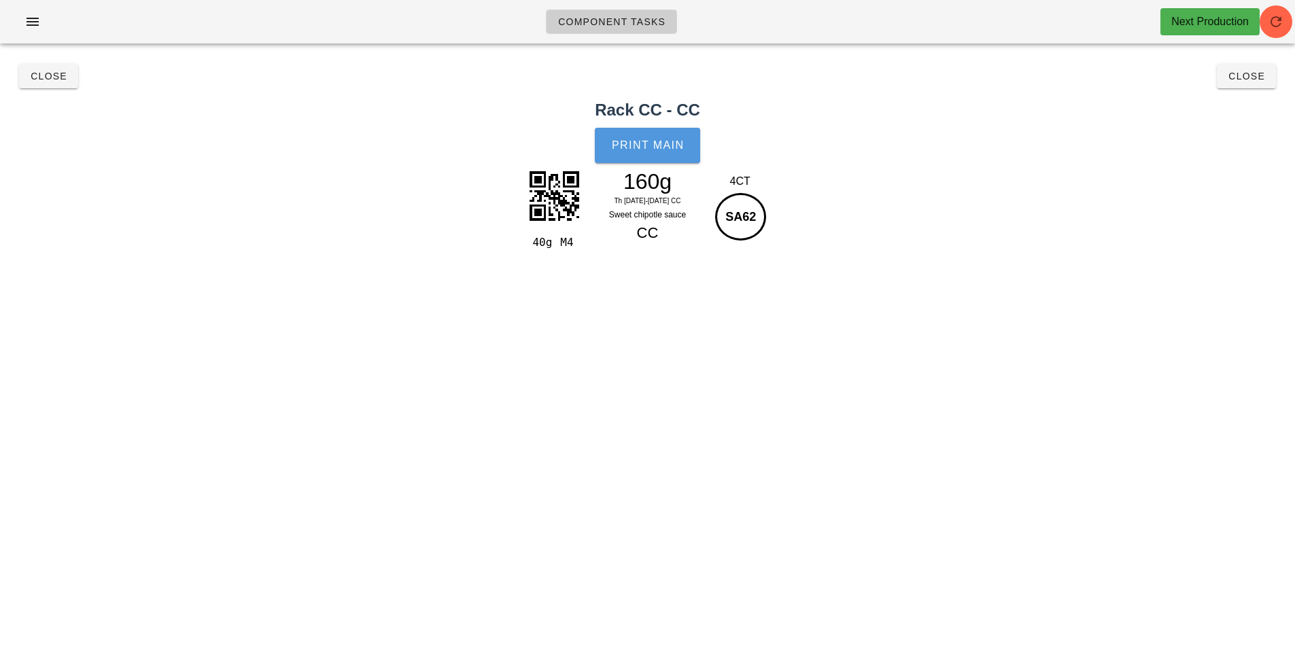
click at [652, 145] on span "Print Main" at bounding box center [647, 145] width 73 height 12
click at [47, 80] on span "Close" at bounding box center [48, 76] width 37 height 11
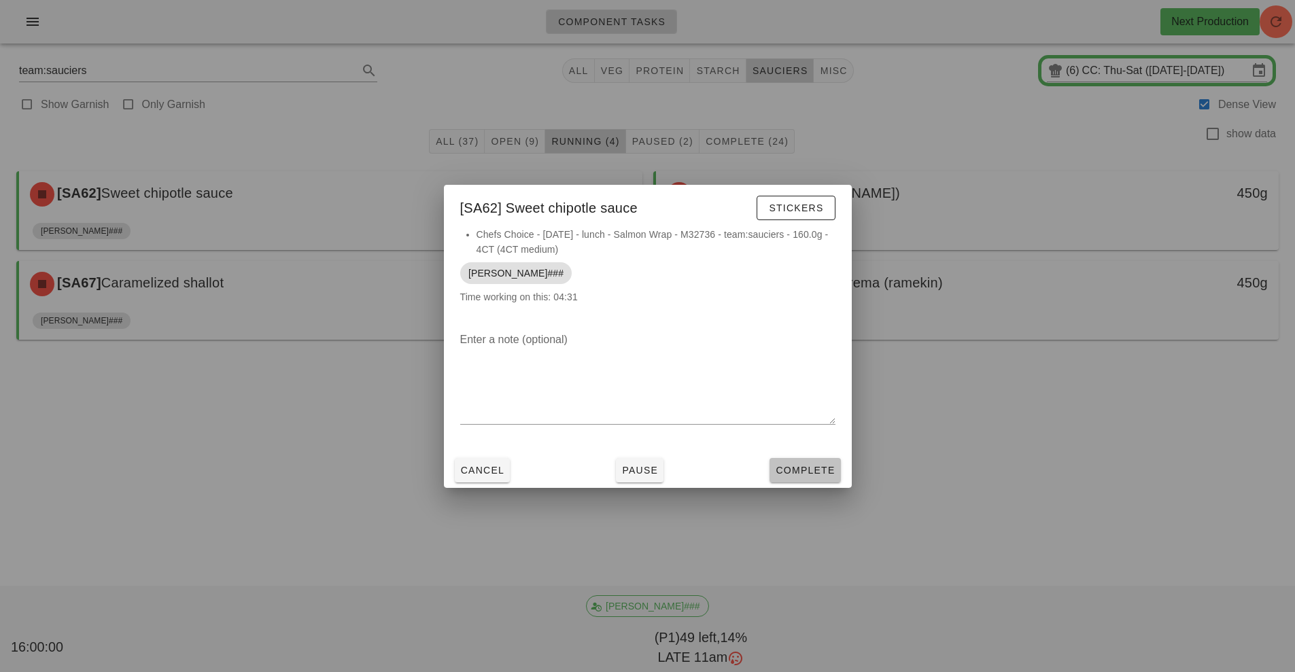
click at [803, 470] on span "Complete" at bounding box center [805, 470] width 60 height 11
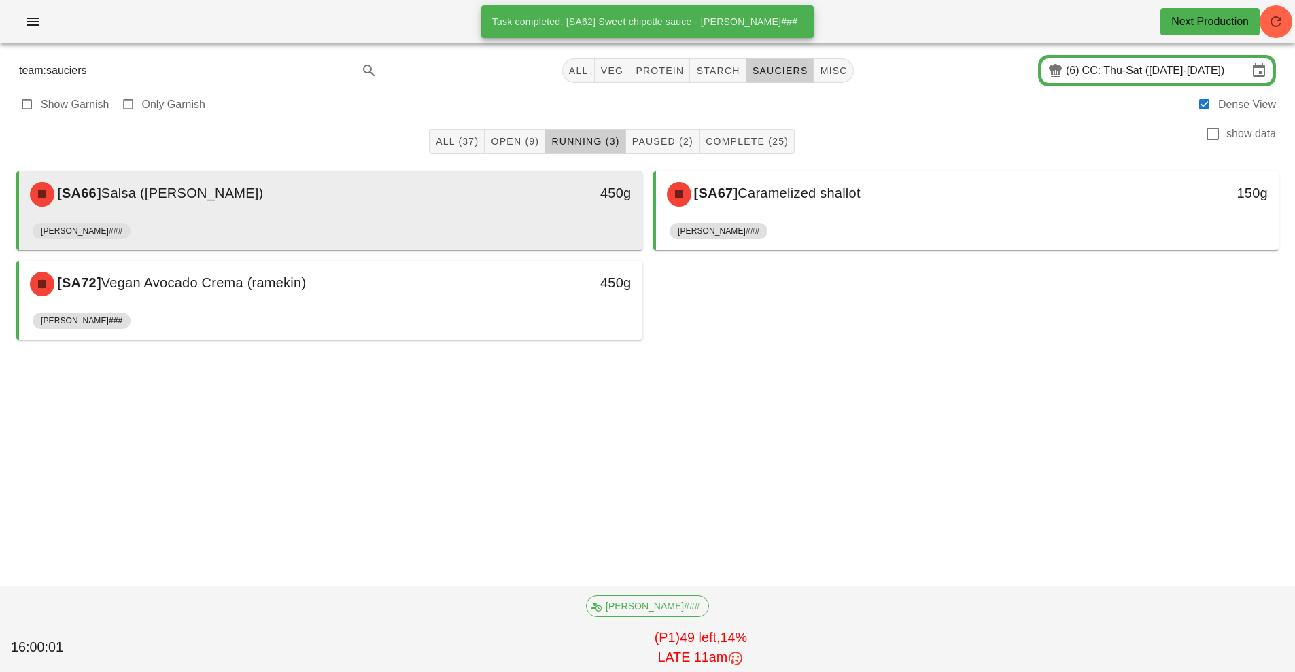
click at [441, 221] on div "[PERSON_NAME]###" at bounding box center [331, 233] width 596 height 33
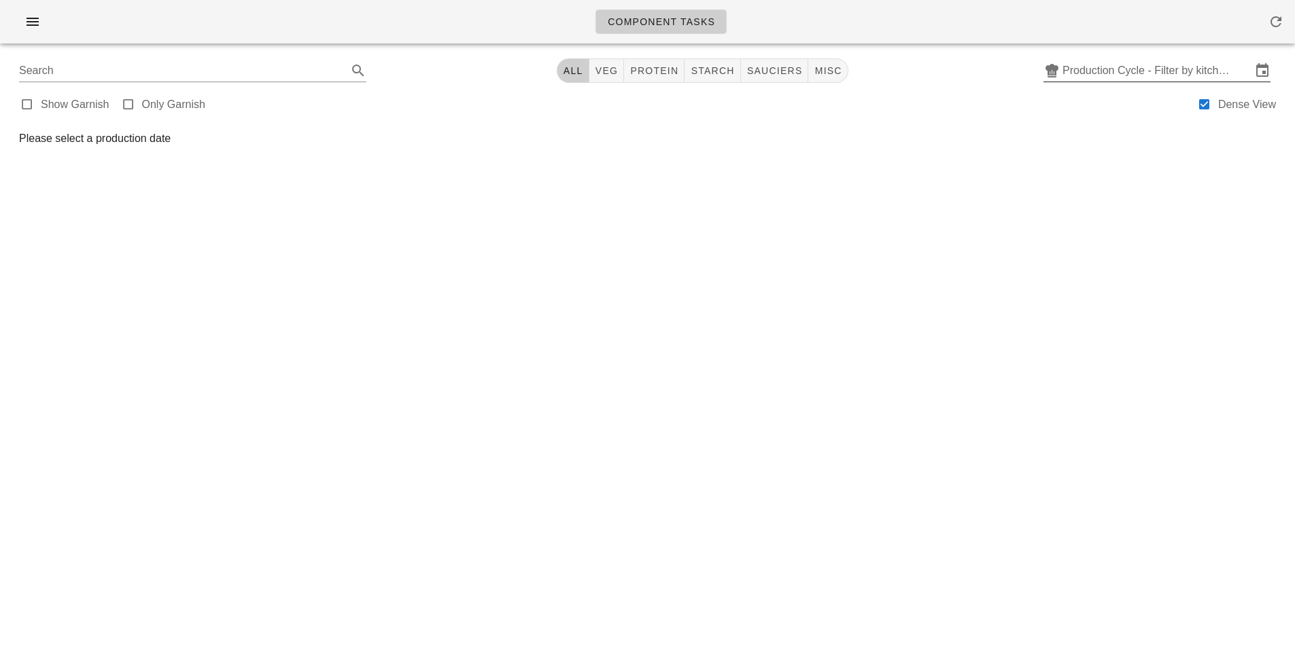
click at [1116, 76] on input "Production Cycle - Filter by kitchen production schedules" at bounding box center [1156, 71] width 189 height 22
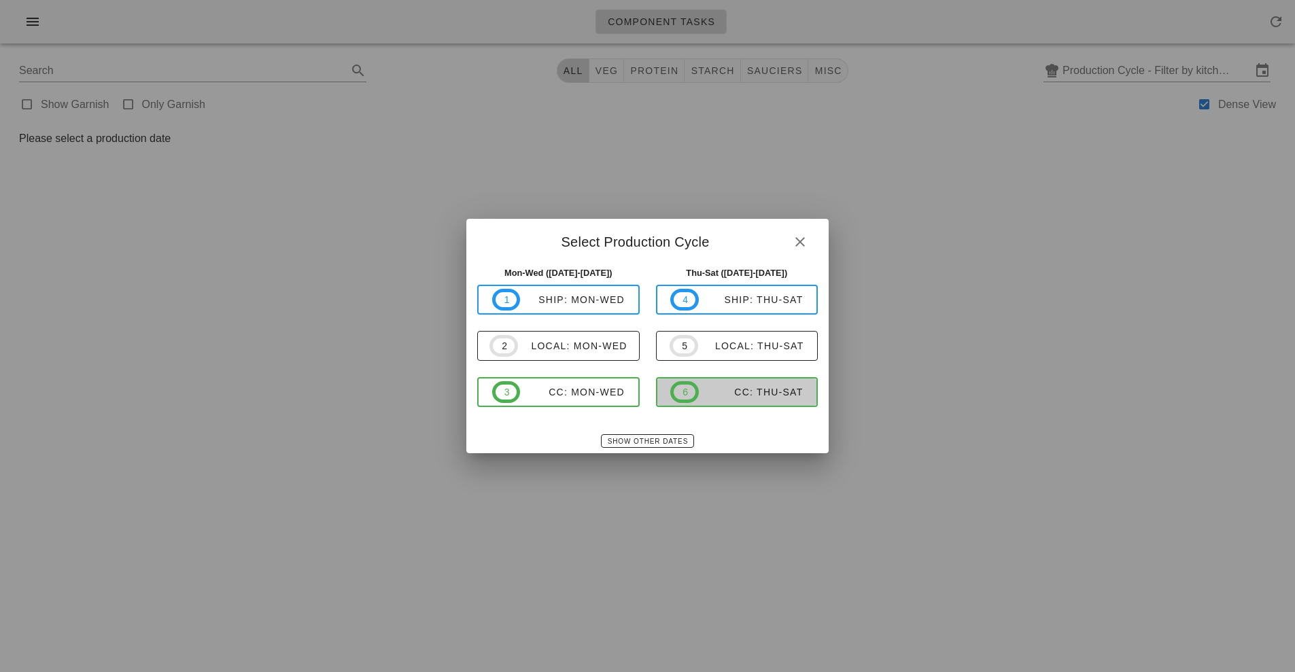
click at [739, 396] on div "CC: Thu-Sat" at bounding box center [751, 392] width 105 height 11
type input "CC: Thu-Sat ([DATE]-[DATE])"
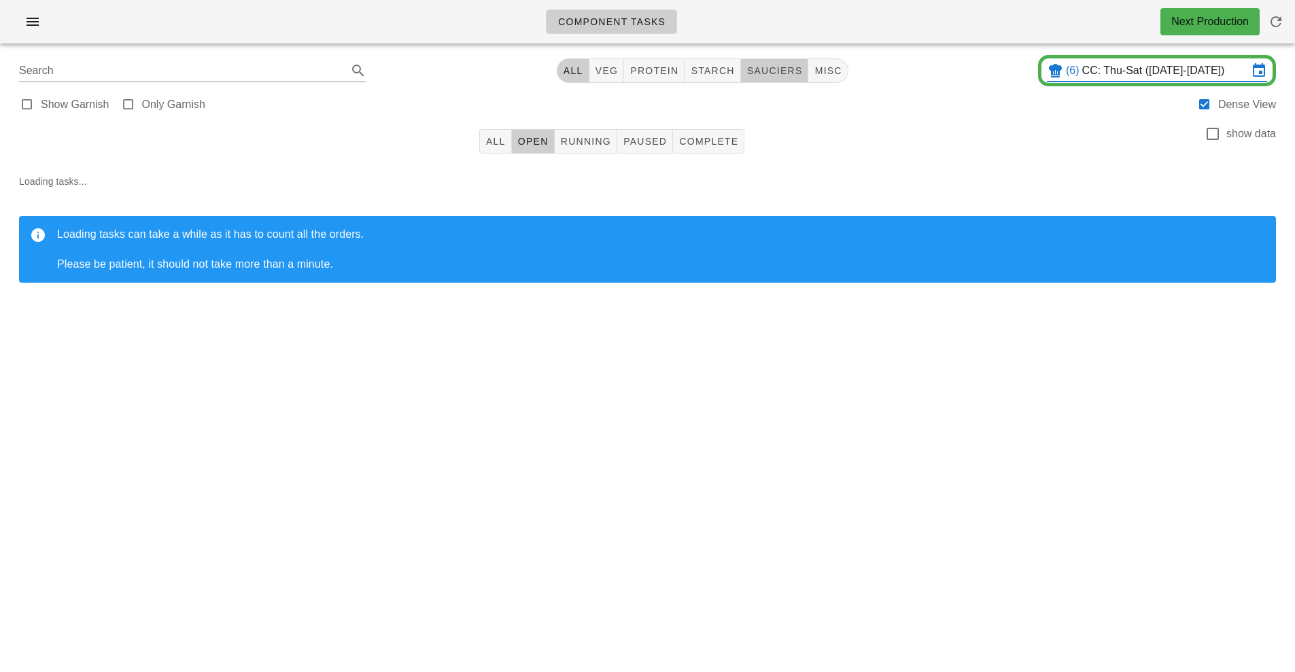
click at [766, 66] on span "sauciers" at bounding box center [774, 70] width 56 height 11
type input "team:sauciers"
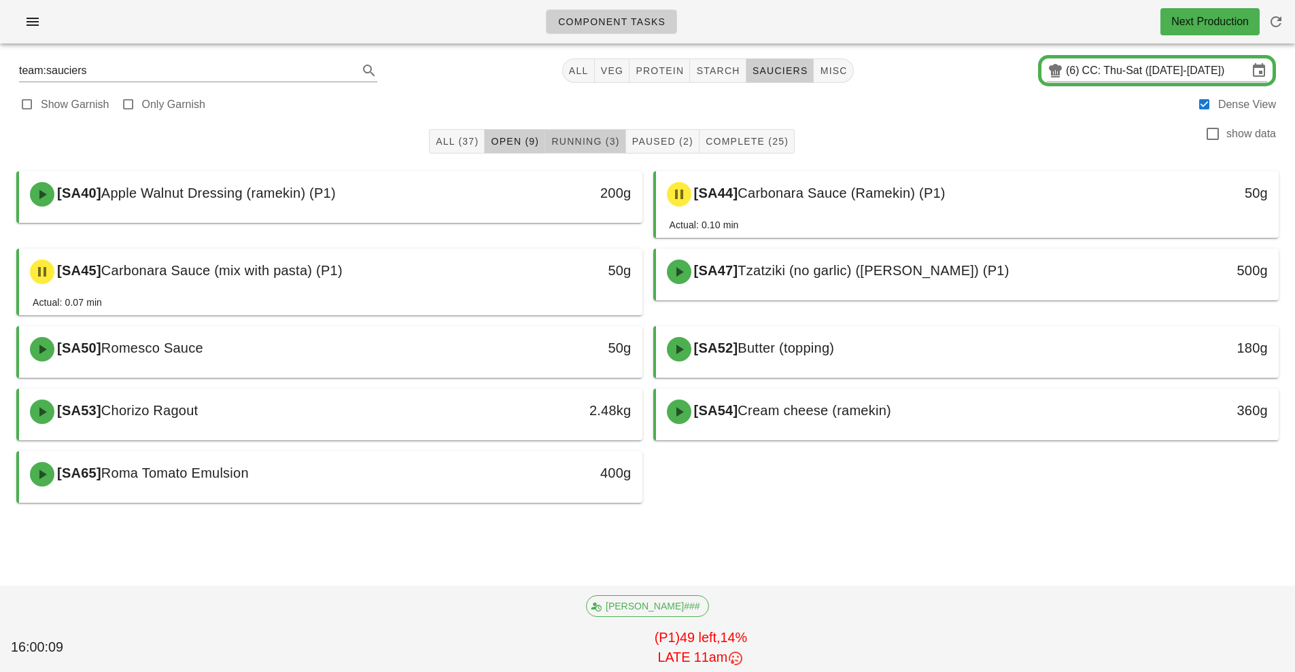
click at [593, 142] on span "Running (3)" at bounding box center [584, 141] width 69 height 11
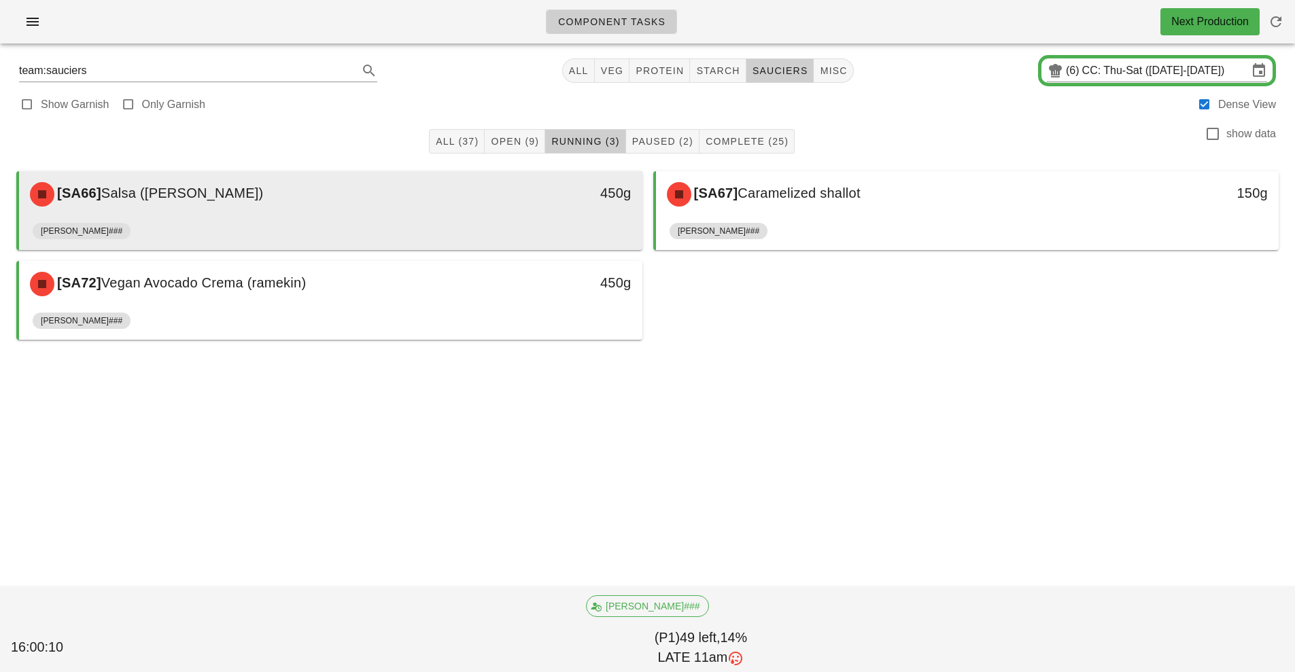
click at [529, 228] on div "[PERSON_NAME]###" at bounding box center [331, 233] width 596 height 33
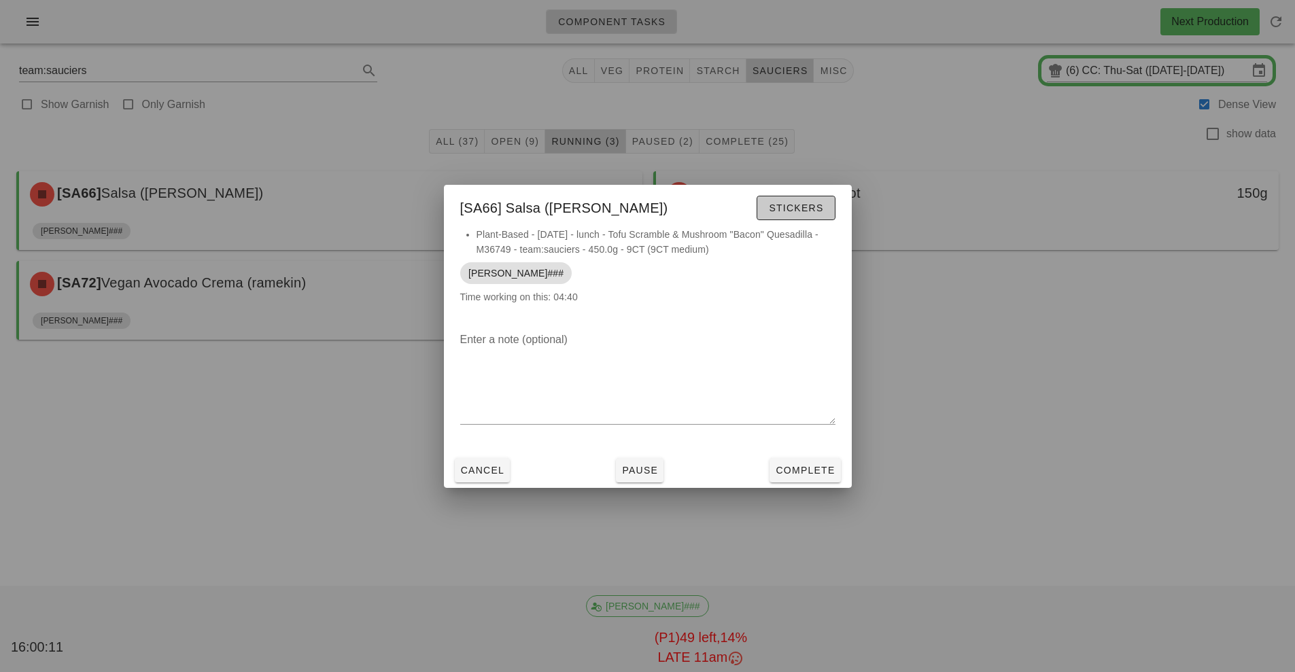
click at [800, 213] on span "Stickers" at bounding box center [795, 208] width 55 height 11
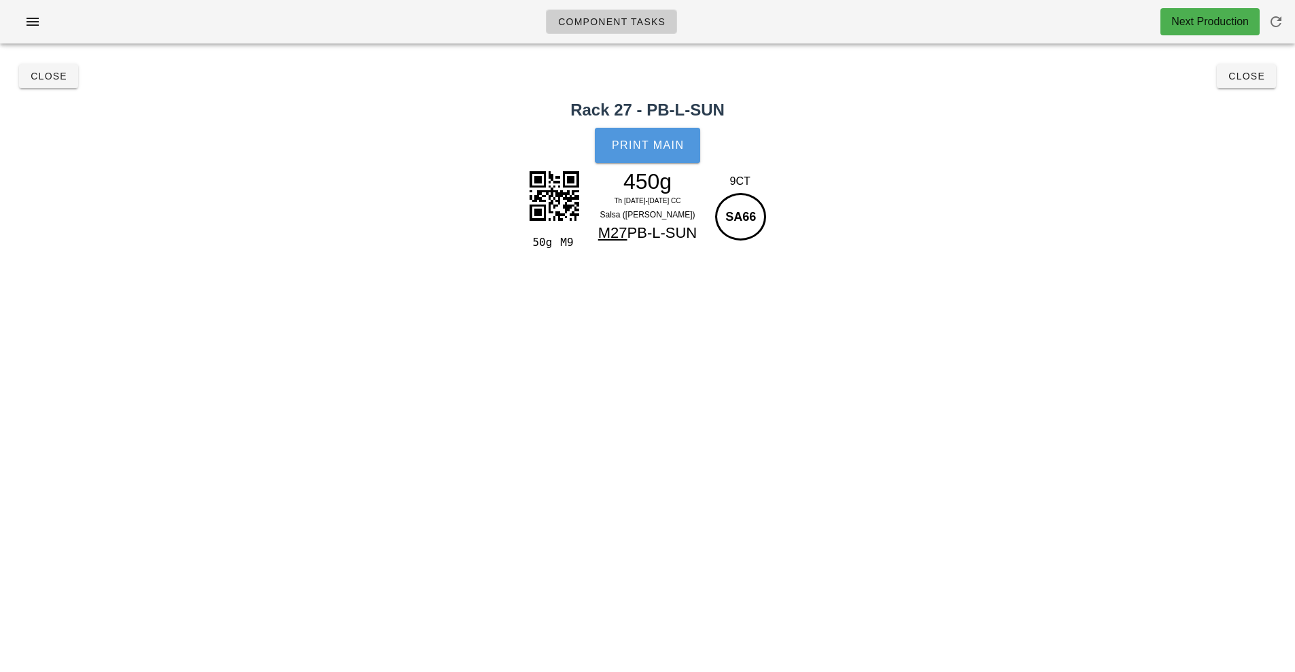
click at [657, 143] on span "Print Main" at bounding box center [647, 145] width 73 height 12
click at [41, 78] on span "Close" at bounding box center [48, 76] width 37 height 11
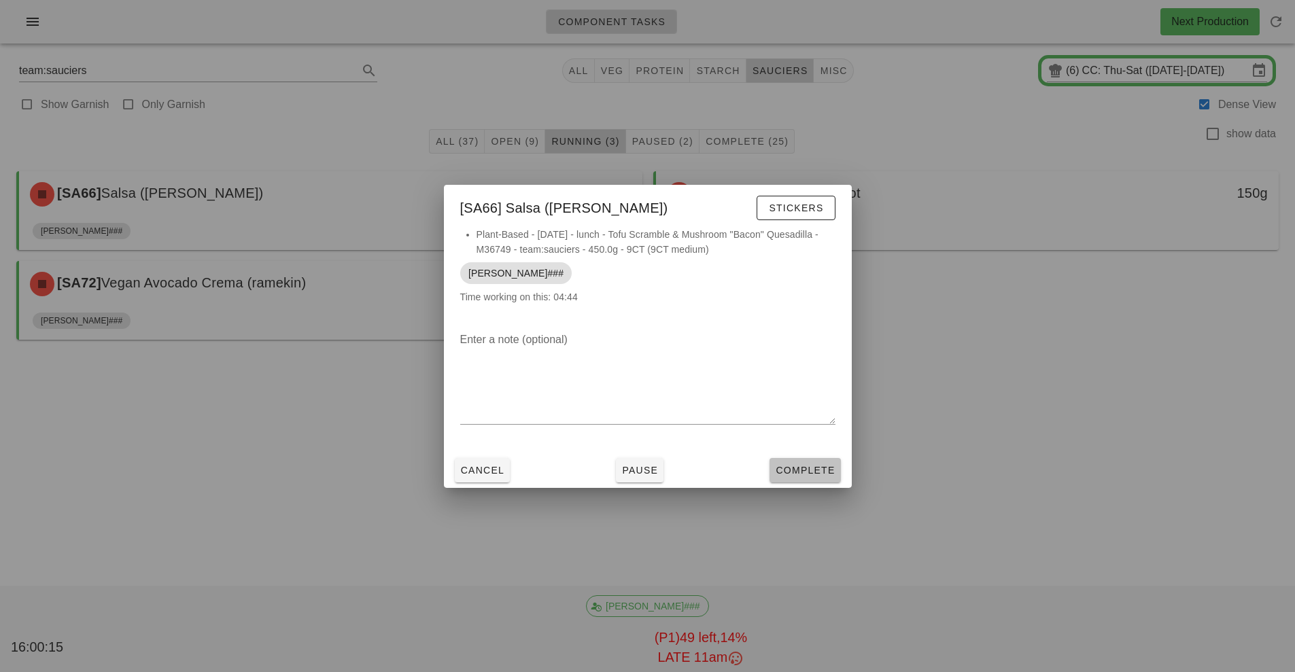
click at [809, 472] on span "Complete" at bounding box center [805, 470] width 60 height 11
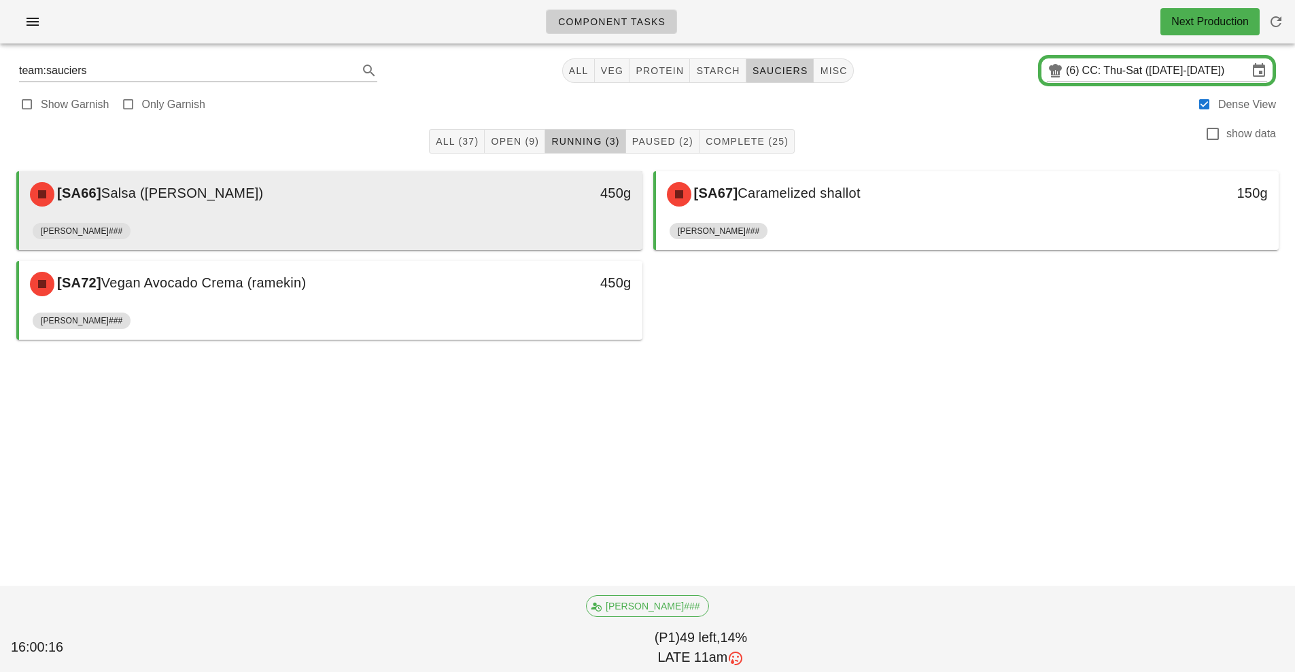
click at [446, 215] on div "[SA66] Salsa (ramekin) 450g" at bounding box center [330, 194] width 623 height 46
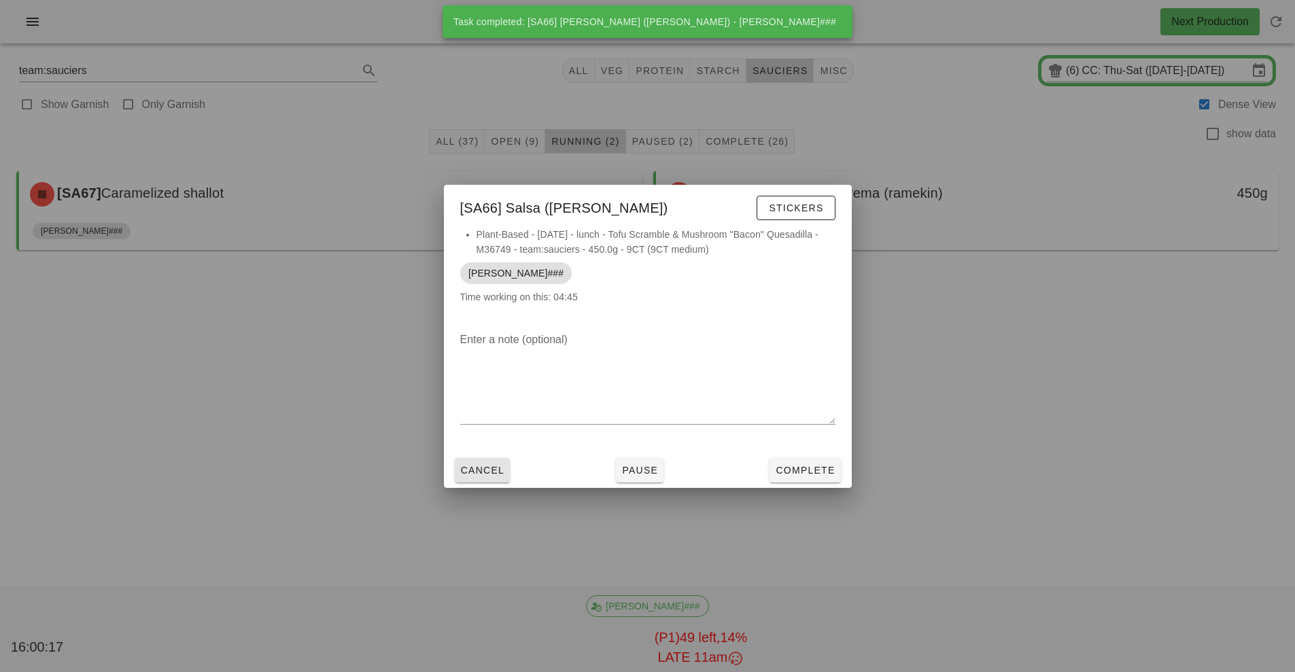
click at [490, 471] on span "Cancel" at bounding box center [482, 470] width 45 height 11
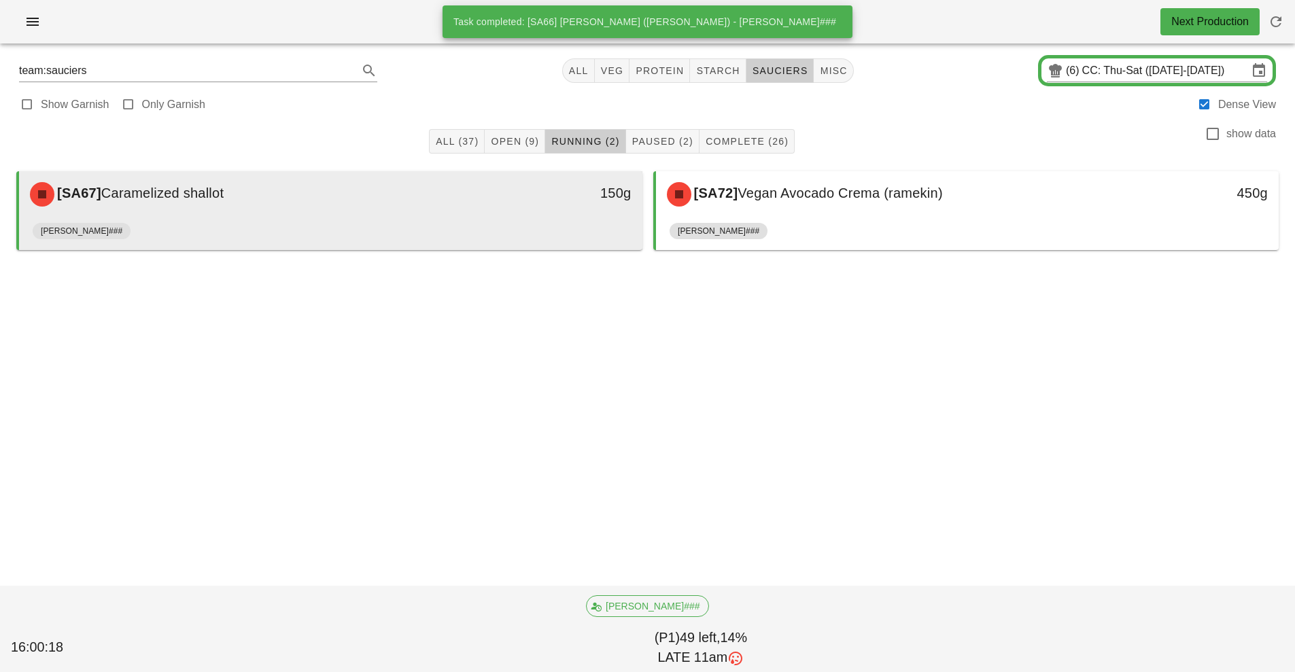
click at [510, 211] on div "150g" at bounding box center [562, 194] width 154 height 41
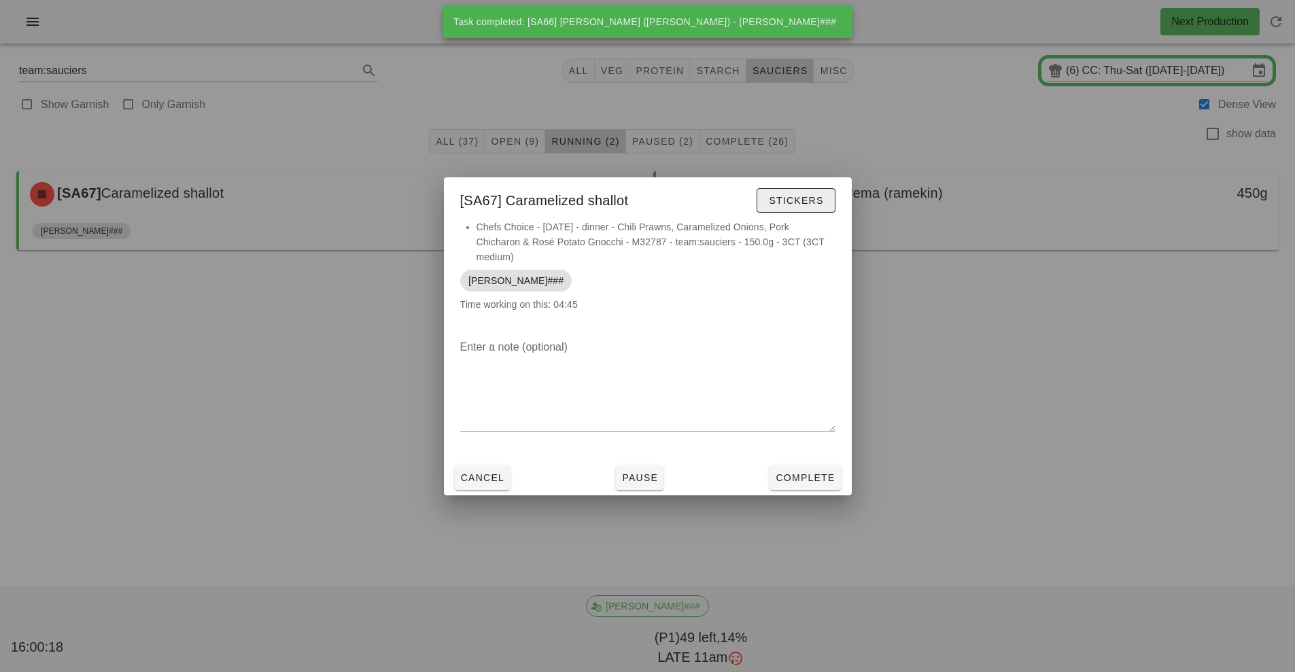
click at [793, 205] on span "Stickers" at bounding box center [795, 200] width 55 height 11
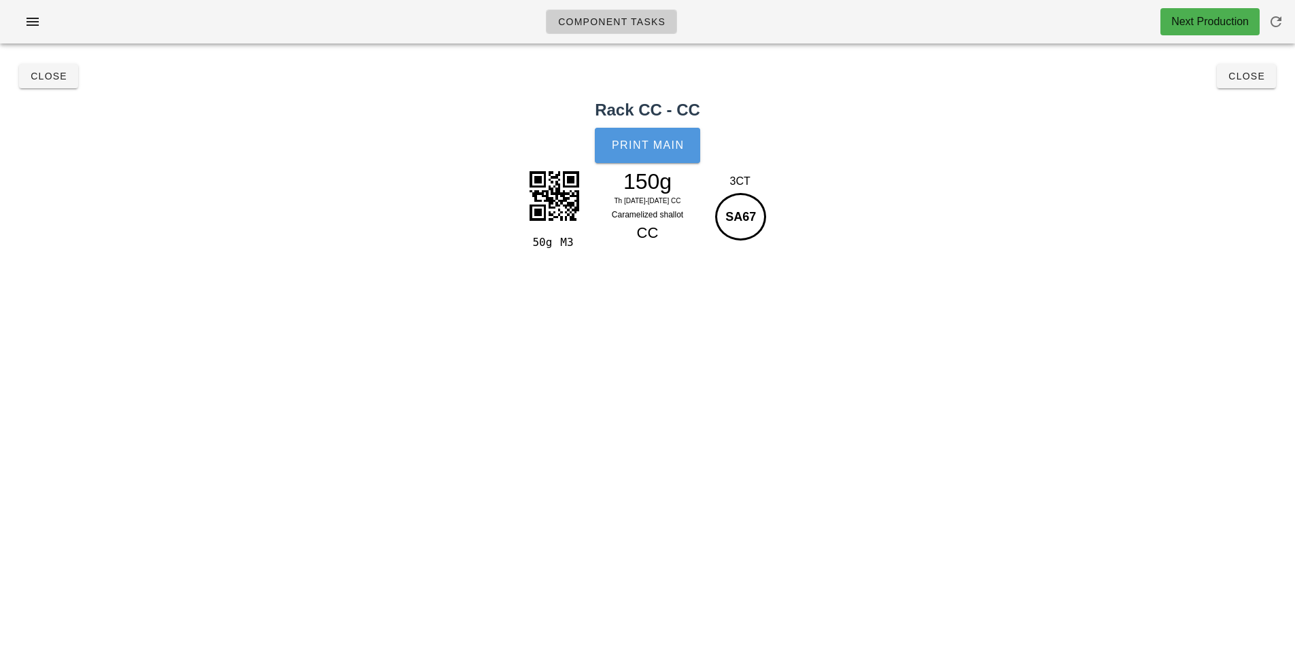
click at [658, 148] on span "Print Main" at bounding box center [647, 145] width 73 height 12
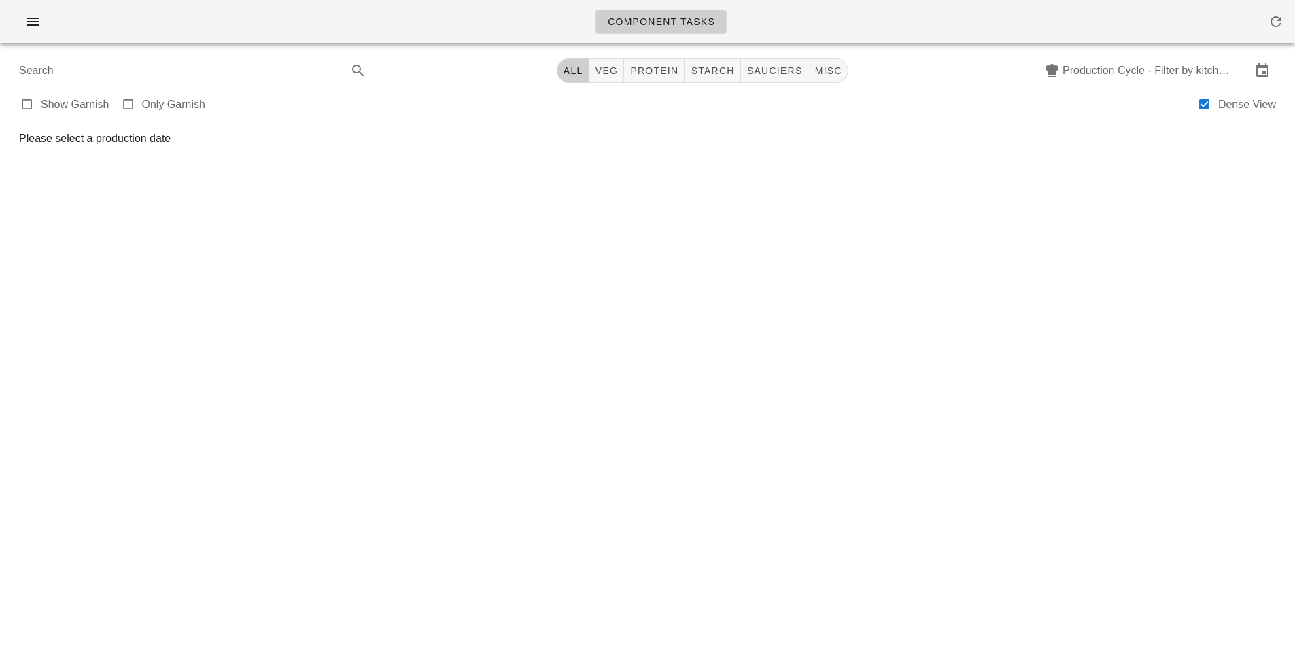
click at [1131, 76] on input "Production Cycle - Filter by kitchen production schedules" at bounding box center [1156, 71] width 189 height 22
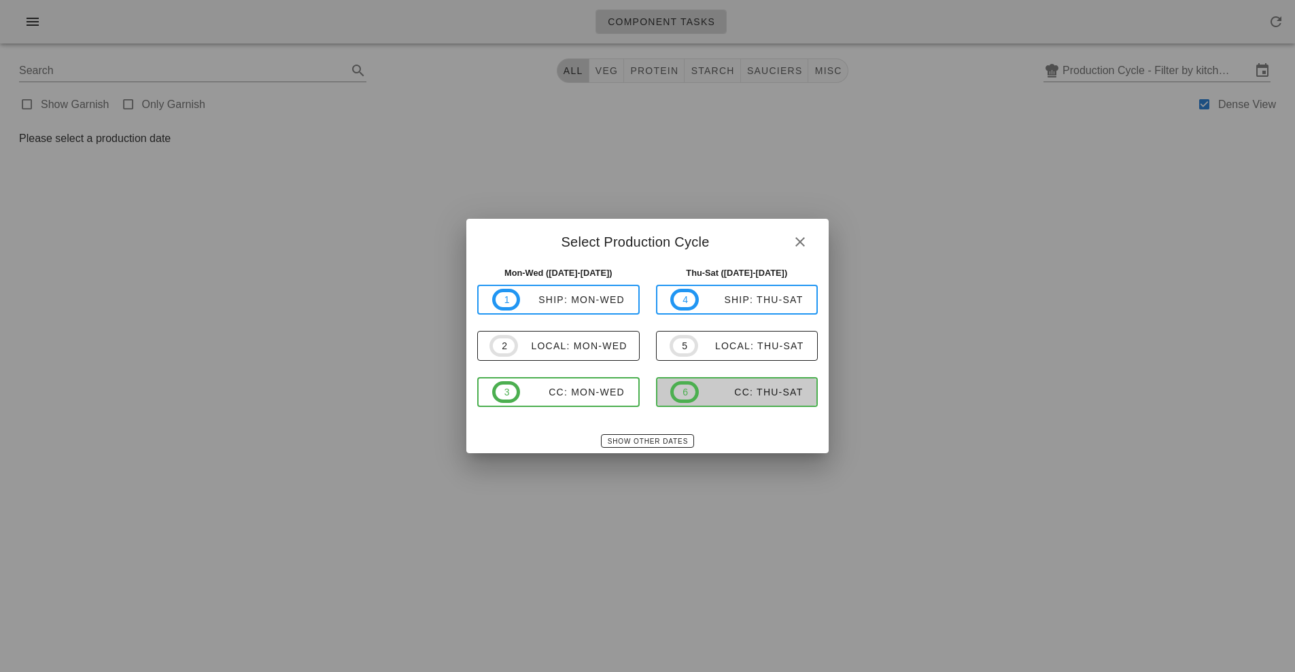
click at [735, 402] on span "6 CC: Thu-Sat" at bounding box center [736, 392] width 133 height 22
type input "CC: Thu-Sat ([DATE]-[DATE])"
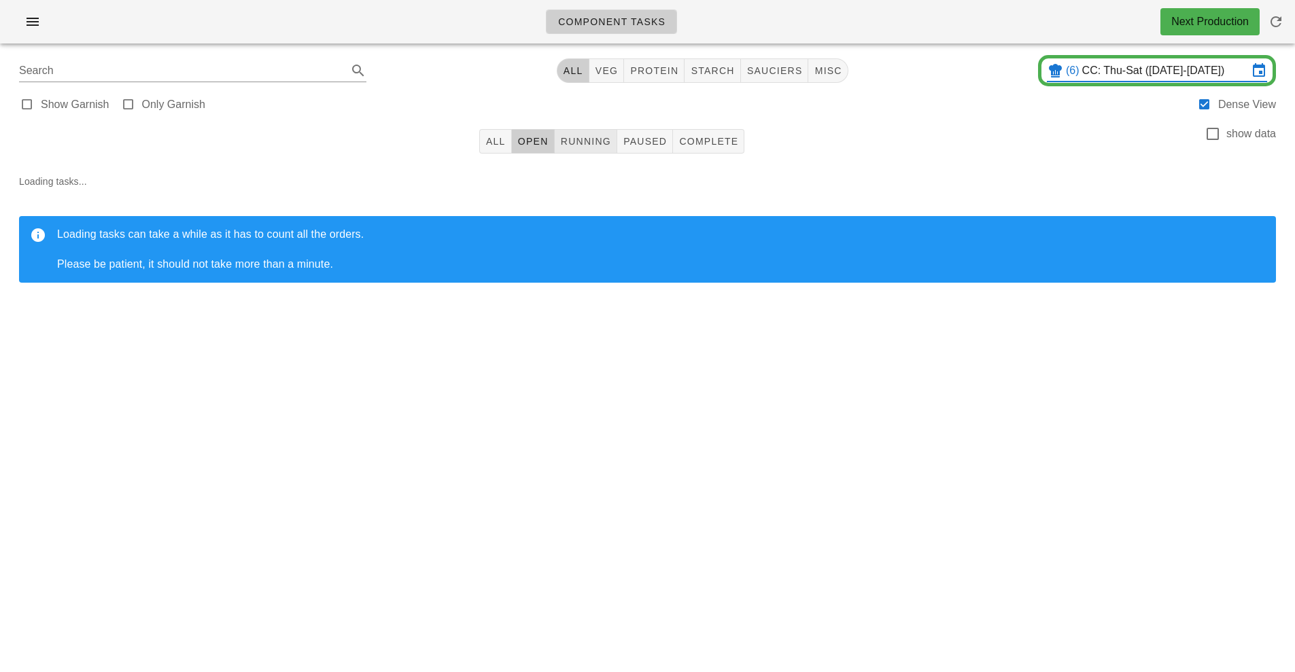
click at [597, 142] on span "Running" at bounding box center [585, 141] width 51 height 11
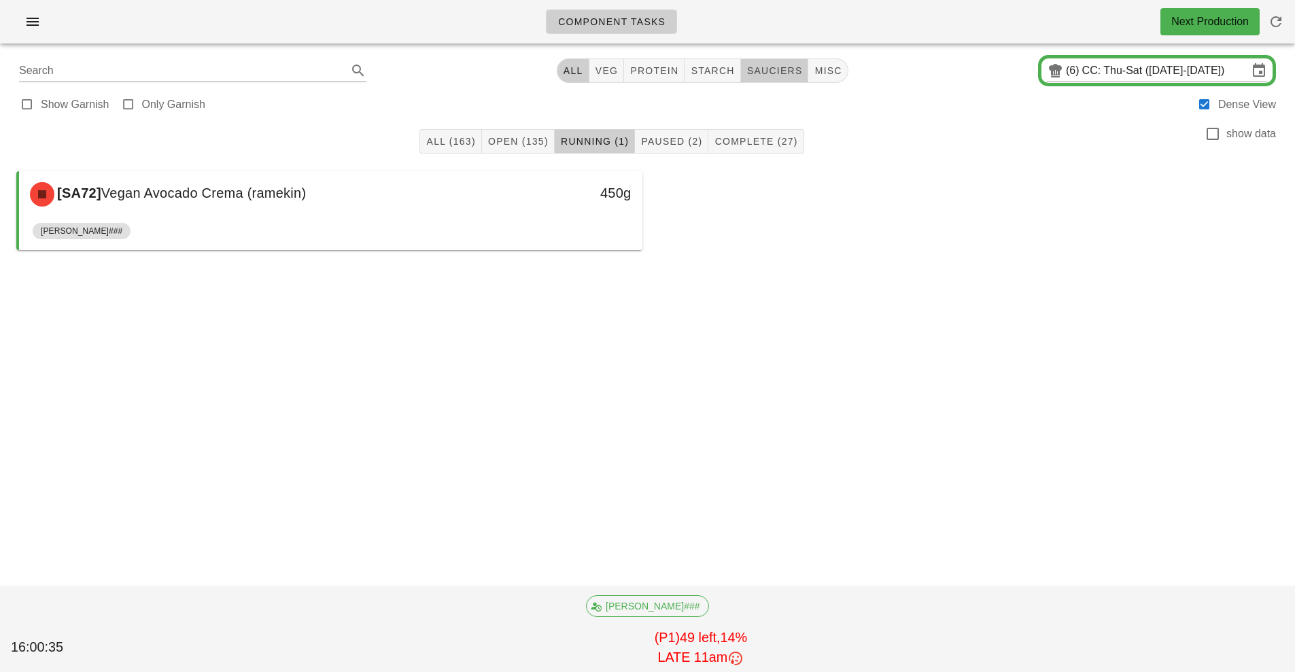
click at [779, 66] on span "sauciers" at bounding box center [774, 70] width 56 height 11
type input "team:sauciers"
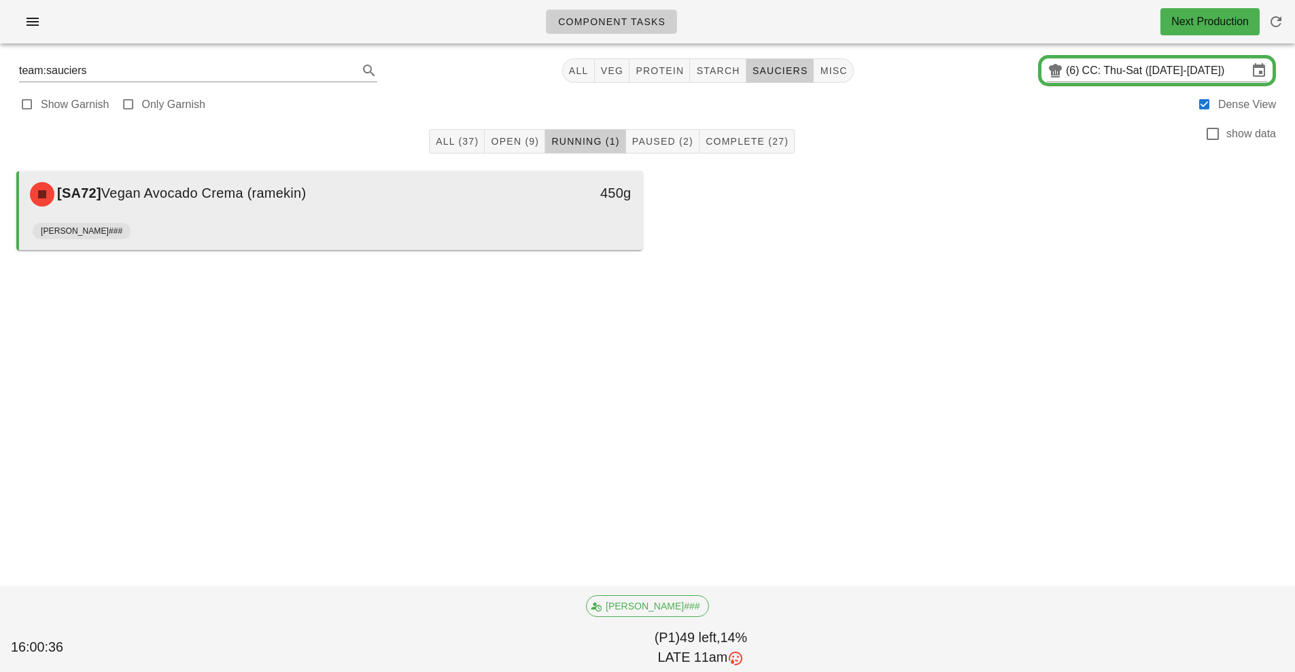
click at [576, 234] on div "[PERSON_NAME]###" at bounding box center [331, 233] width 596 height 33
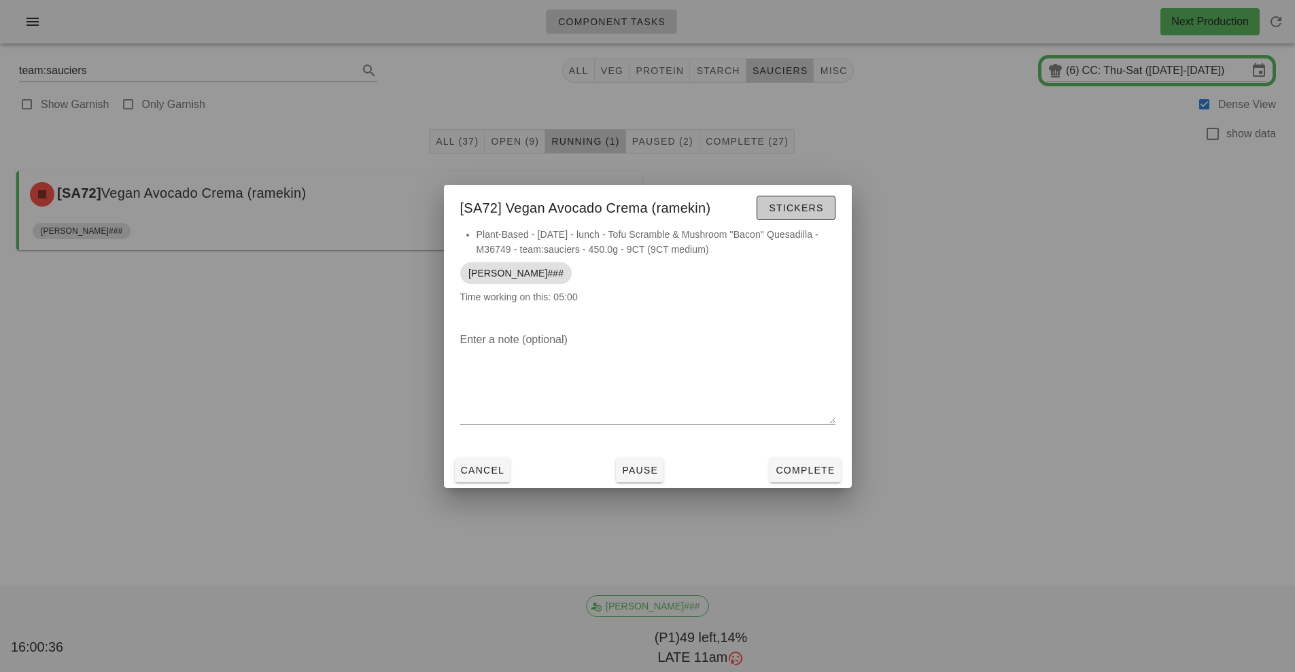
click at [805, 210] on span "Stickers" at bounding box center [795, 208] width 55 height 11
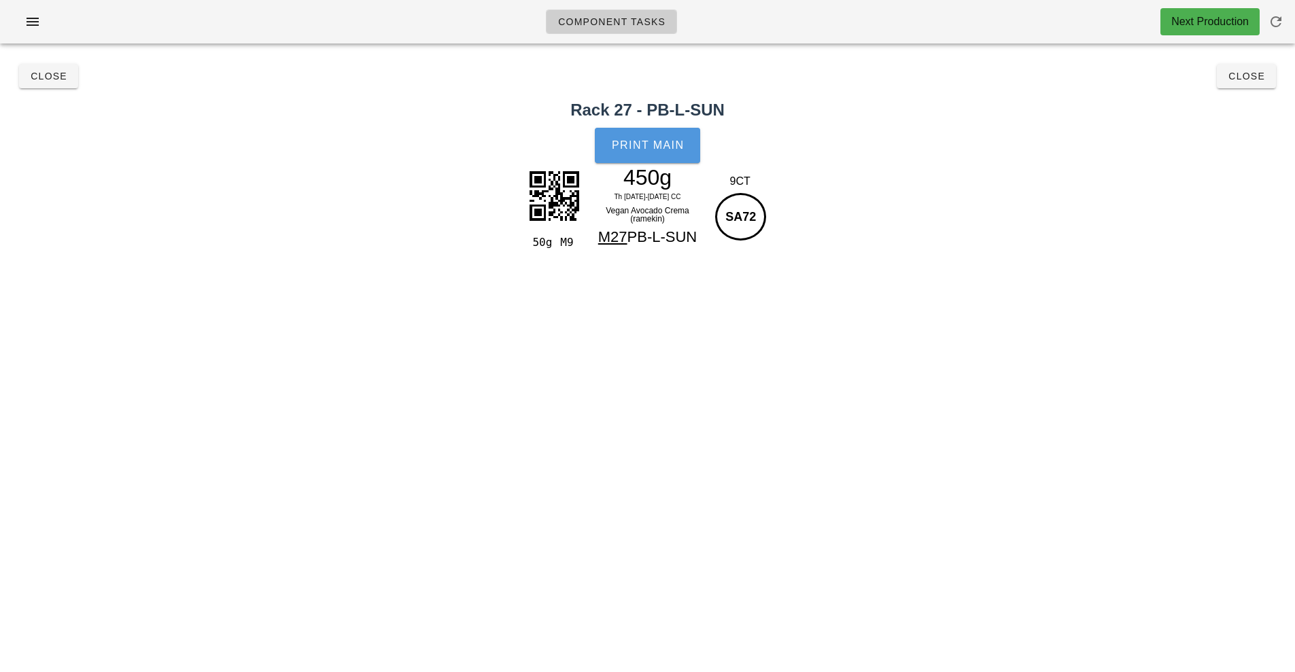
click at [664, 146] on span "Print Main" at bounding box center [647, 145] width 73 height 12
click at [32, 78] on span "Close" at bounding box center [48, 76] width 37 height 11
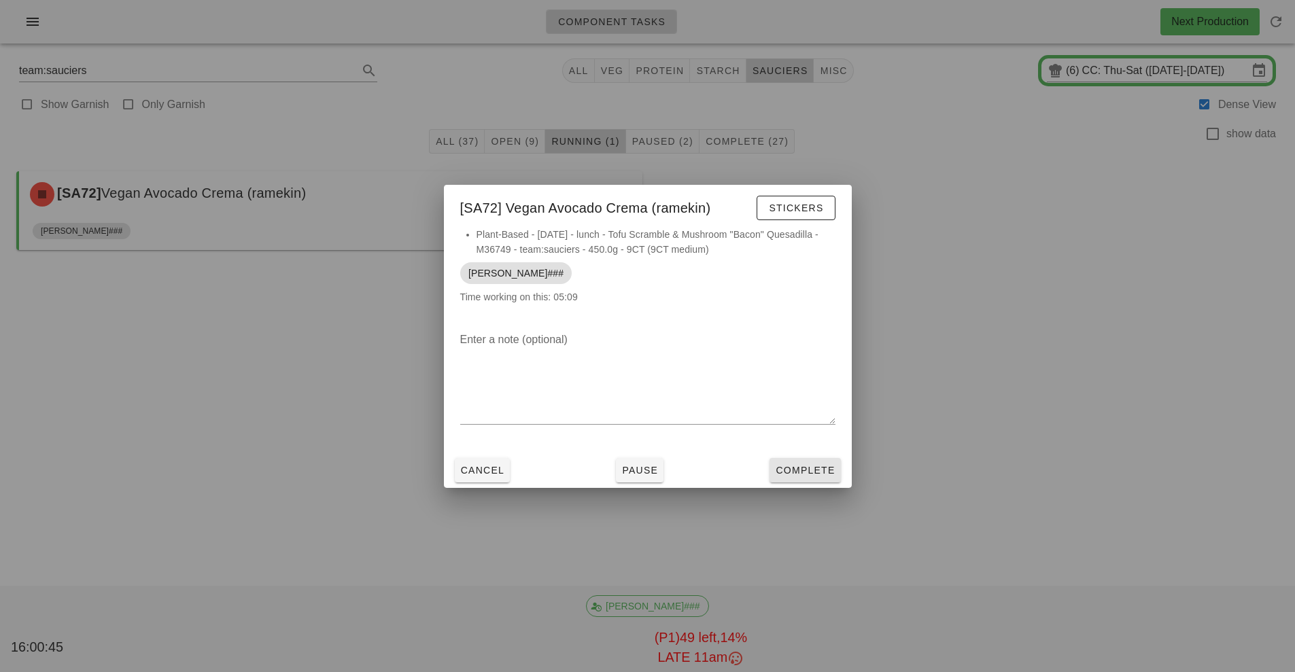
click at [796, 468] on span "Complete" at bounding box center [805, 470] width 60 height 11
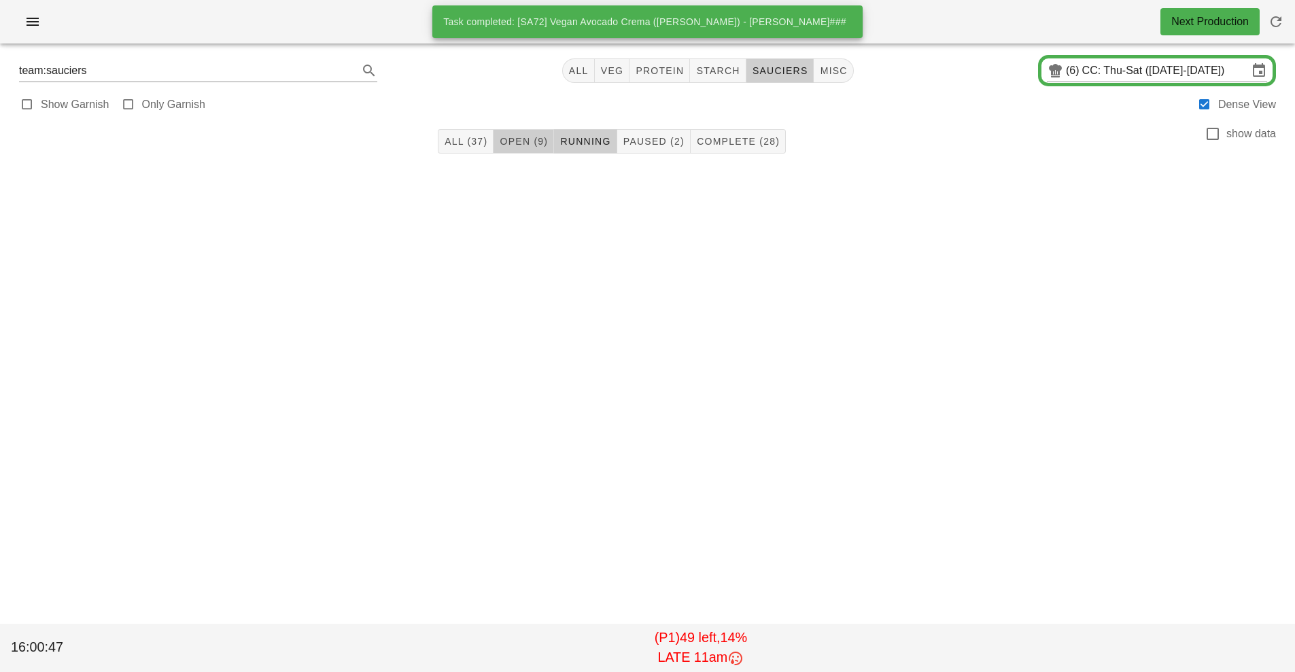
click at [517, 142] on span "Open (9)" at bounding box center [523, 141] width 49 height 11
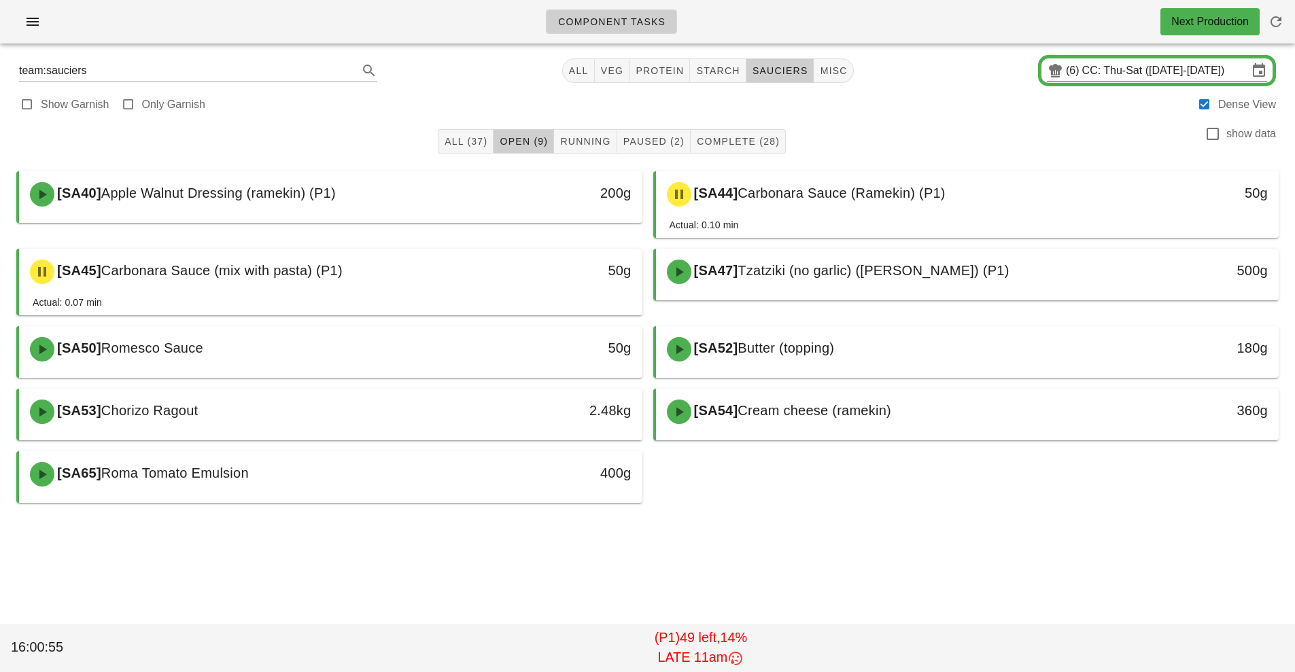
click at [1136, 73] on input "CC: Thu-Sat ([DATE]-[DATE])" at bounding box center [1165, 71] width 166 height 22
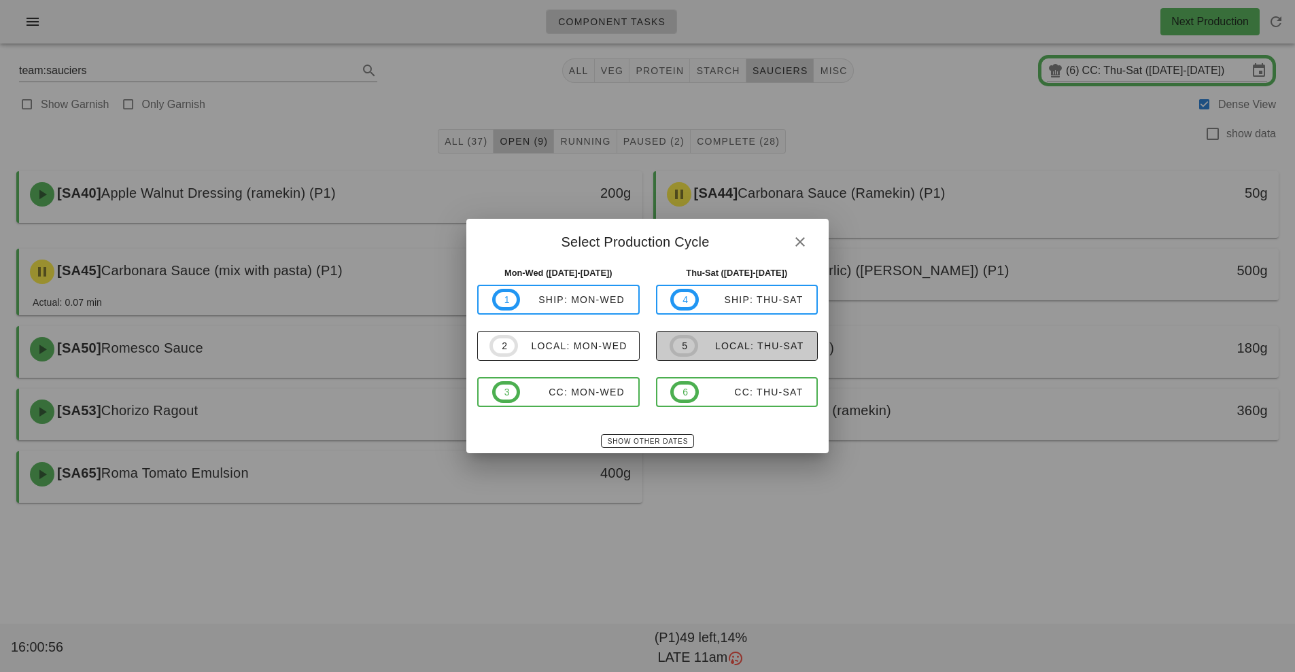
click at [728, 342] on div "local: Thu-Sat" at bounding box center [751, 345] width 106 height 11
type input "local: Thu-Sat ([DATE]-[DATE])"
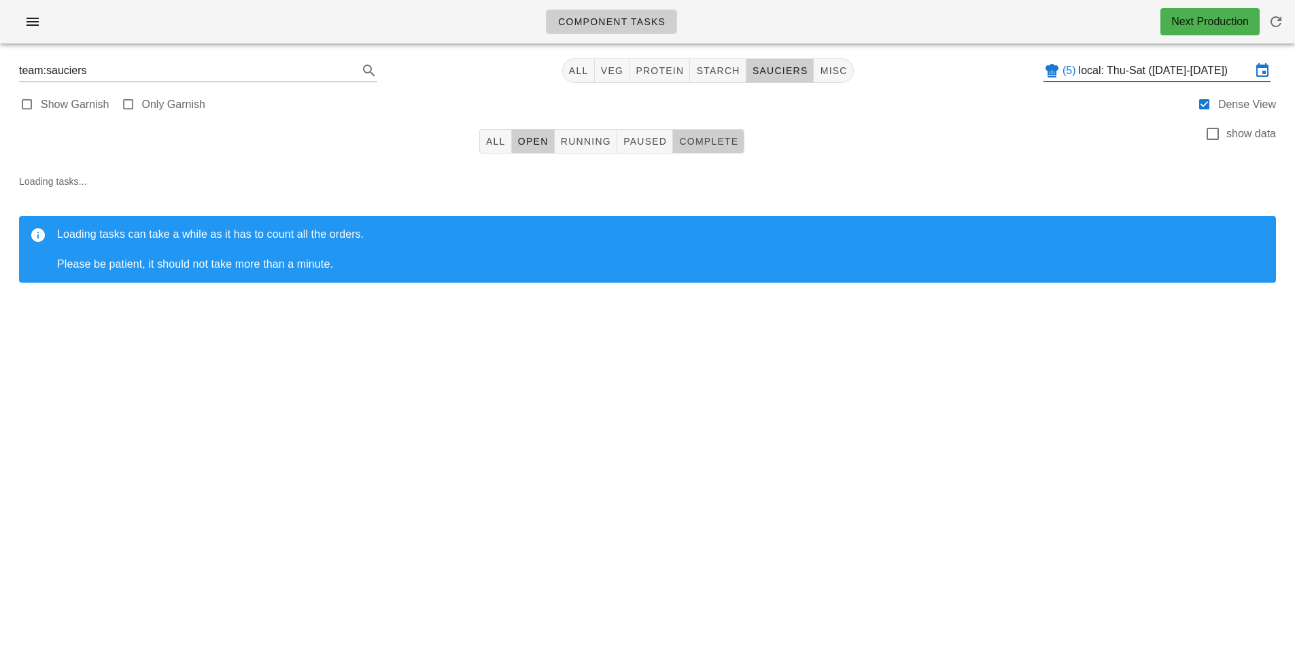
click at [714, 139] on span "Complete" at bounding box center [708, 141] width 60 height 11
